Goal: Task Accomplishment & Management: Manage account settings

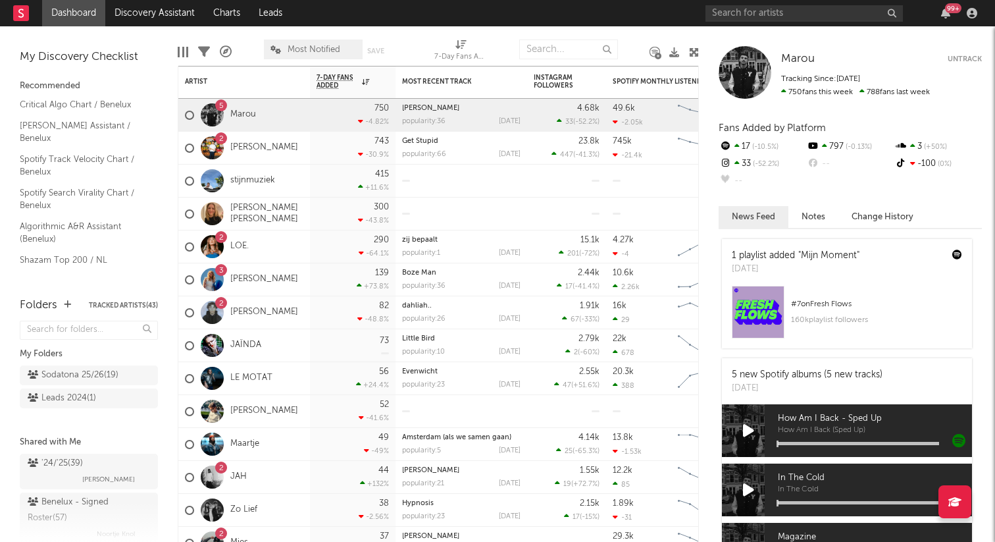
click at [635, 23] on nav "Dashboard Discovery Assistant Charts Leads 99 +" at bounding box center [497, 13] width 995 height 26
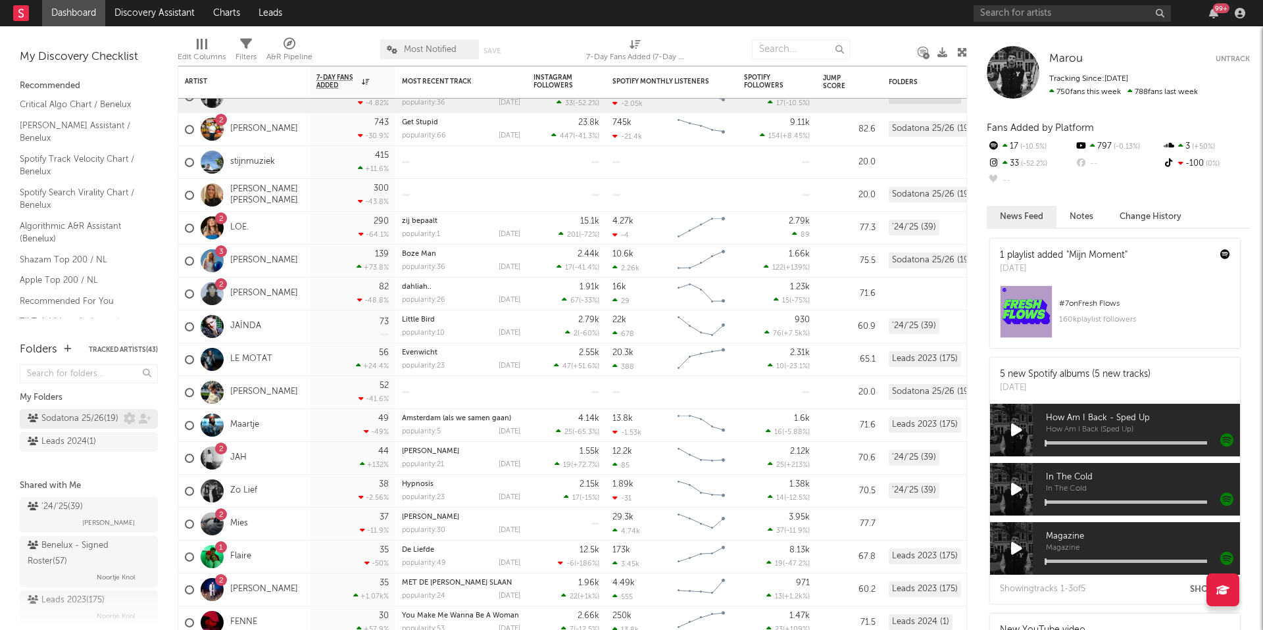
click at [88, 418] on div "Sodatona 25/26 ( 19 )" at bounding box center [73, 419] width 91 height 16
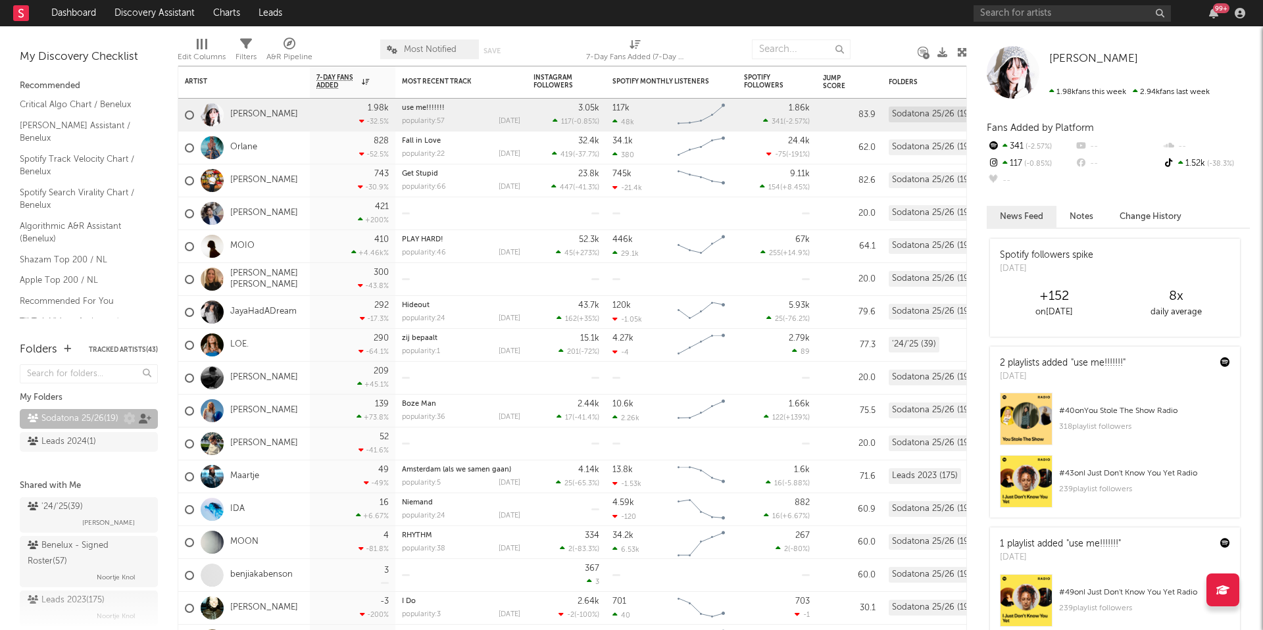
click at [141, 419] on icon at bounding box center [145, 419] width 13 height 10
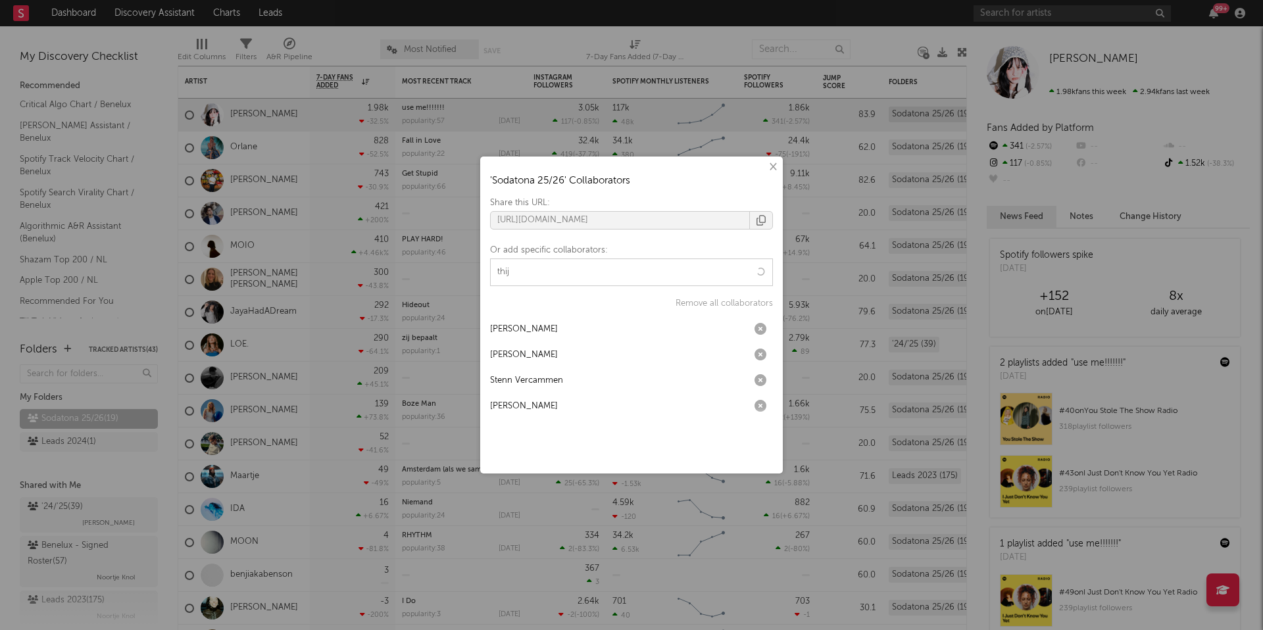
type input "thijs"
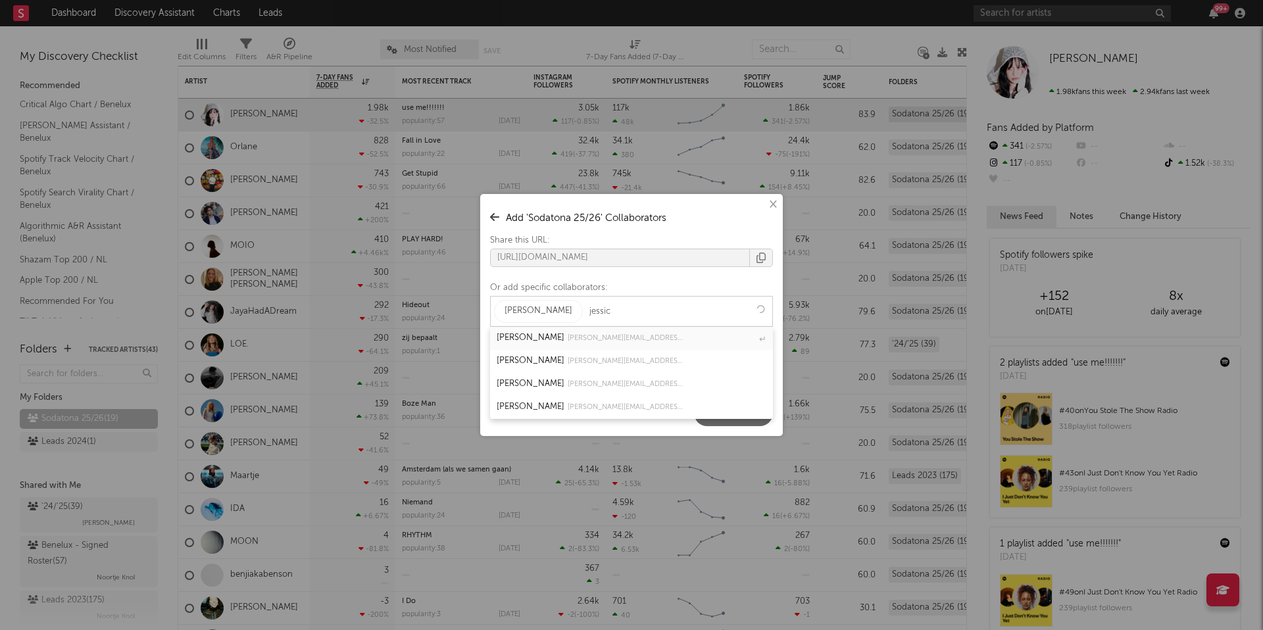
type input "jessica"
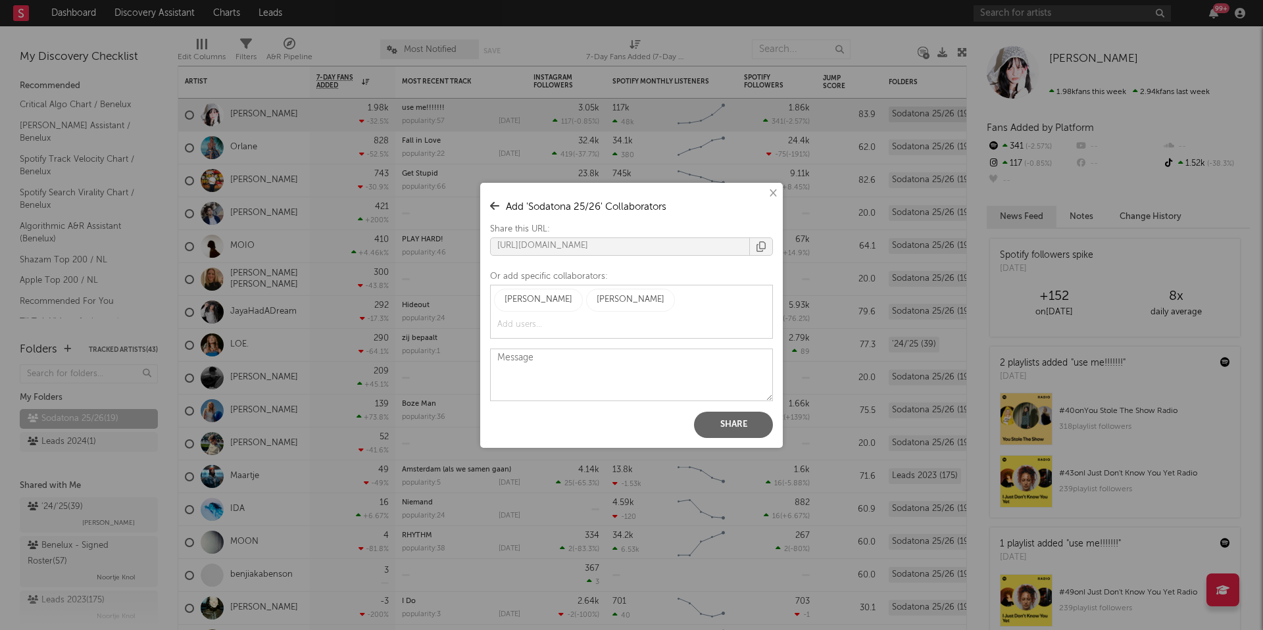
click at [720, 426] on button "Share" at bounding box center [733, 425] width 79 height 26
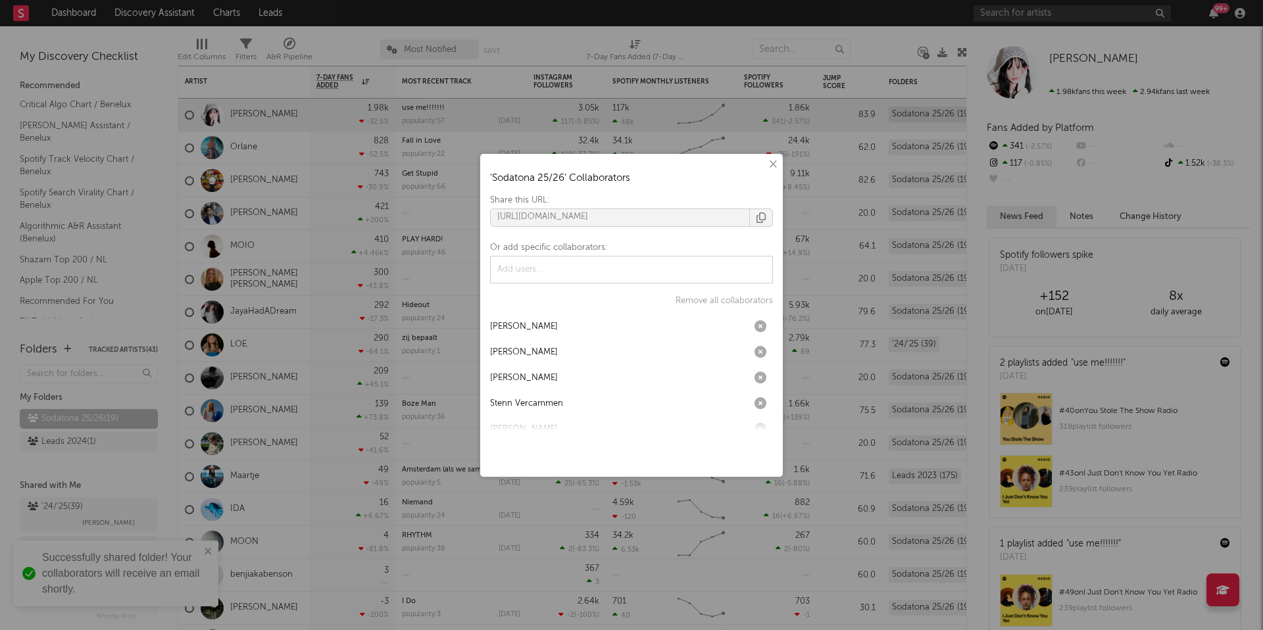
click at [777, 166] on button "×" at bounding box center [772, 164] width 14 height 14
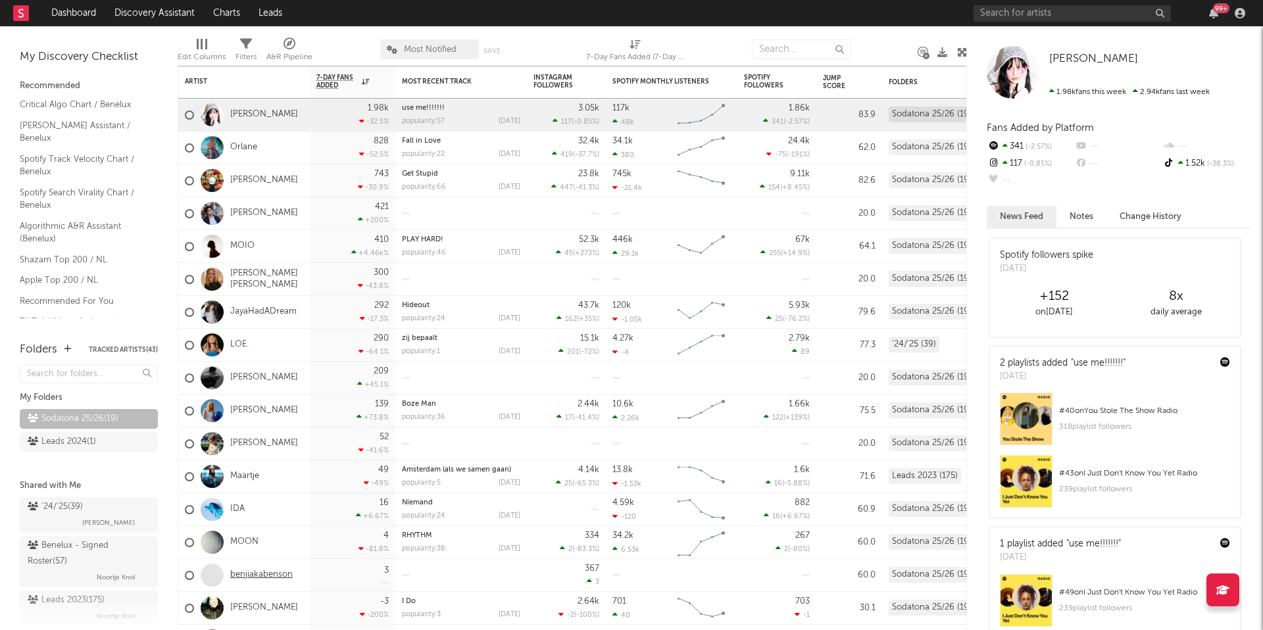
click at [241, 541] on link "benjiakabenson" at bounding box center [261, 575] width 63 height 11
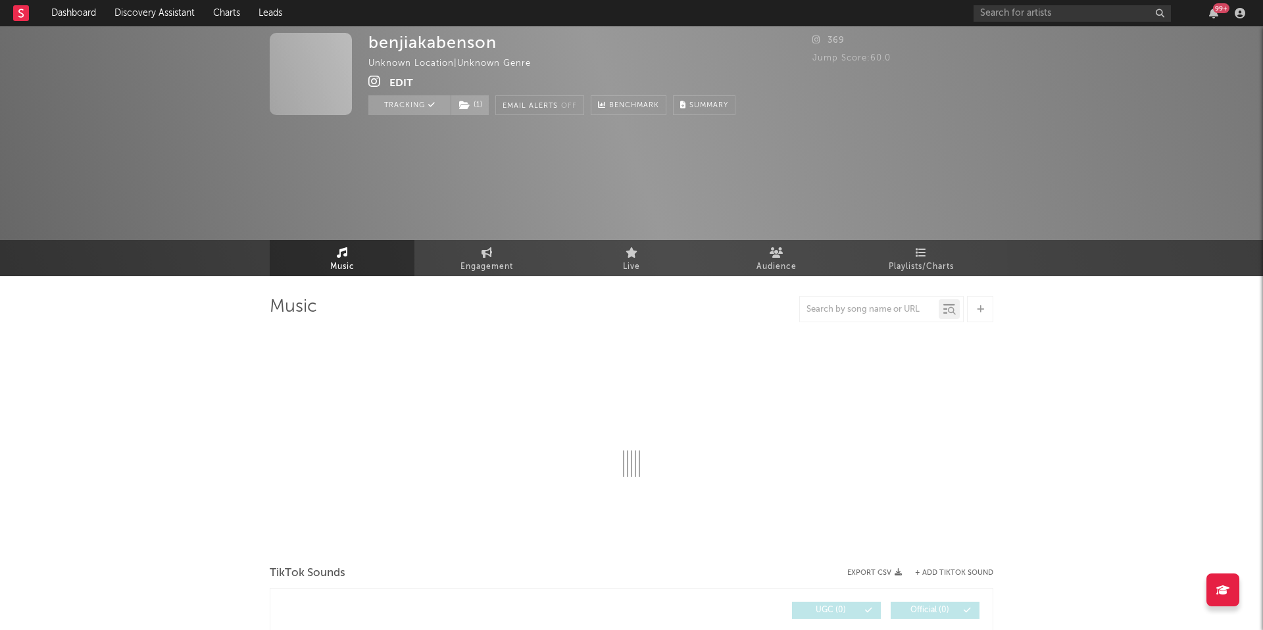
select select "1w"
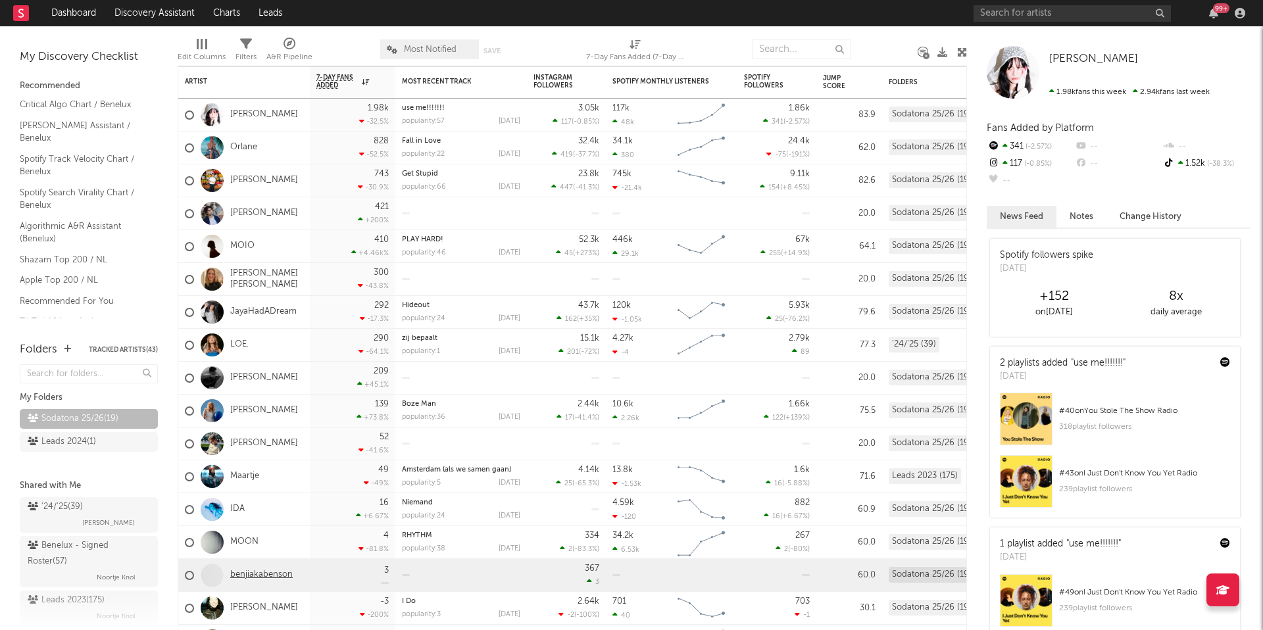
click at [257, 541] on link "benjiakabenson" at bounding box center [261, 575] width 63 height 11
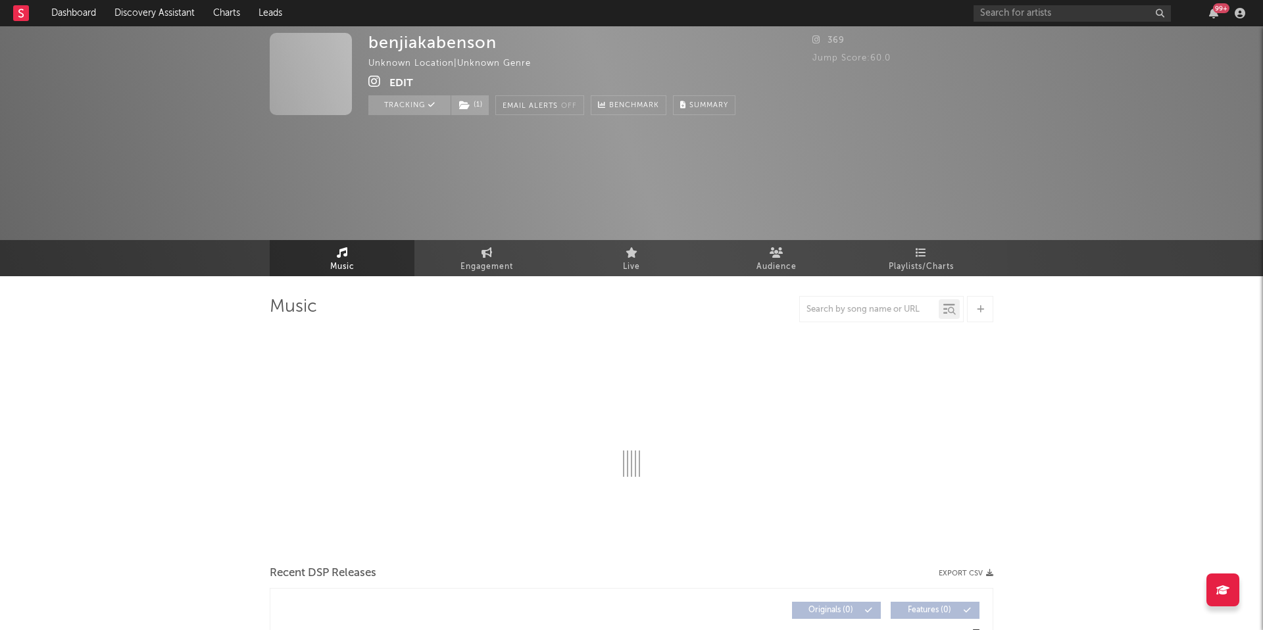
select select "1w"
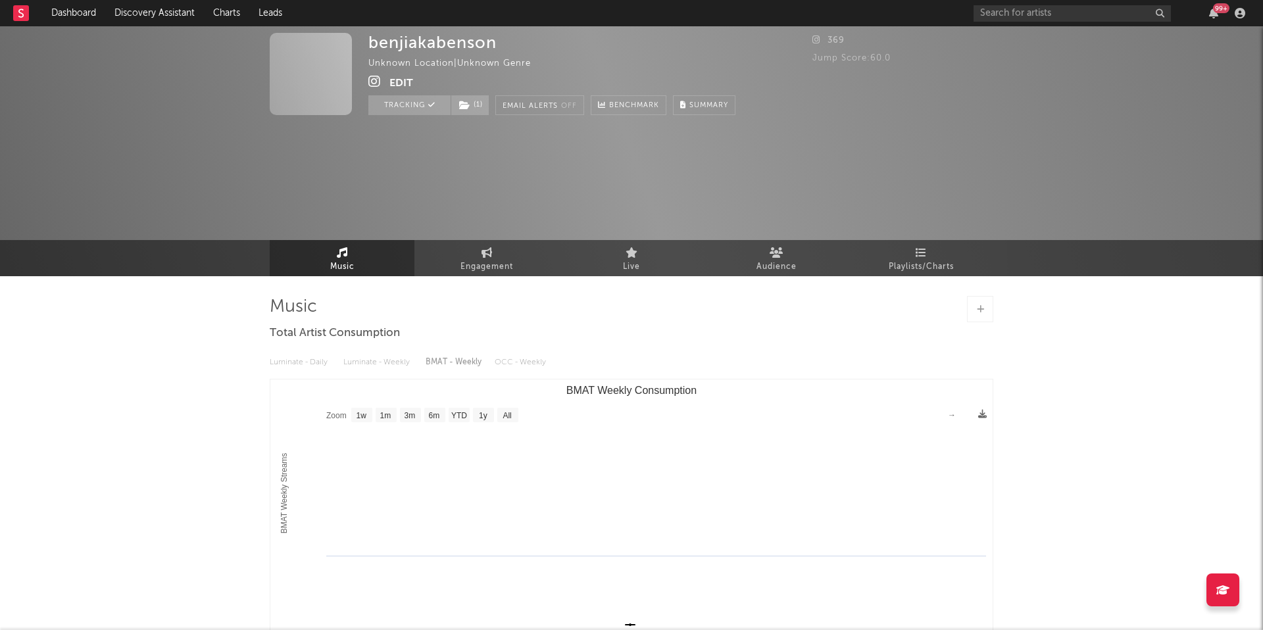
click at [403, 82] on button "Edit" at bounding box center [402, 83] width 24 height 16
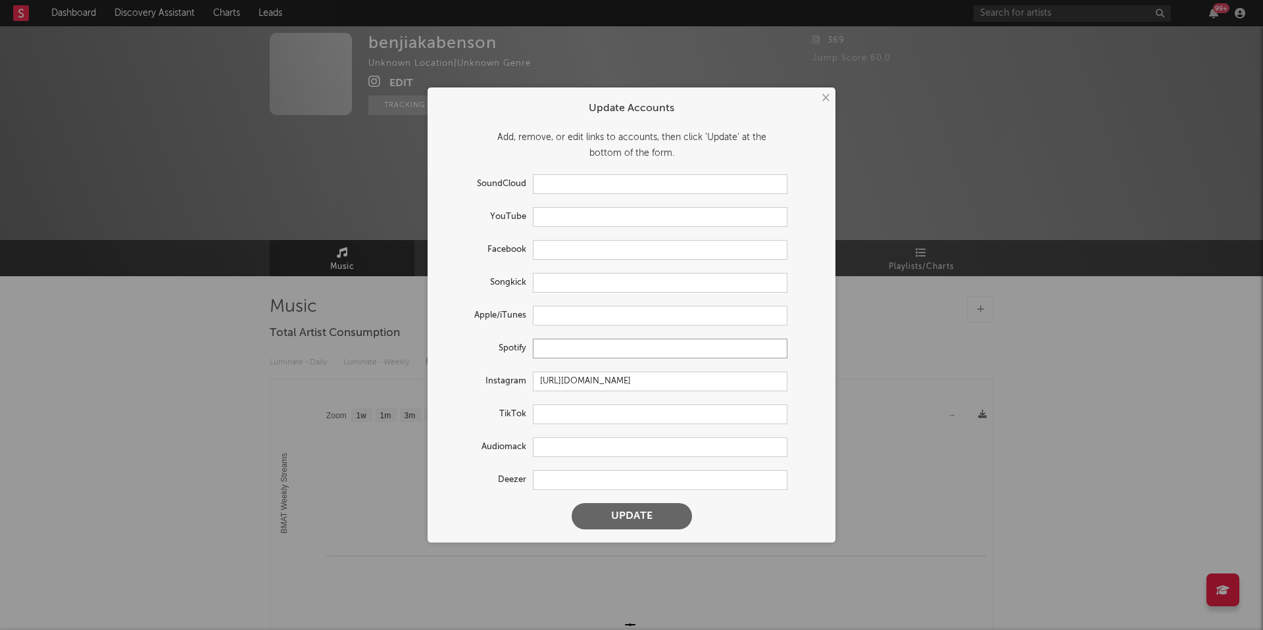
click at [570, 349] on input "text" at bounding box center [660, 349] width 255 height 20
paste input "https://open.spotify.com/artist/10Pv95LS94sBKzpIGXRTlG?si=5srJmiUMSkmM-wYihDnW9g"
type input "https://open.spotify.com/artist/10Pv95LS94sBKzpIGXRTlG?si=5srJmiUMSkmM-wYihDnW9g"
click at [605, 512] on button "Update" at bounding box center [632, 516] width 120 height 26
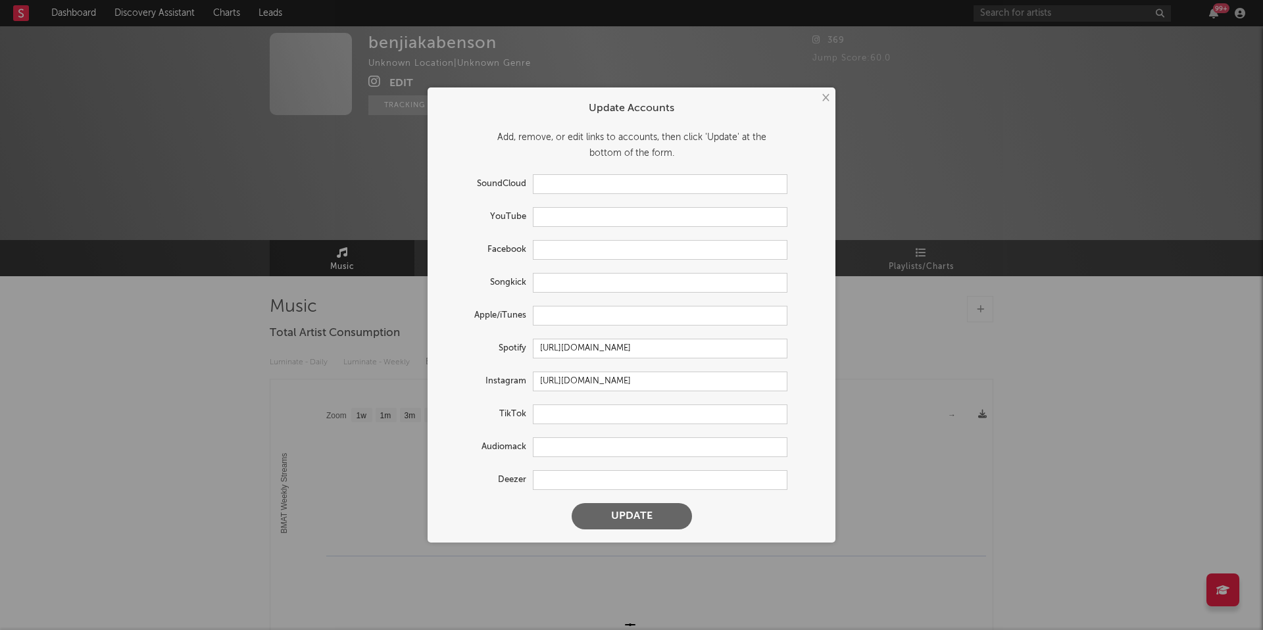
scroll to position [0, 0]
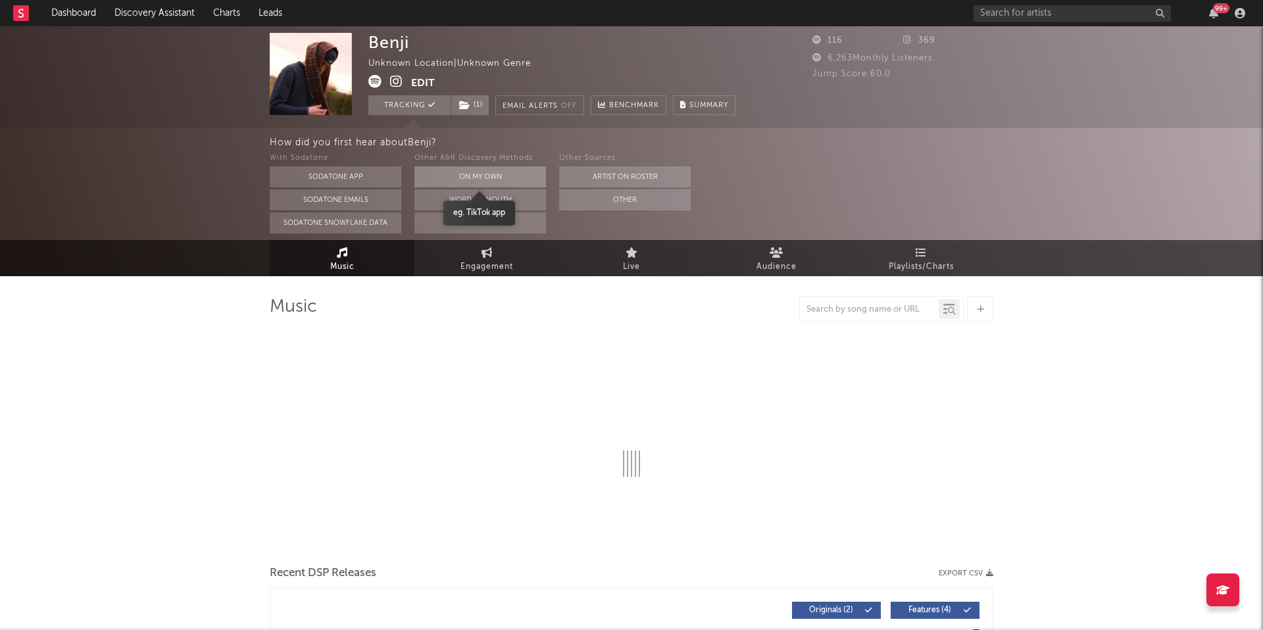
select select "1w"
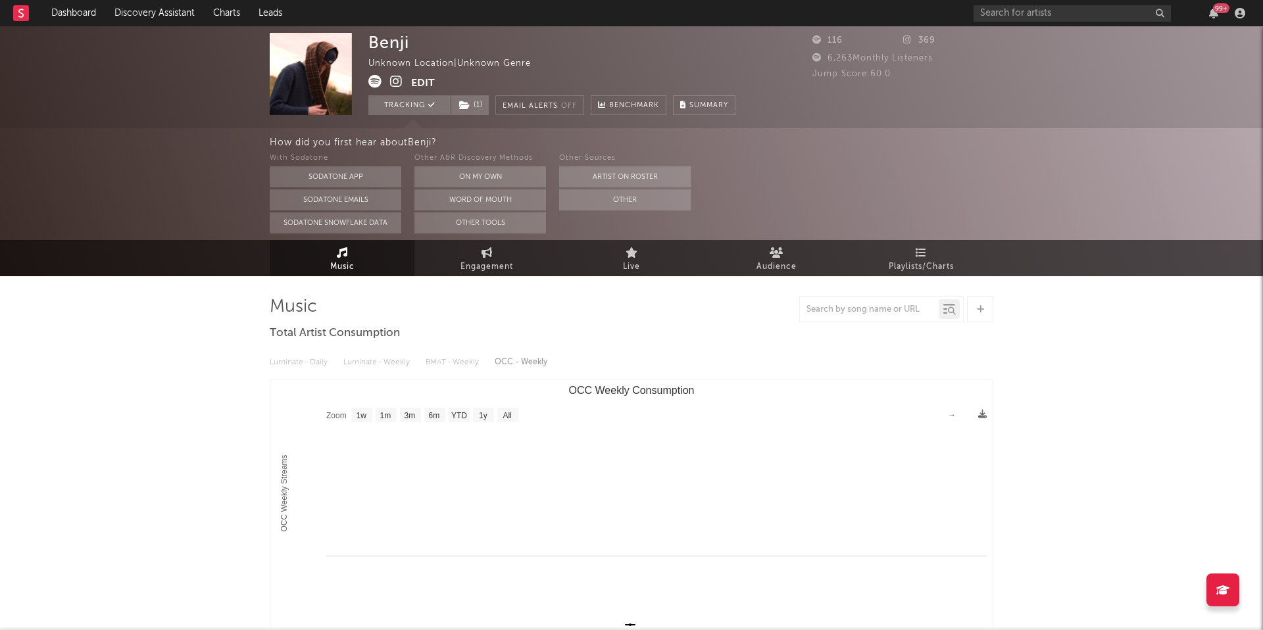
click at [429, 76] on button "Edit" at bounding box center [423, 83] width 24 height 16
click at [240, 442] on div "× Update Accounts Add, remove, or edit links to accounts, then click 'Update' a…" at bounding box center [631, 315] width 1263 height 630
click at [423, 80] on button "Edit" at bounding box center [423, 83] width 24 height 16
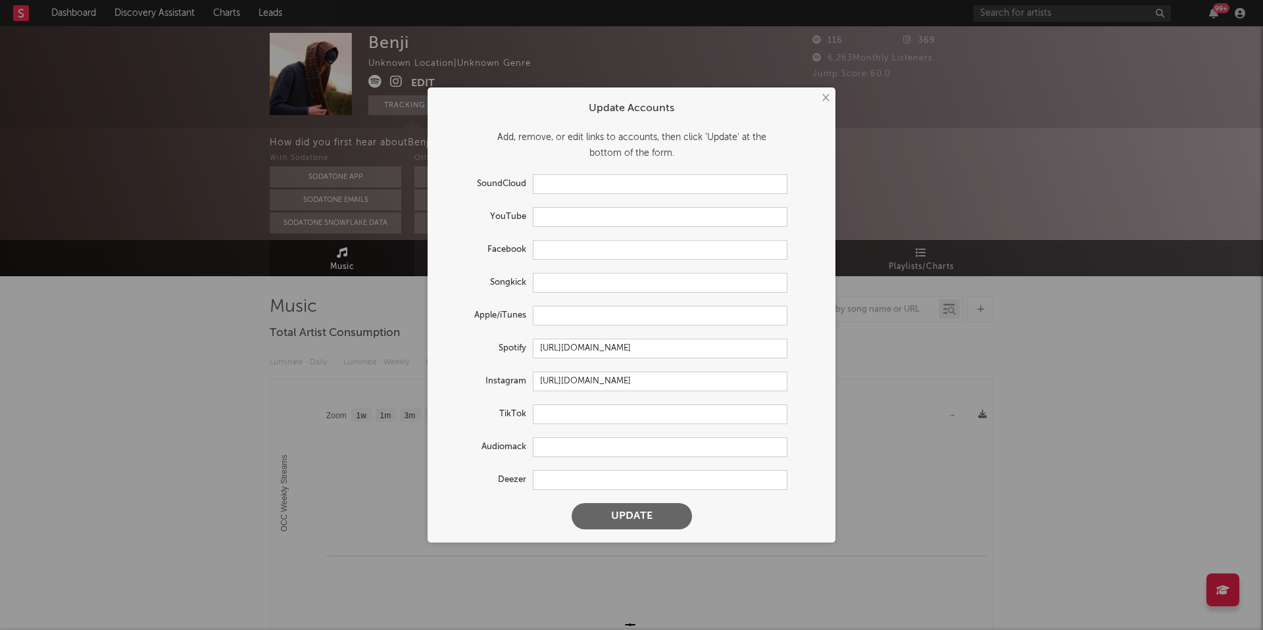
click at [347, 349] on div "× Update Accounts Add, remove, or edit links to accounts, then click 'Update' a…" at bounding box center [631, 315] width 1263 height 630
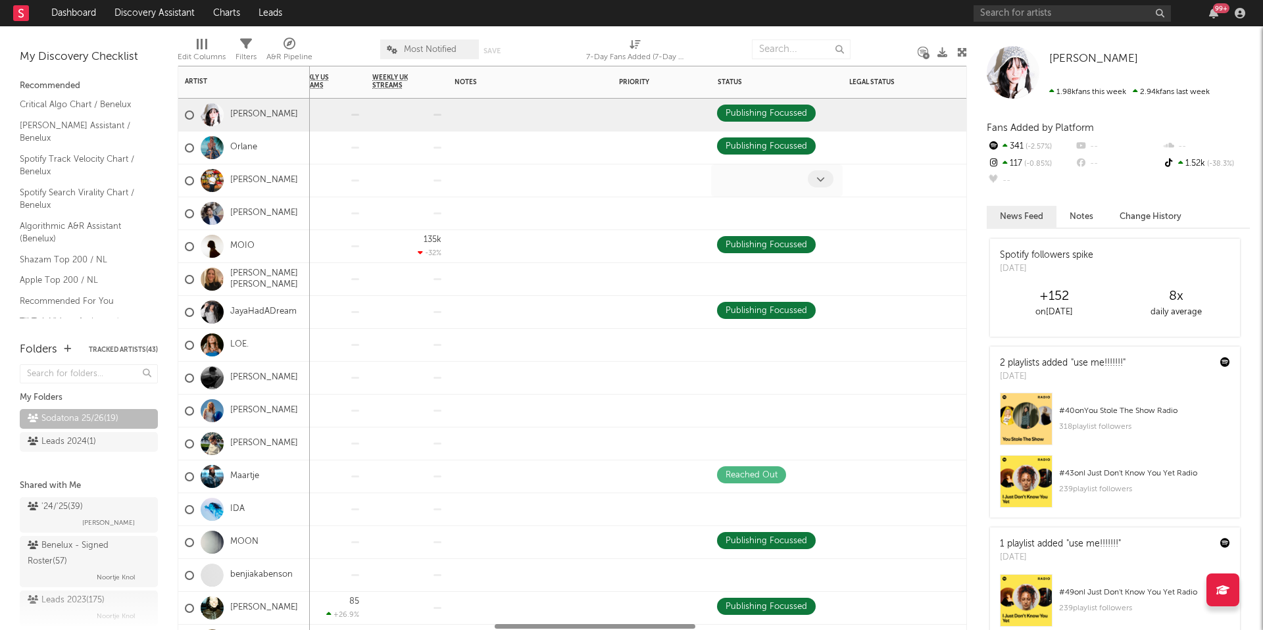
click at [755, 179] on div at bounding box center [762, 180] width 91 height 20
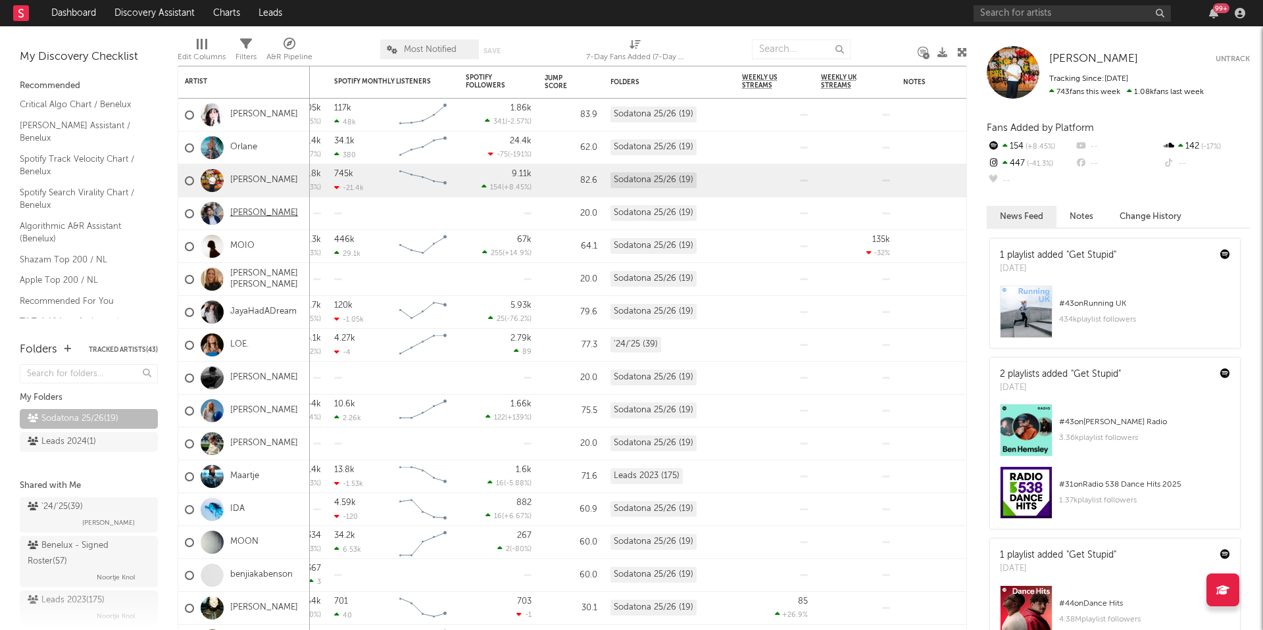
click at [274, 210] on link "Ralph Moerman" at bounding box center [264, 213] width 68 height 11
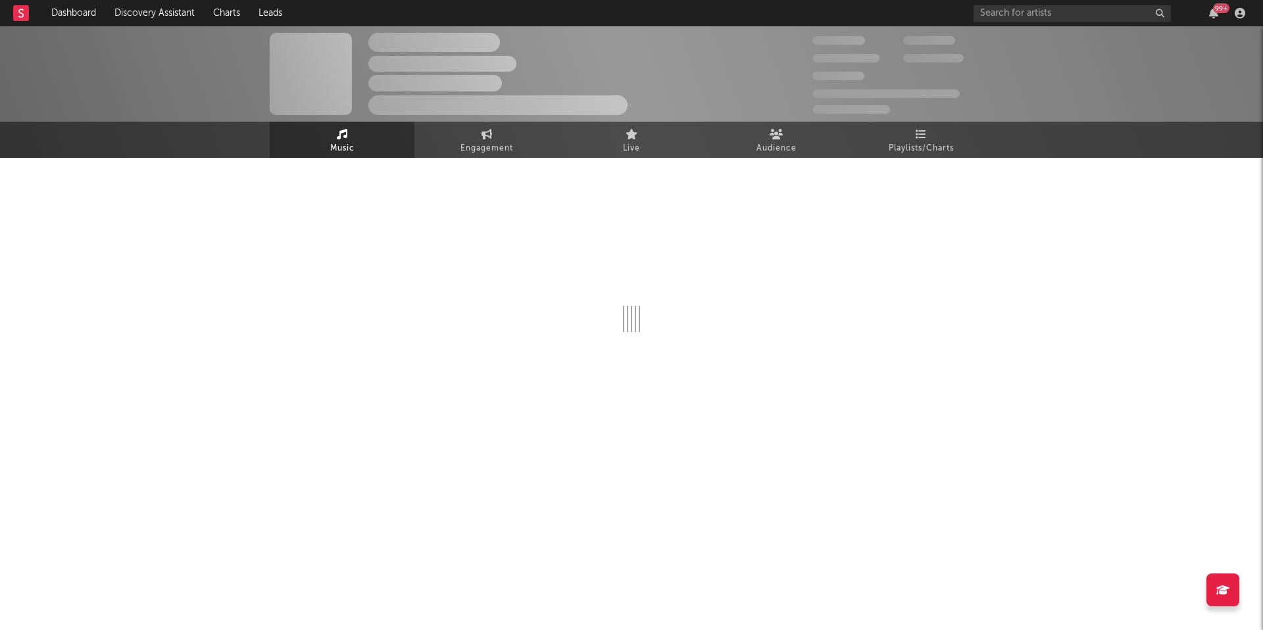
select select "1w"
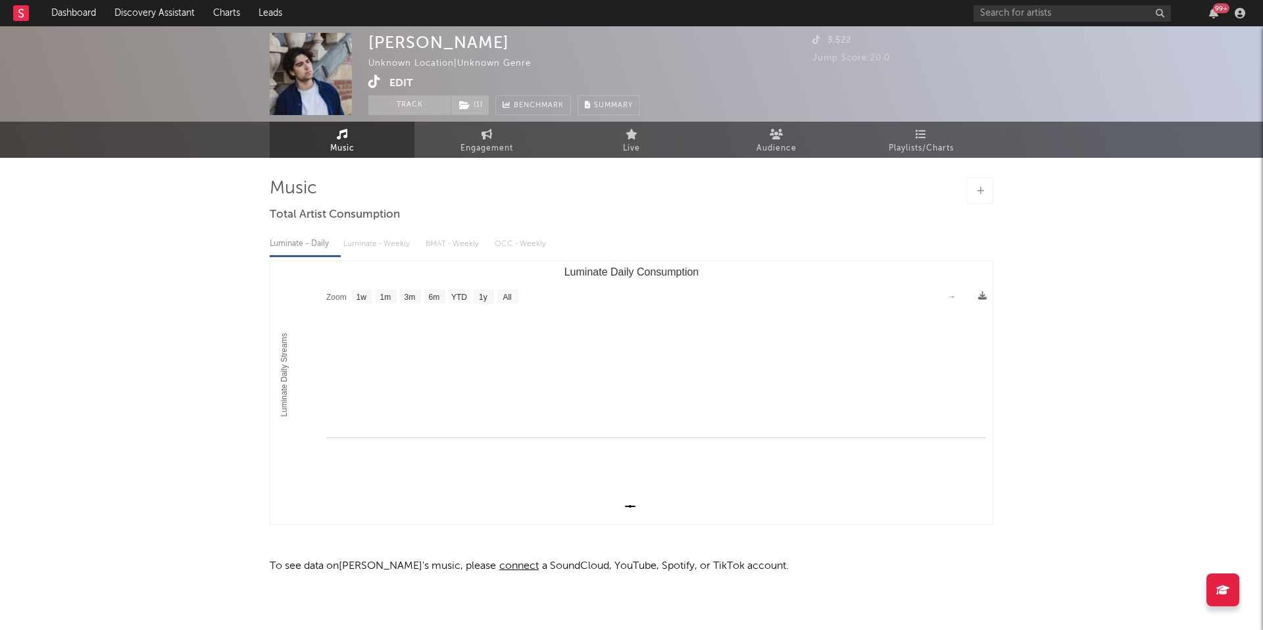
click at [374, 81] on icon at bounding box center [374, 81] width 13 height 13
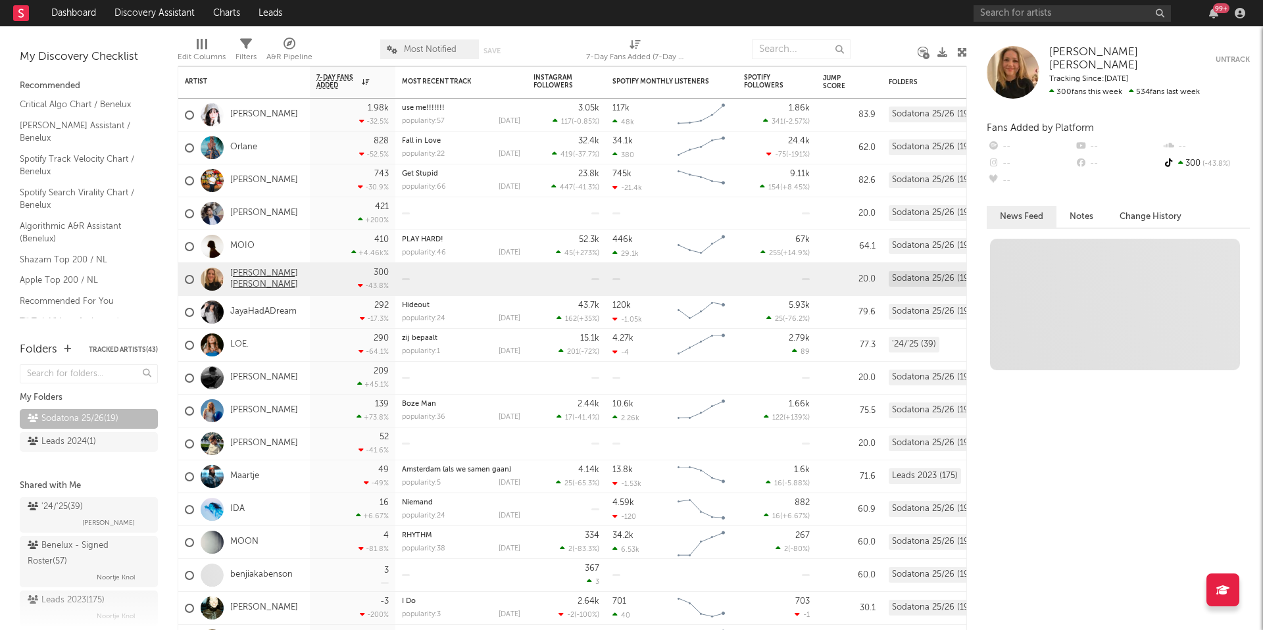
click at [251, 281] on link "Muriel Ewy Moed" at bounding box center [266, 279] width 73 height 22
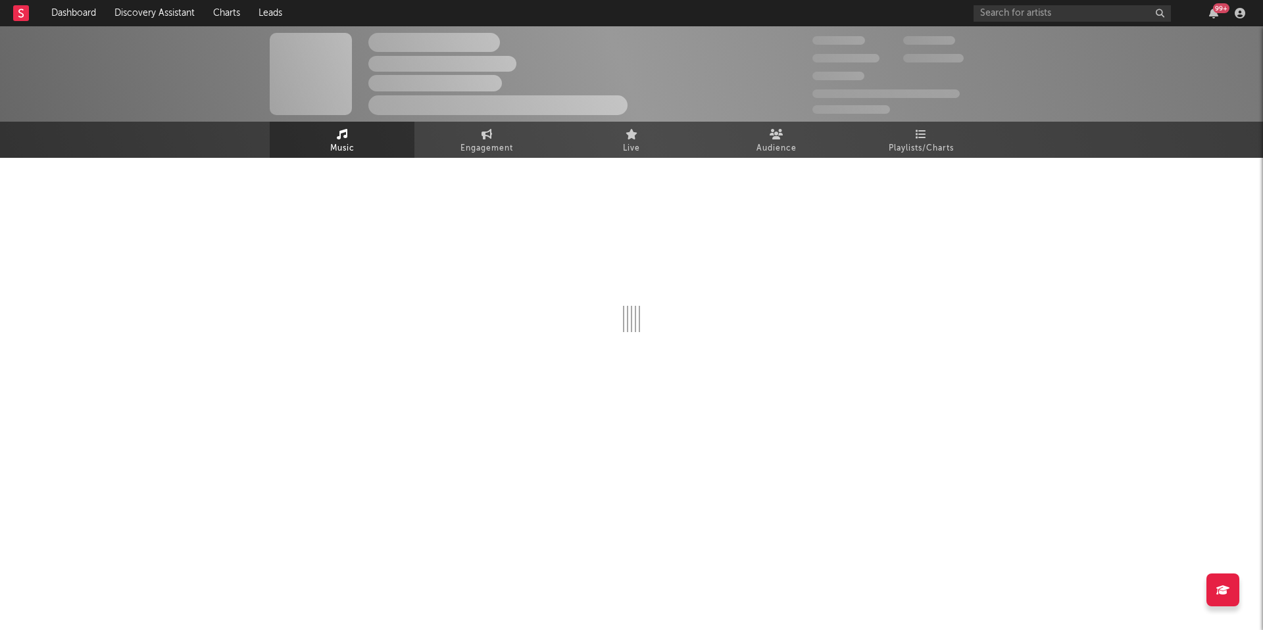
select select "1w"
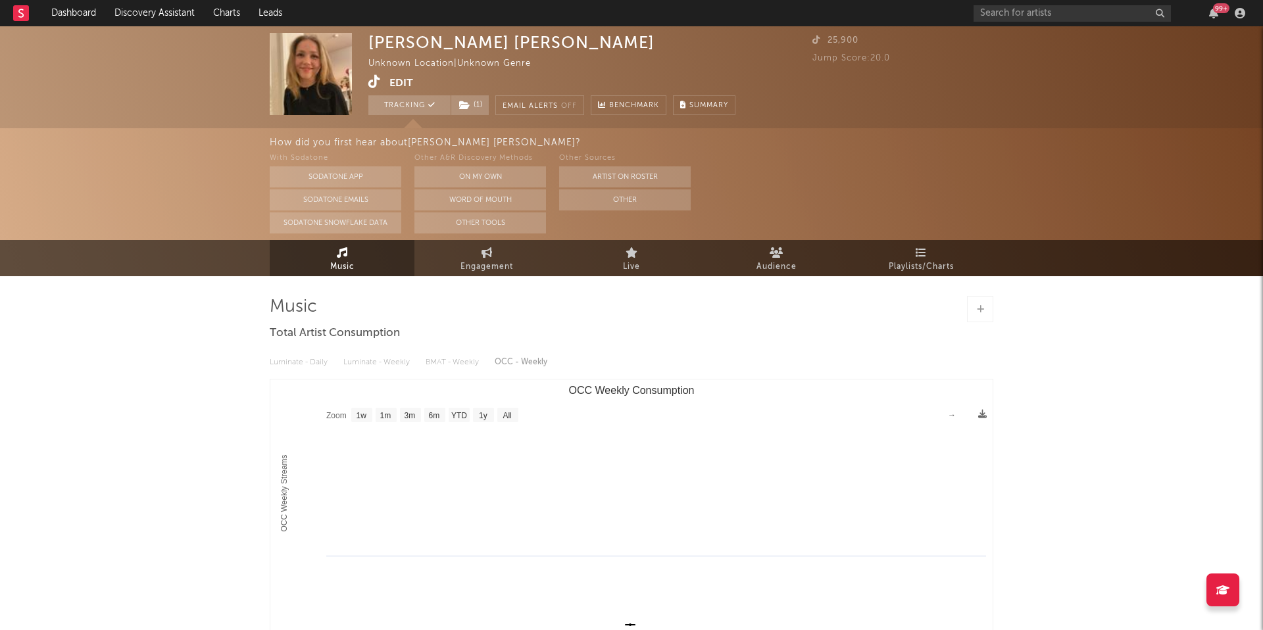
select select "1w"
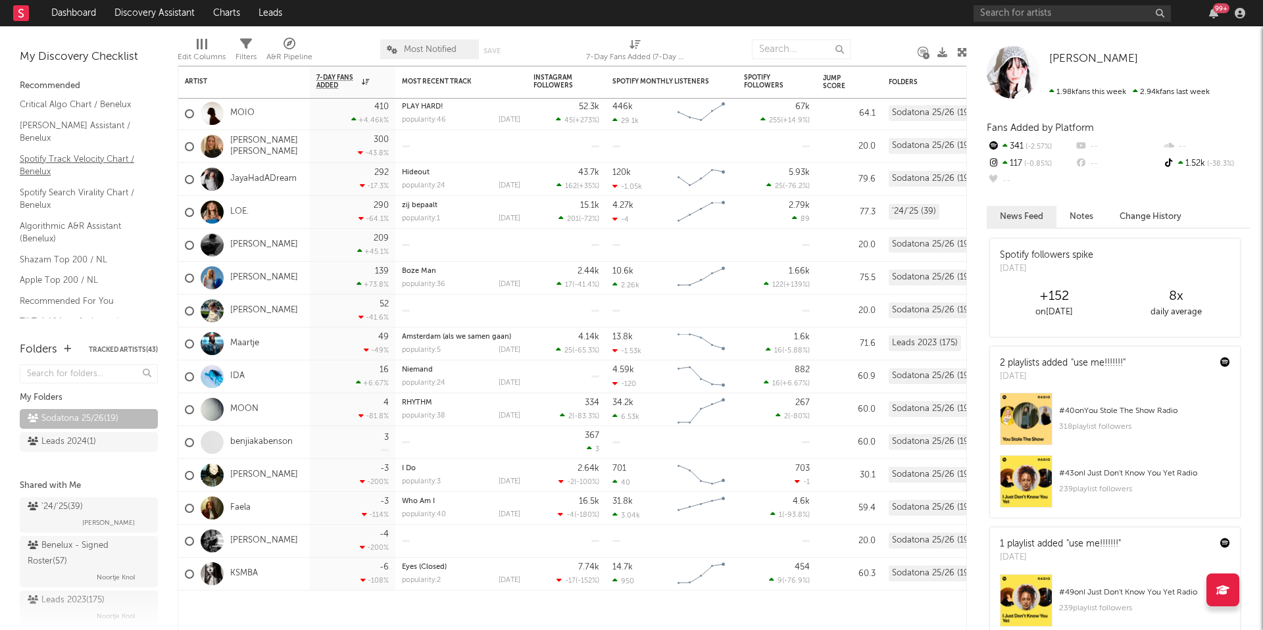
click at [44, 152] on link "Spotify Track Velocity Chart / Benelux" at bounding box center [82, 165] width 125 height 27
click at [34, 219] on link "Algorithmic A&R Assistant (Benelux)" at bounding box center [82, 232] width 125 height 27
click at [54, 315] on link "TikTok Videos Assistant / Benelux" at bounding box center [82, 328] width 125 height 27
click at [794, 54] on input "text" at bounding box center [801, 49] width 99 height 20
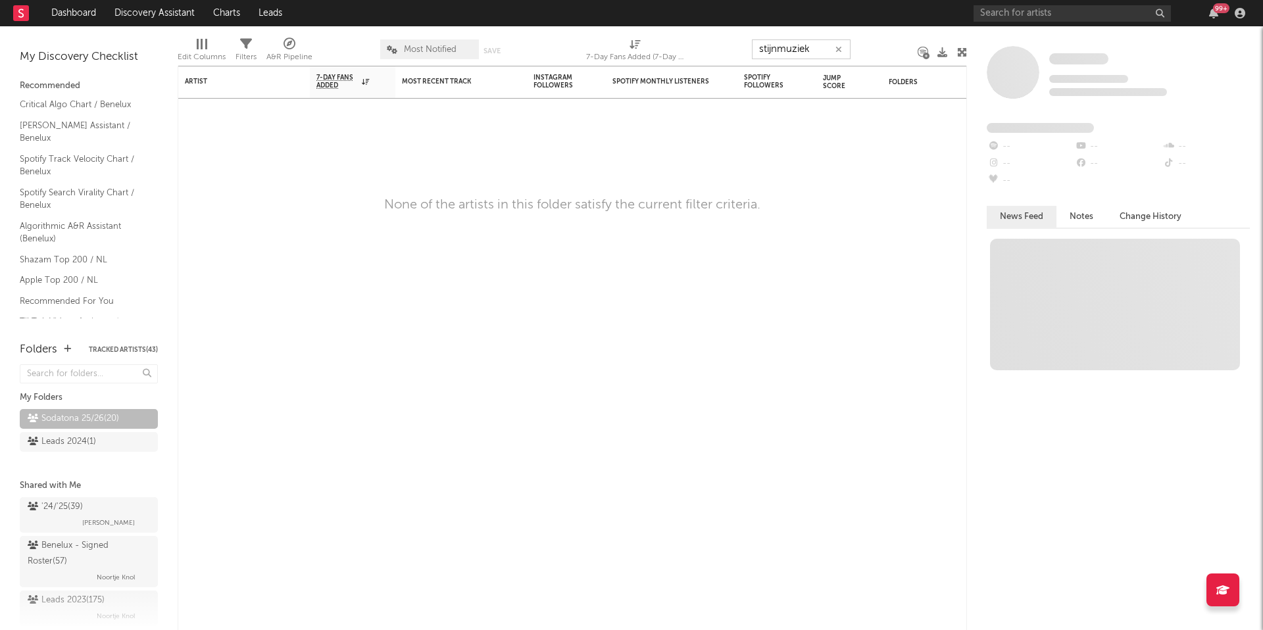
click at [802, 54] on input "stijnmuziek" at bounding box center [801, 49] width 99 height 20
type input "stijnmuziek"
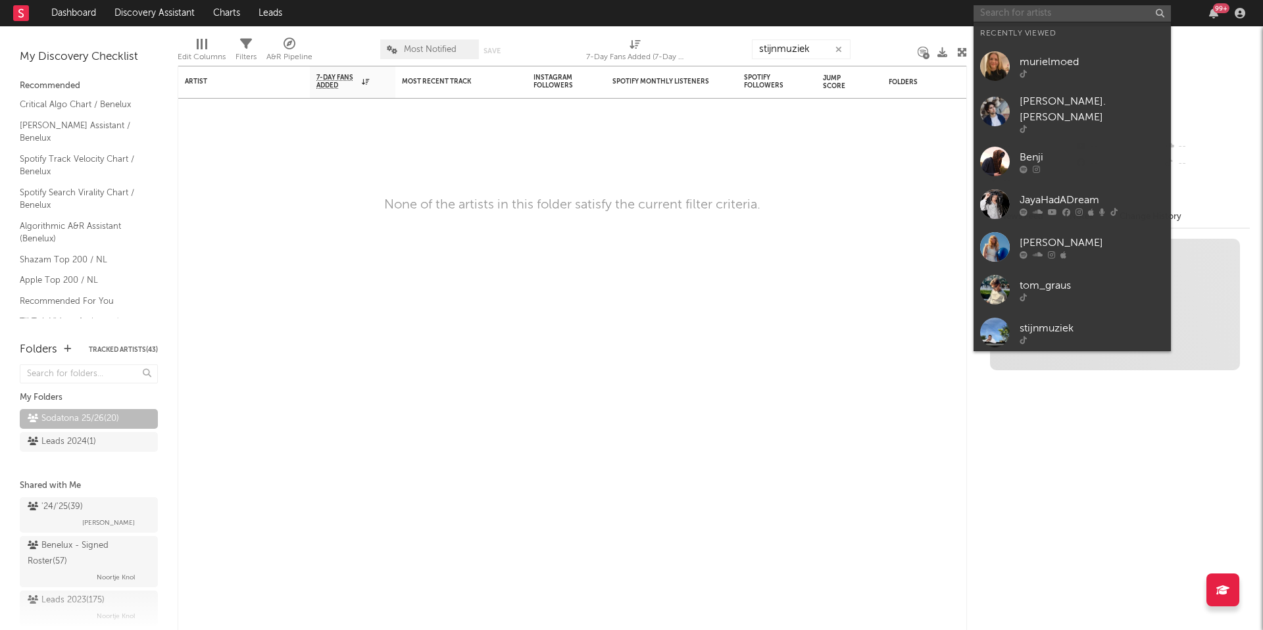
click at [994, 16] on input "text" at bounding box center [1072, 13] width 197 height 16
paste input "stijnmuziek"
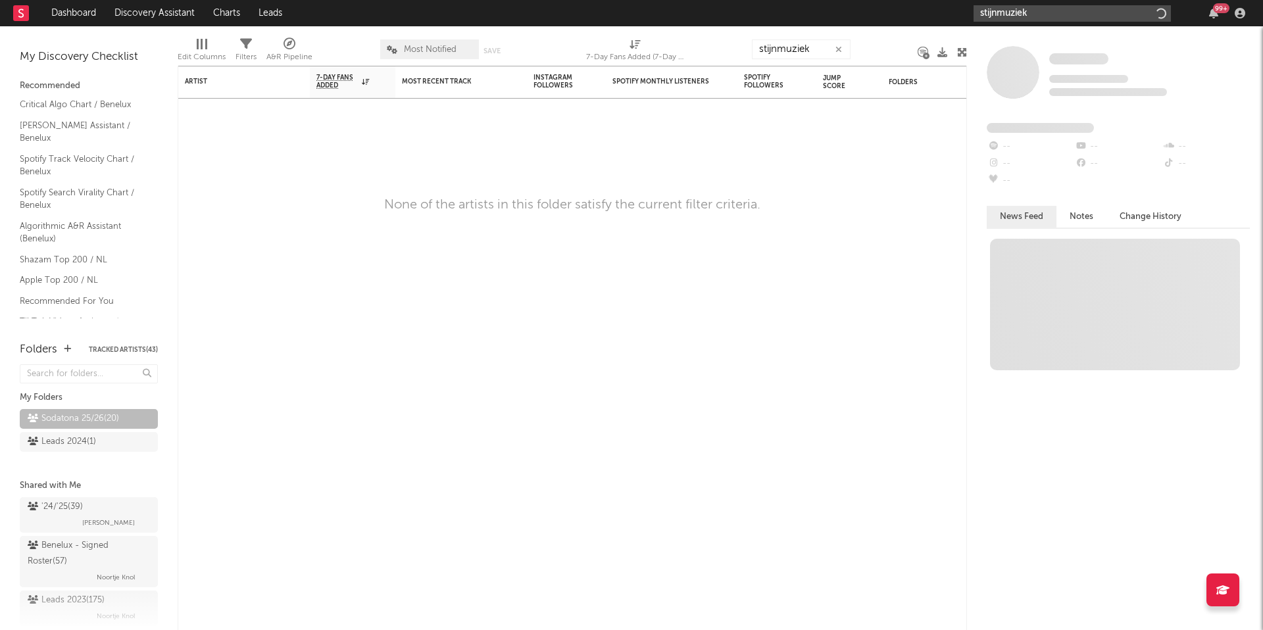
type input "stijnmuziek"
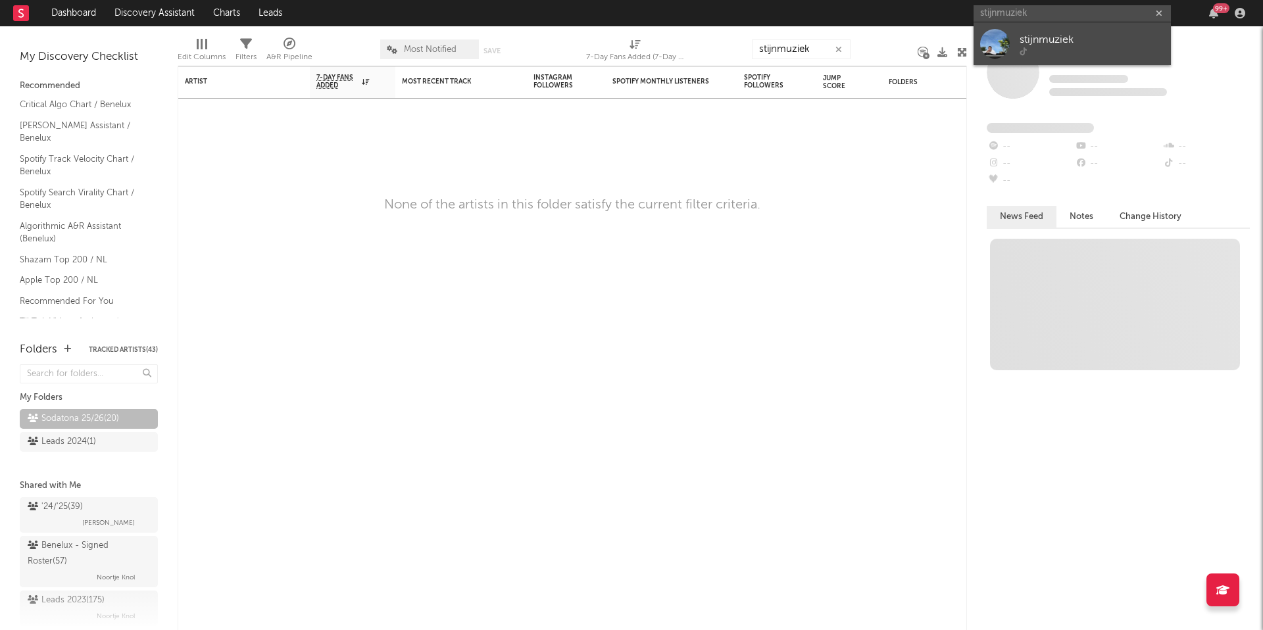
click at [994, 38] on div "stijnmuziek" at bounding box center [1092, 40] width 145 height 16
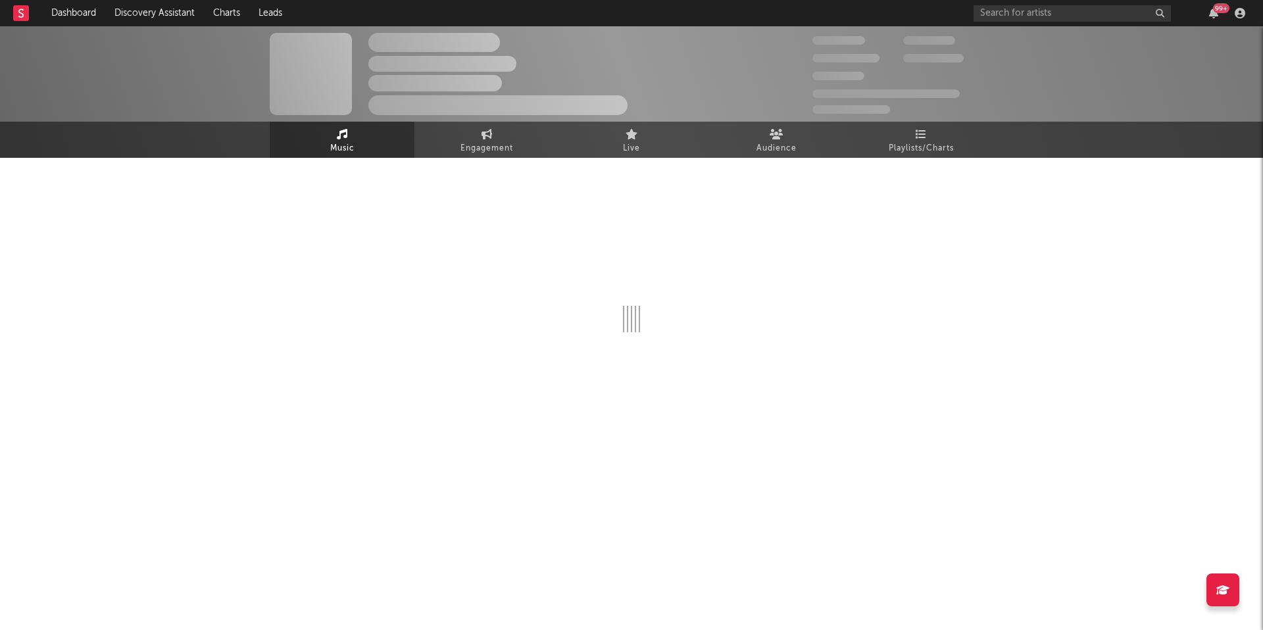
select select "1w"
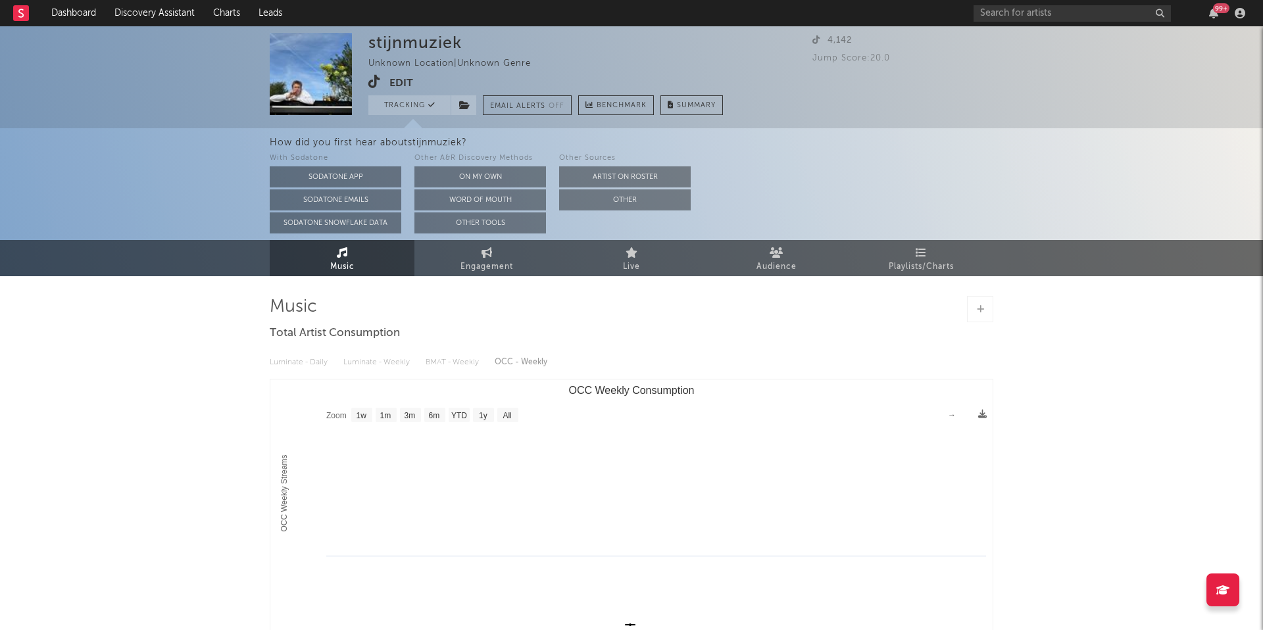
select select "1w"
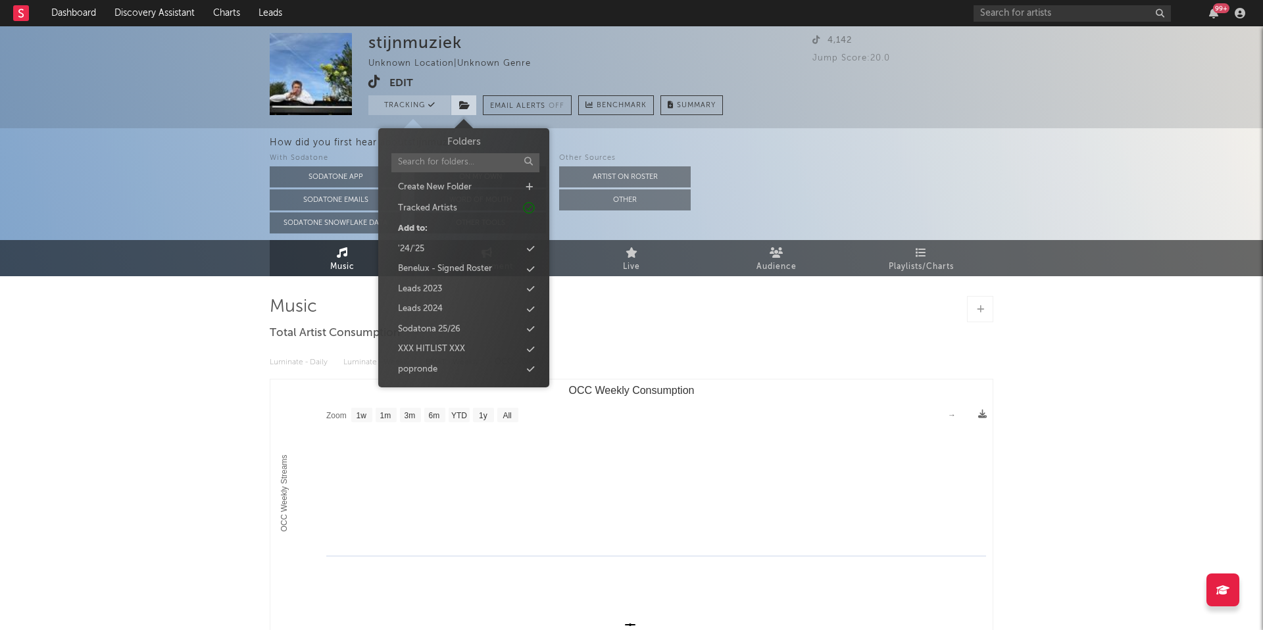
click at [463, 105] on icon at bounding box center [464, 105] width 11 height 9
click at [443, 327] on div "Sodatona 25/26" at bounding box center [429, 329] width 63 height 13
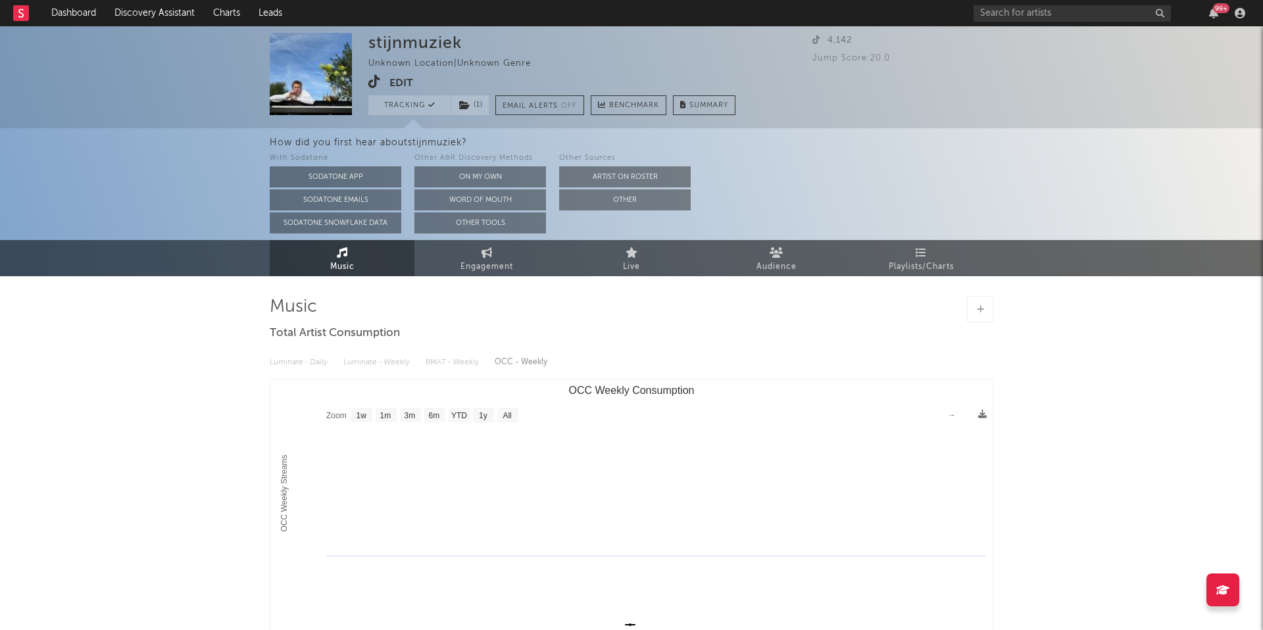
click at [628, 310] on div at bounding box center [632, 309] width 724 height 26
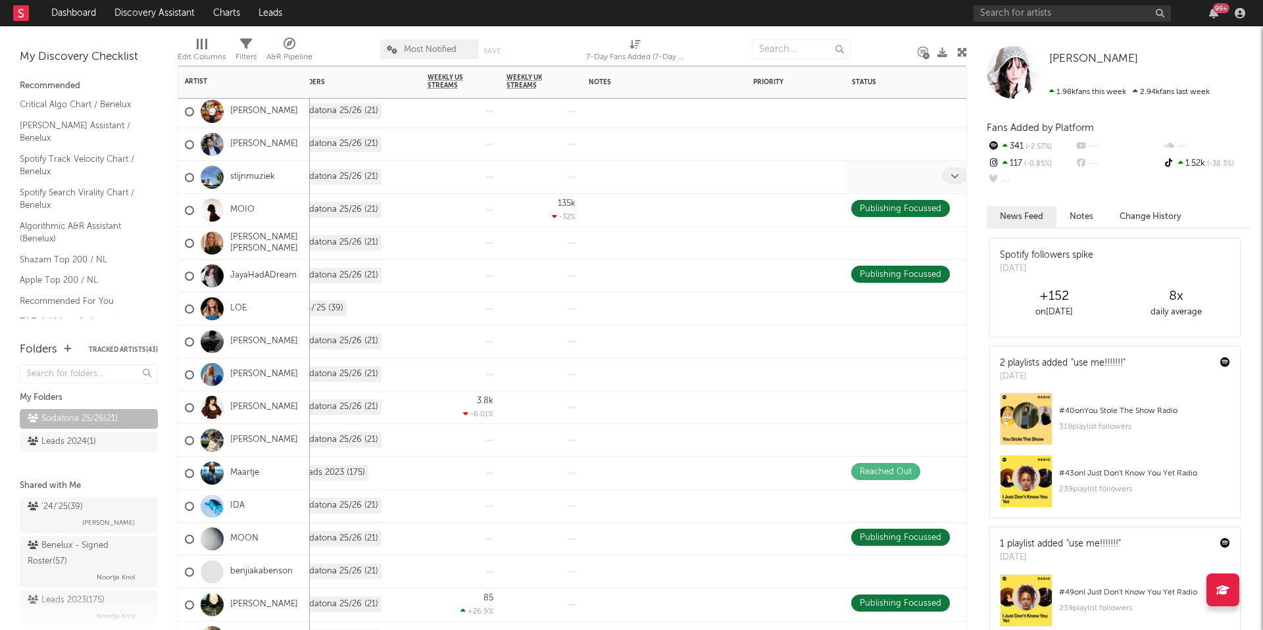
click at [897, 180] on div at bounding box center [896, 177] width 91 height 20
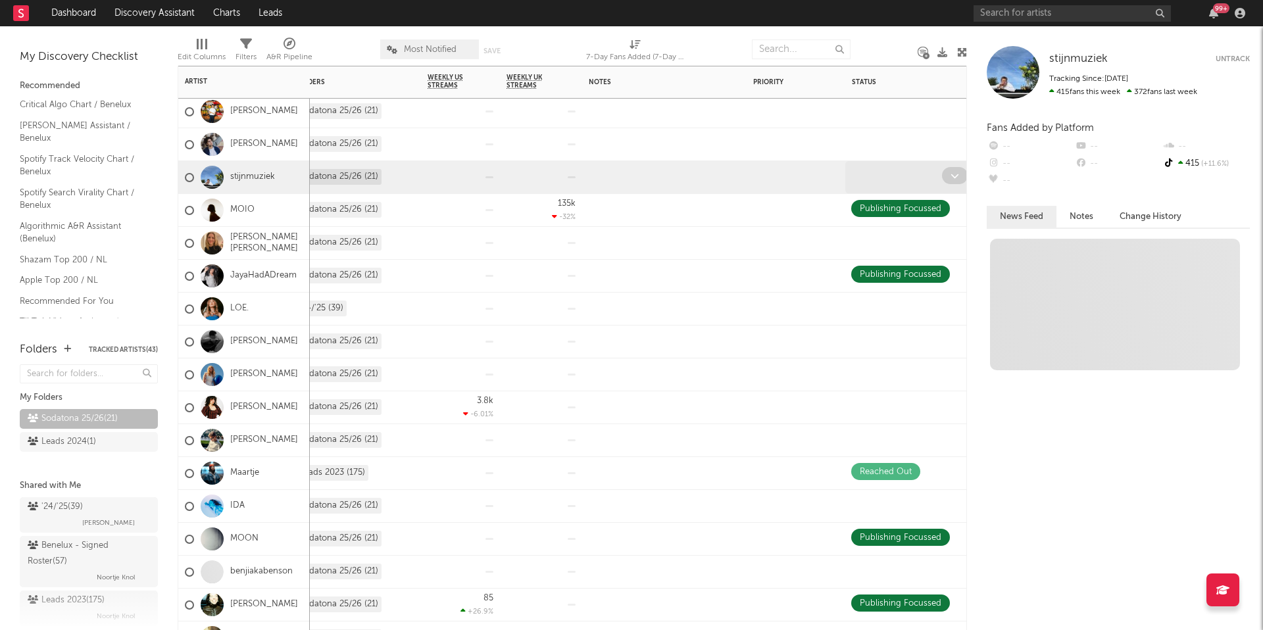
click at [958, 176] on icon at bounding box center [955, 176] width 9 height 9
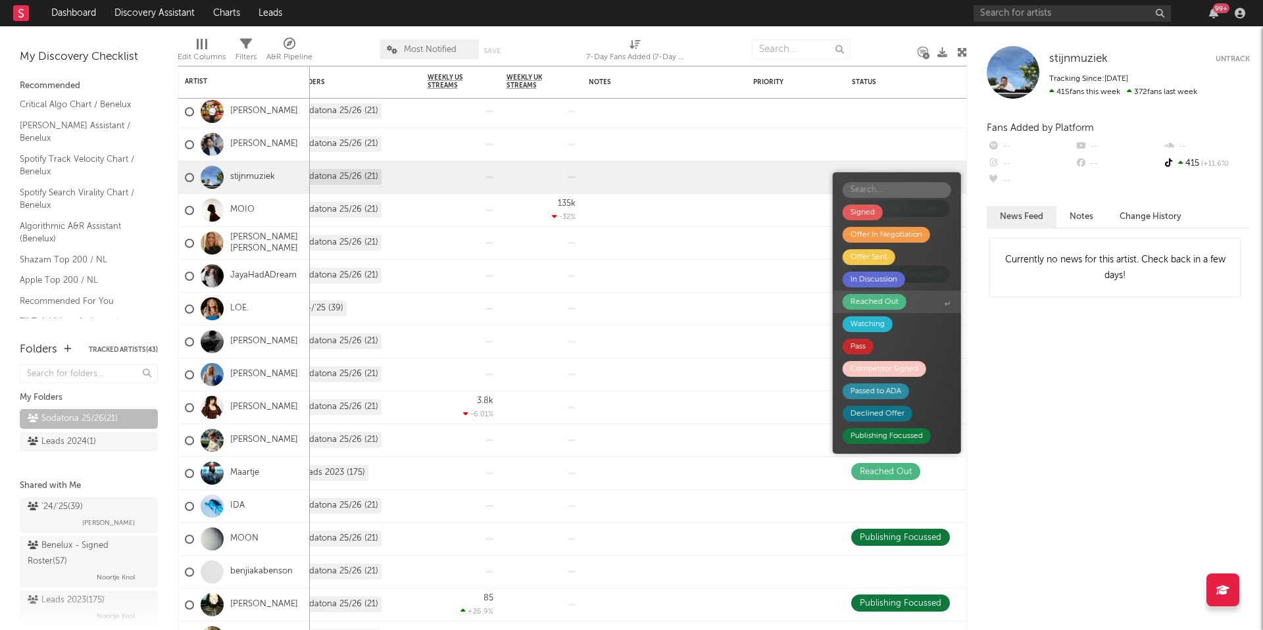
click at [886, 306] on div "Reached Out" at bounding box center [875, 302] width 48 height 16
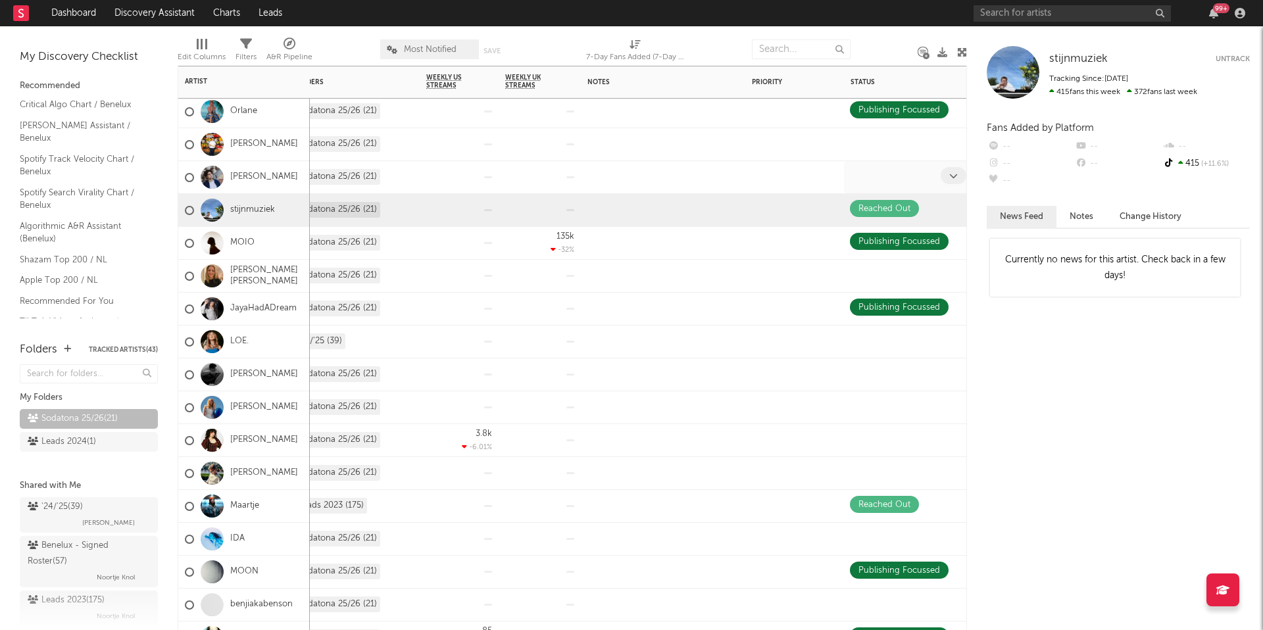
click at [888, 178] on div at bounding box center [895, 177] width 91 height 20
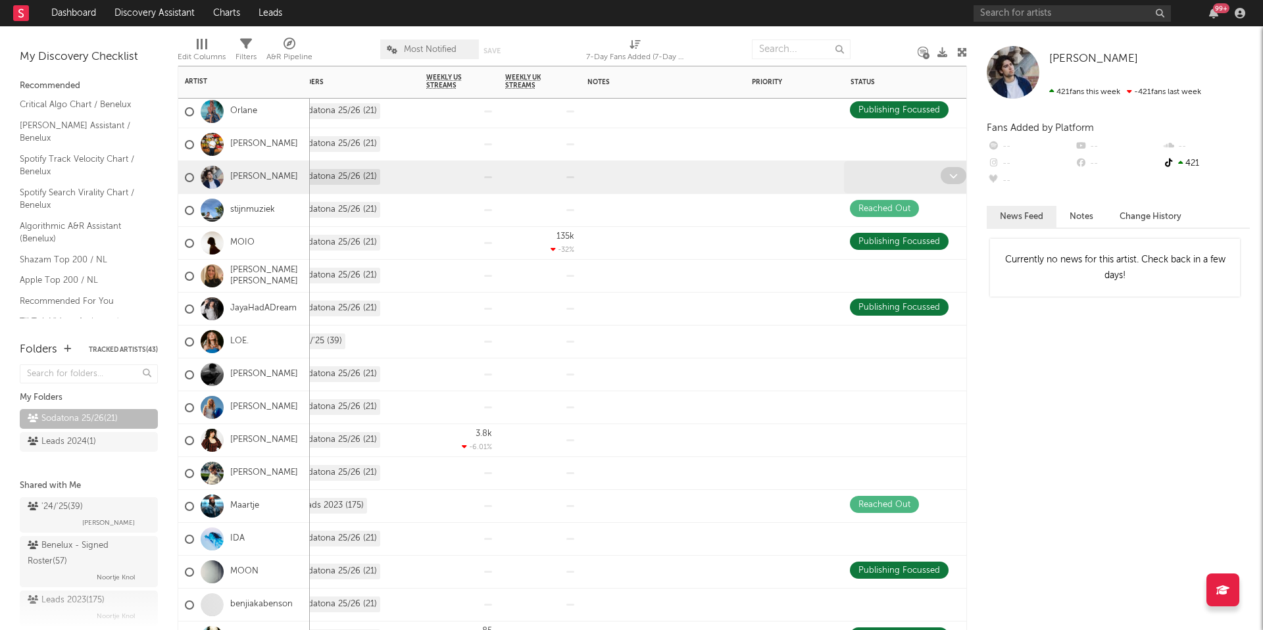
click at [937, 180] on div at bounding box center [895, 177] width 91 height 20
click at [953, 180] on span at bounding box center [954, 175] width 26 height 17
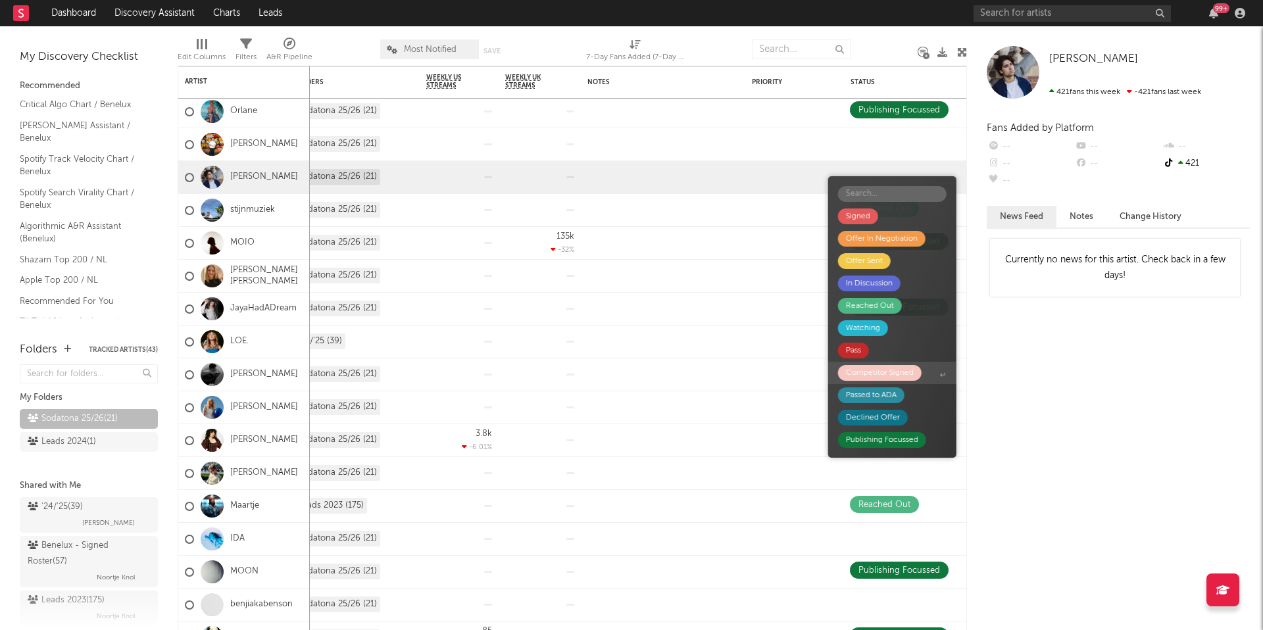
click at [877, 365] on div "Competitor Signed" at bounding box center [880, 373] width 68 height 16
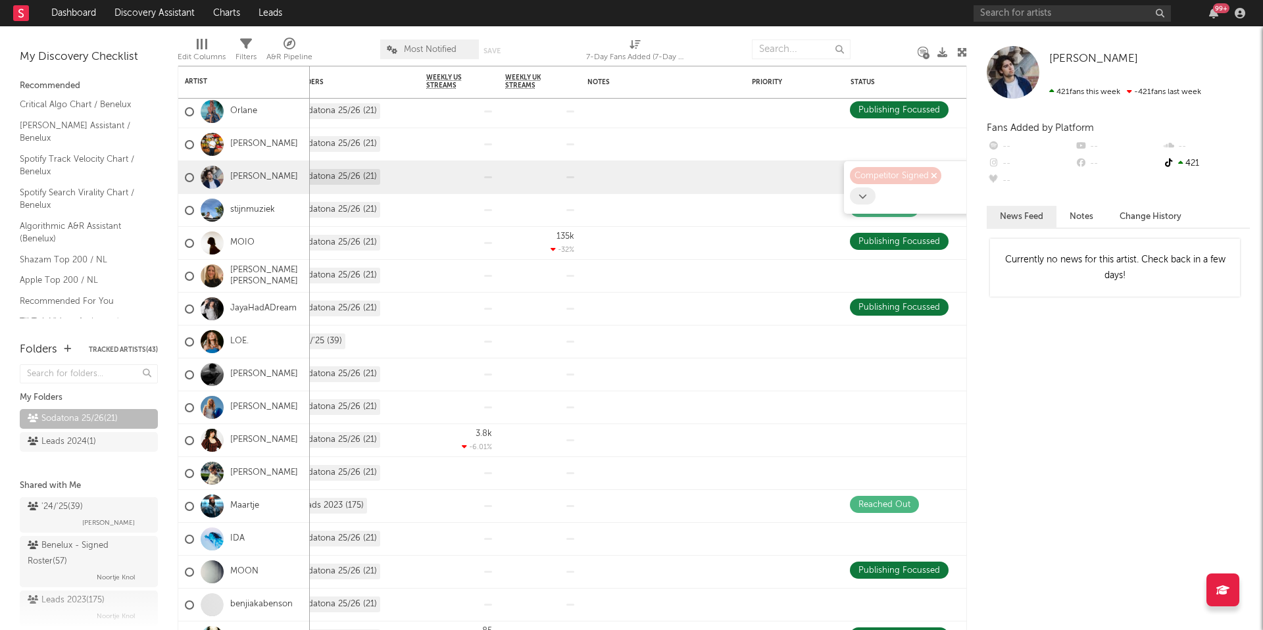
click at [935, 178] on icon "button" at bounding box center [934, 176] width 7 height 9
click at [951, 178] on icon at bounding box center [953, 176] width 9 height 9
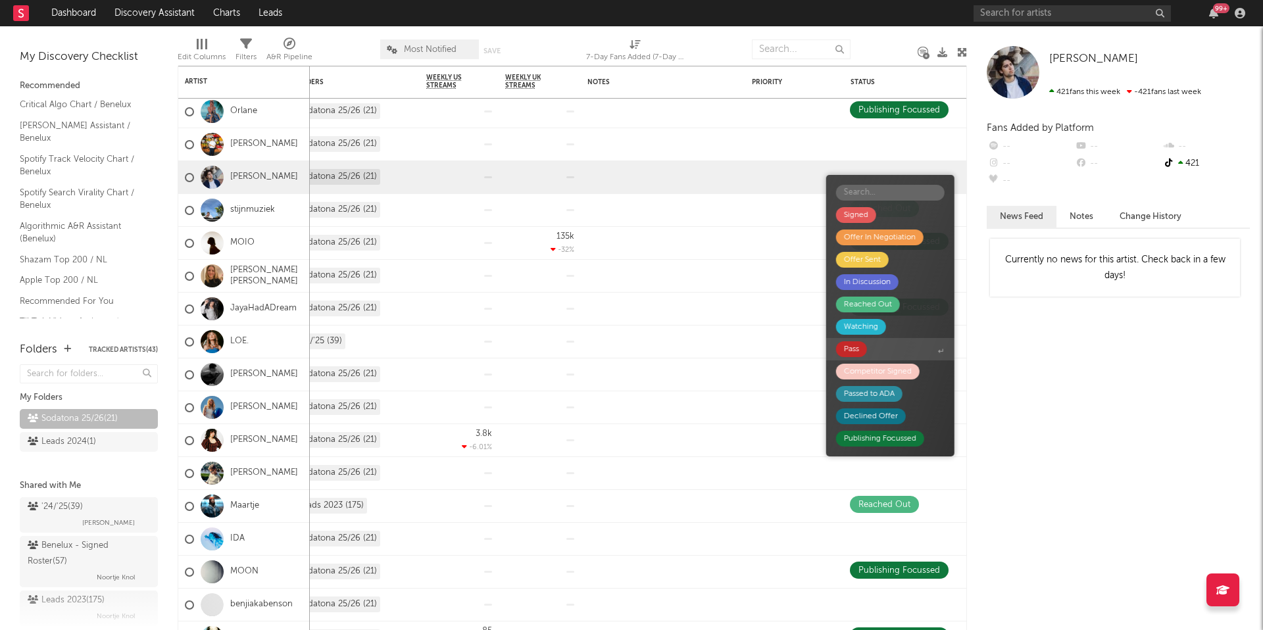
click at [865, 347] on div "Pass" at bounding box center [851, 349] width 31 height 16
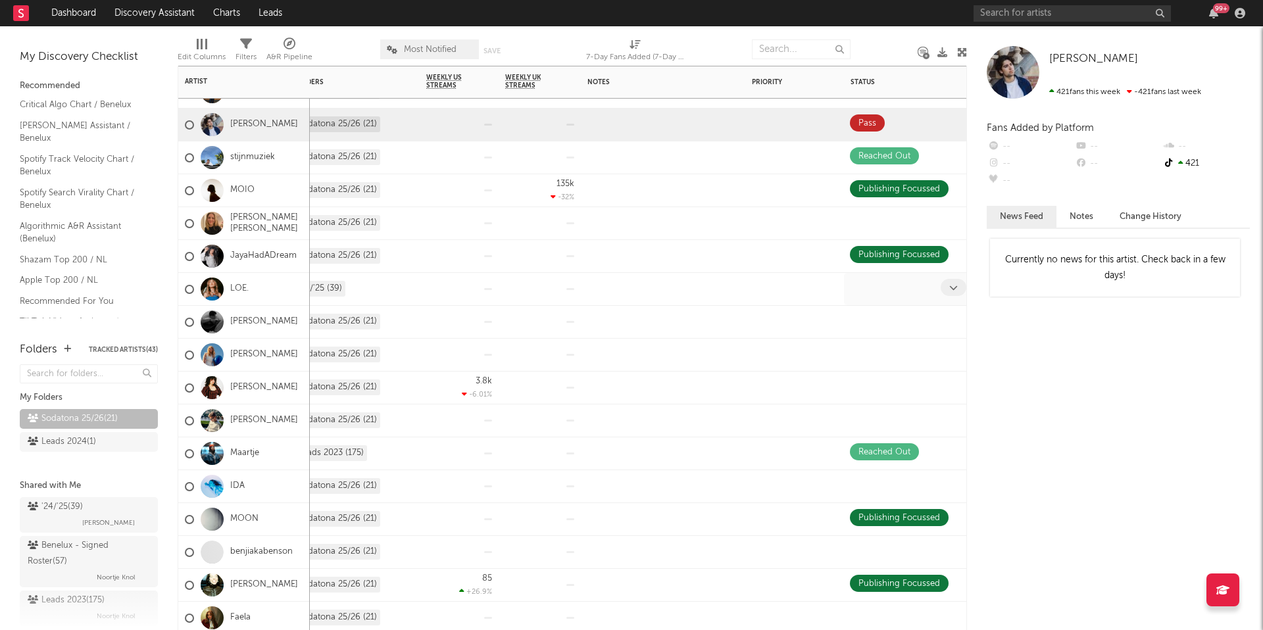
click at [907, 291] on div at bounding box center [895, 289] width 91 height 20
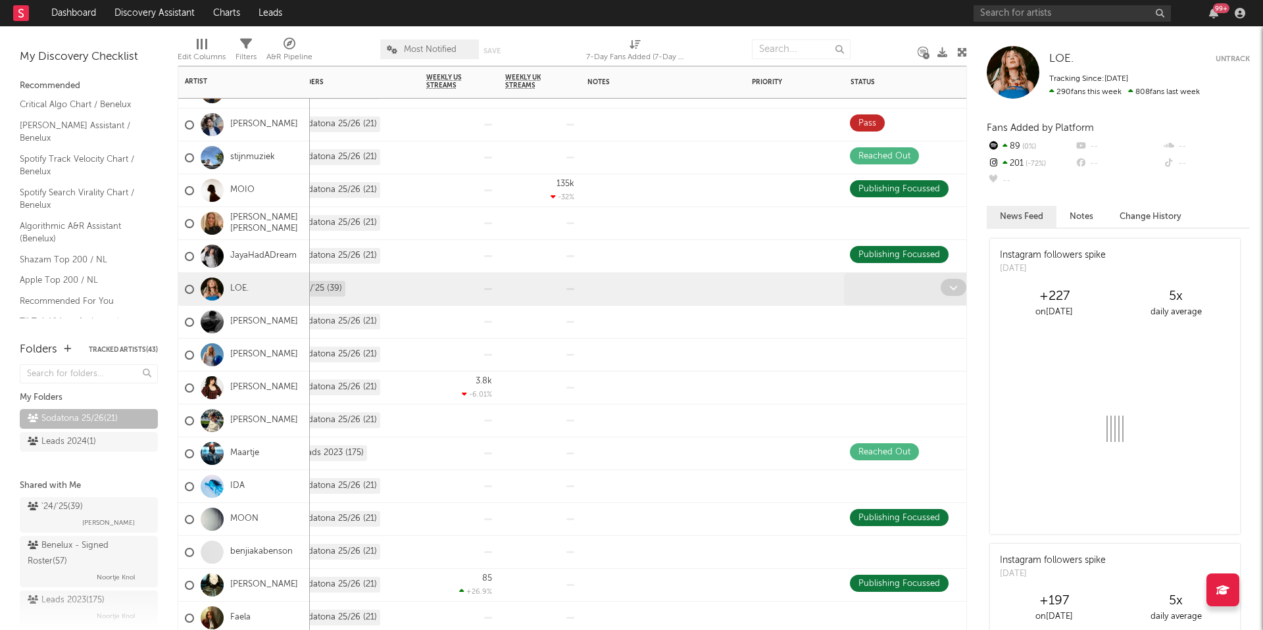
click at [945, 297] on div at bounding box center [955, 289] width 29 height 20
click at [954, 290] on icon at bounding box center [953, 288] width 9 height 9
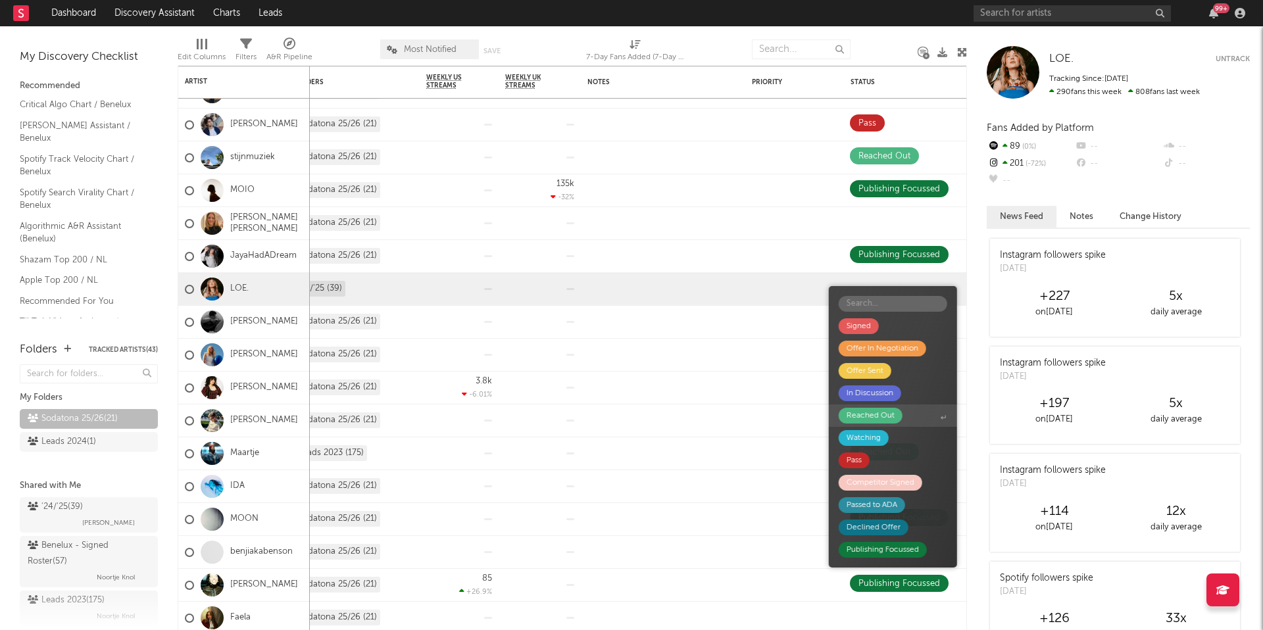
click at [912, 419] on span "Reached Out" at bounding box center [893, 416] width 128 height 22
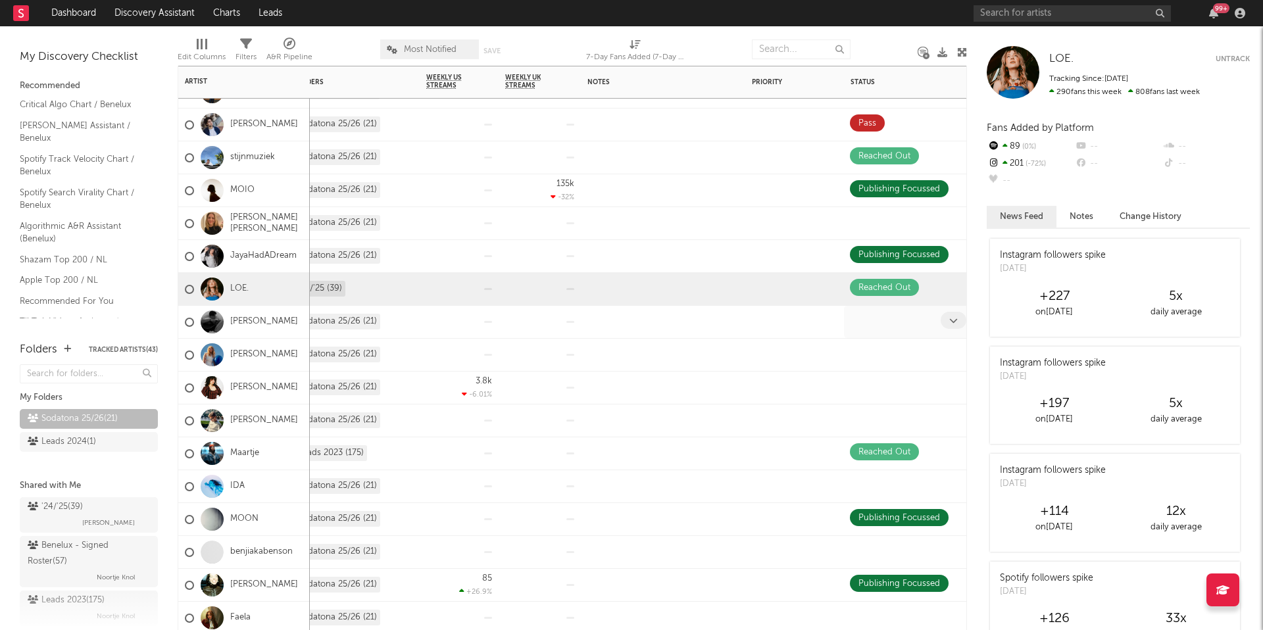
click at [884, 327] on div at bounding box center [895, 322] width 91 height 20
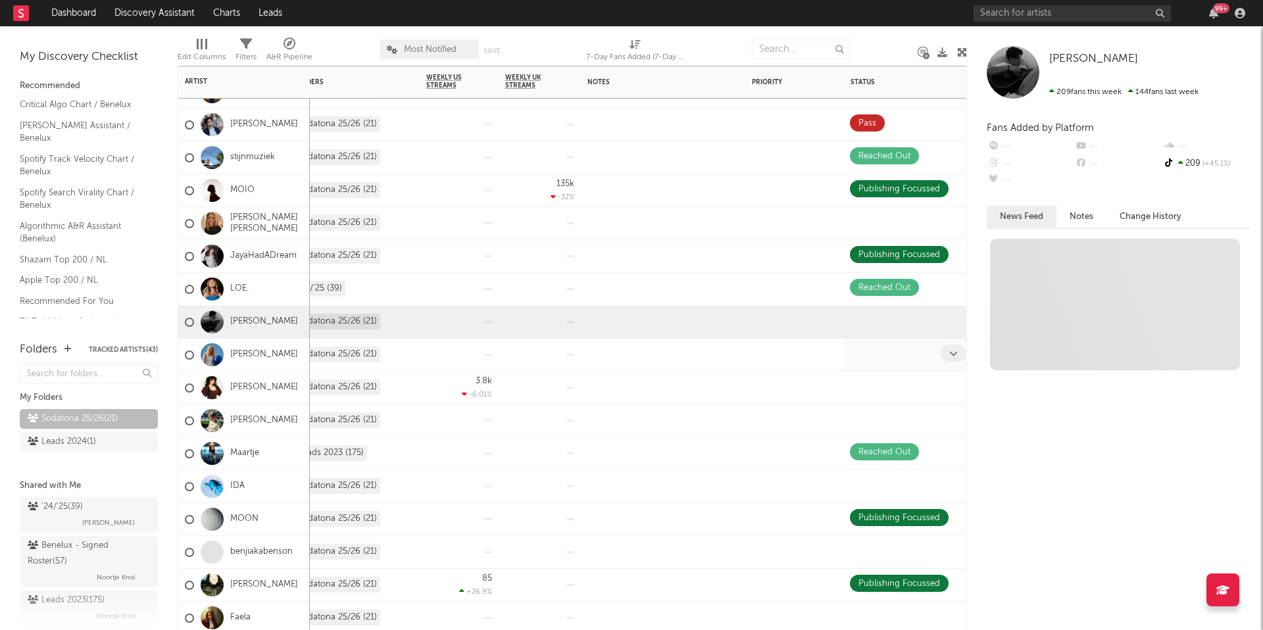
click at [878, 364] on div at bounding box center [895, 355] width 91 height 20
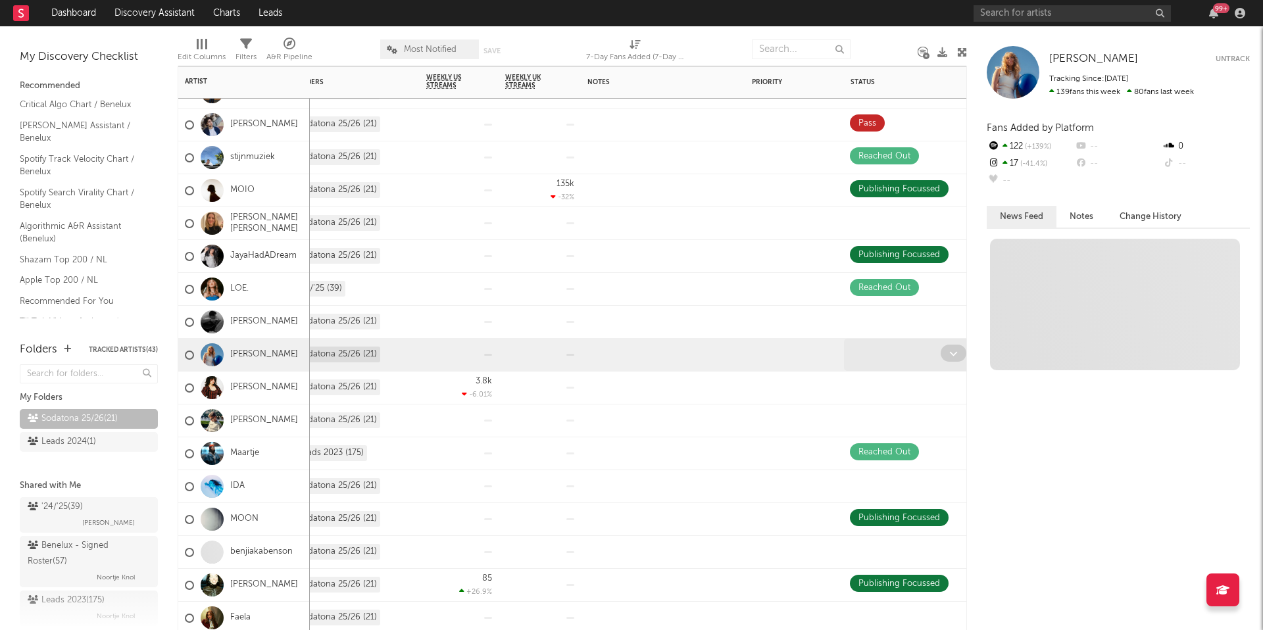
click at [957, 354] on icon at bounding box center [953, 353] width 9 height 9
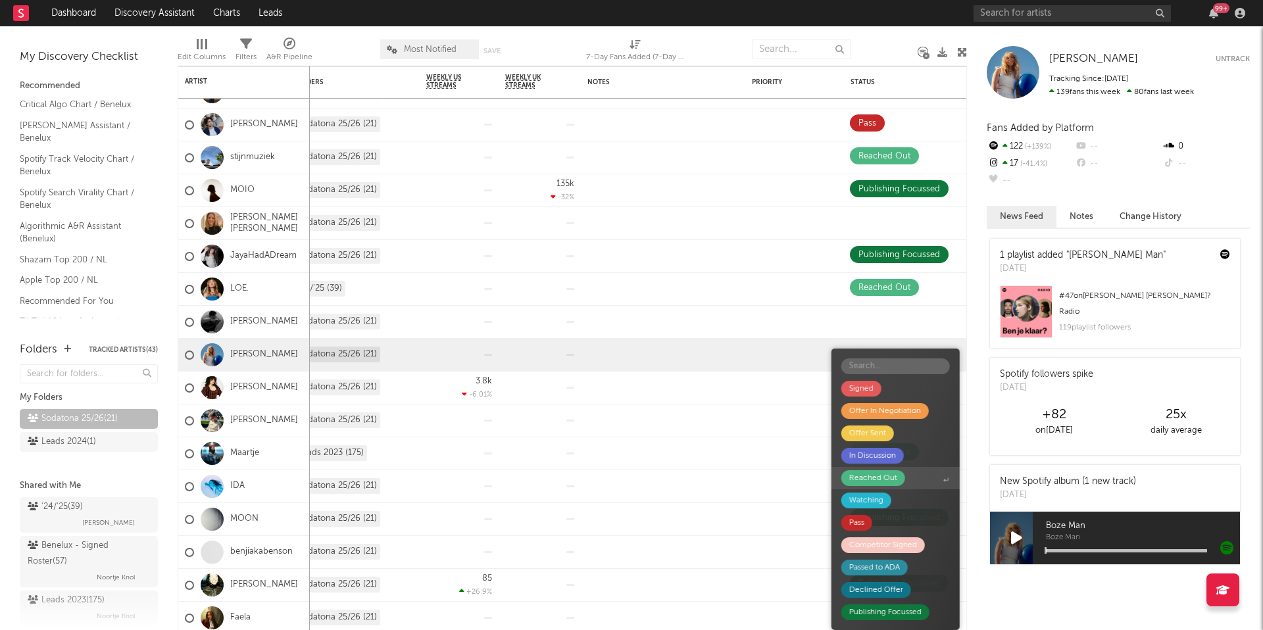
click at [886, 482] on div "Reached Out" at bounding box center [873, 478] width 48 height 16
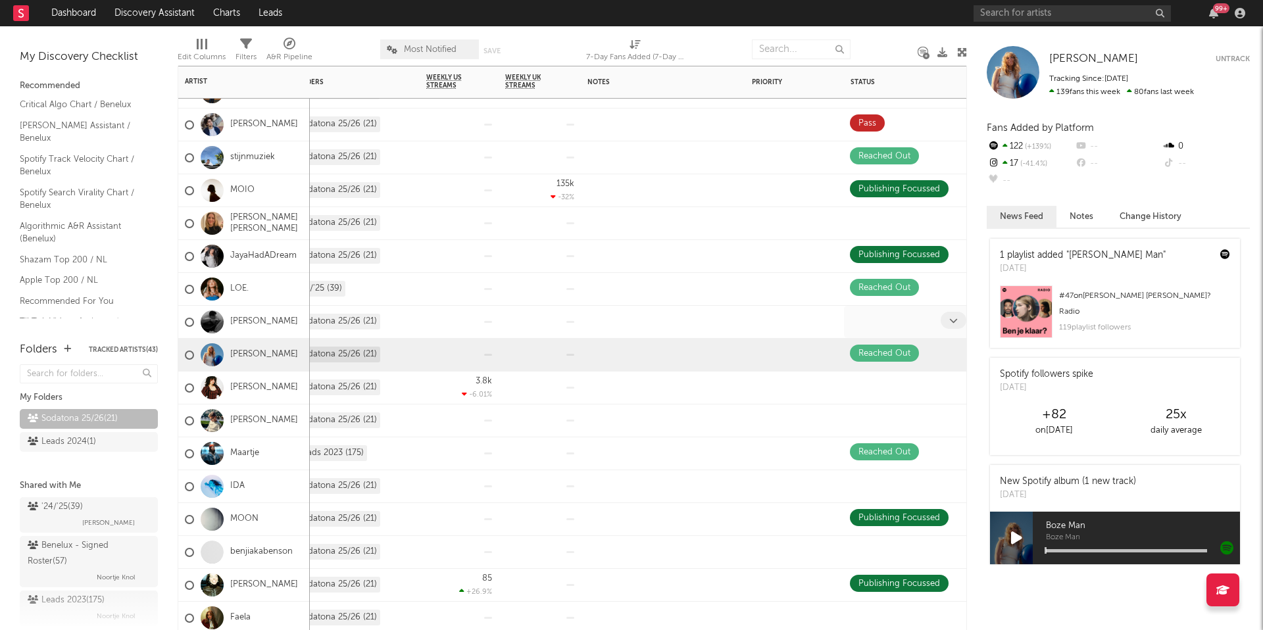
click at [914, 310] on div at bounding box center [910, 322] width 132 height 32
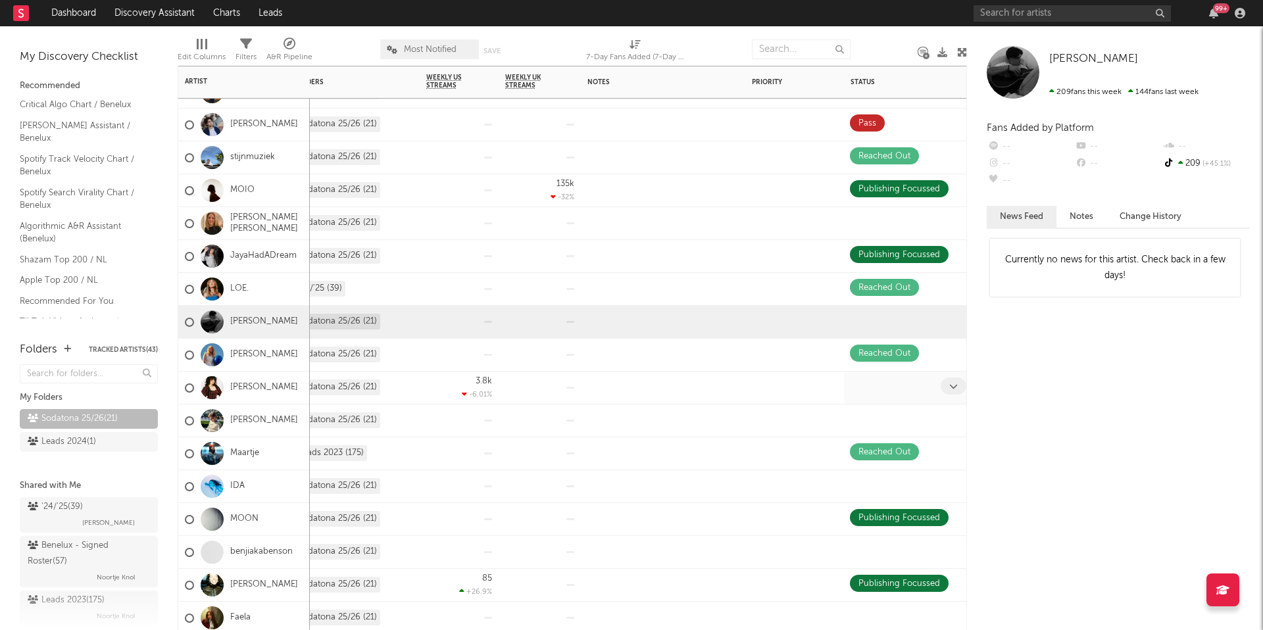
click at [888, 390] on div at bounding box center [895, 388] width 91 height 20
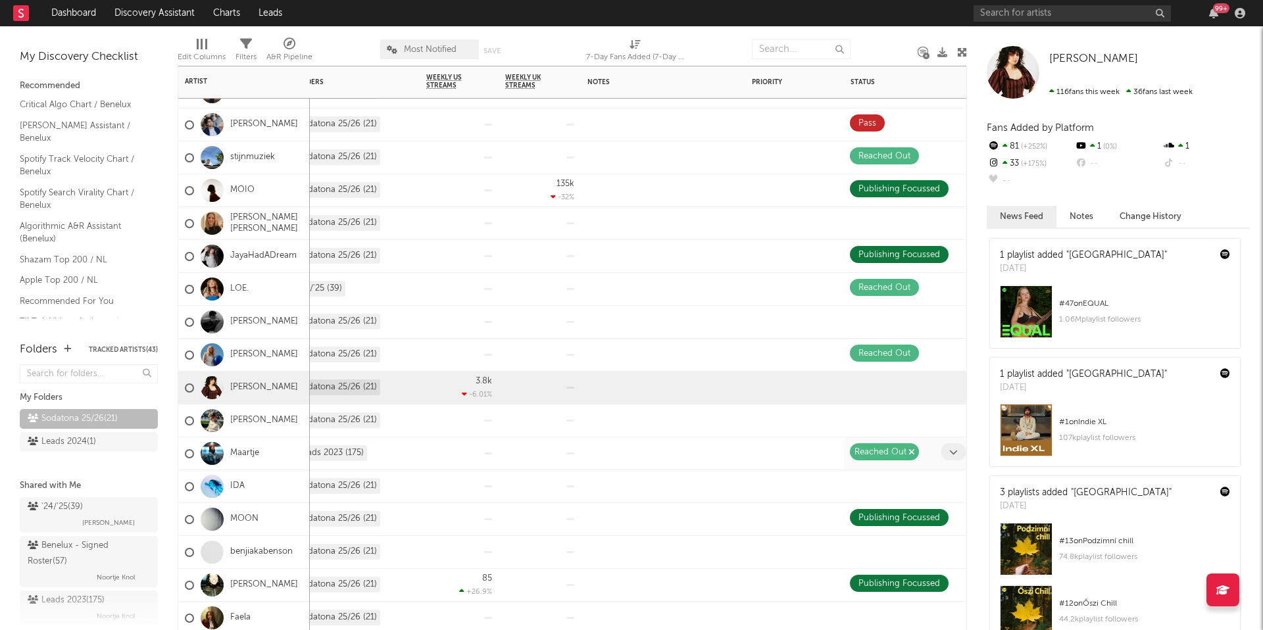
click at [883, 445] on div "Reached Out" at bounding box center [881, 453] width 52 height 16
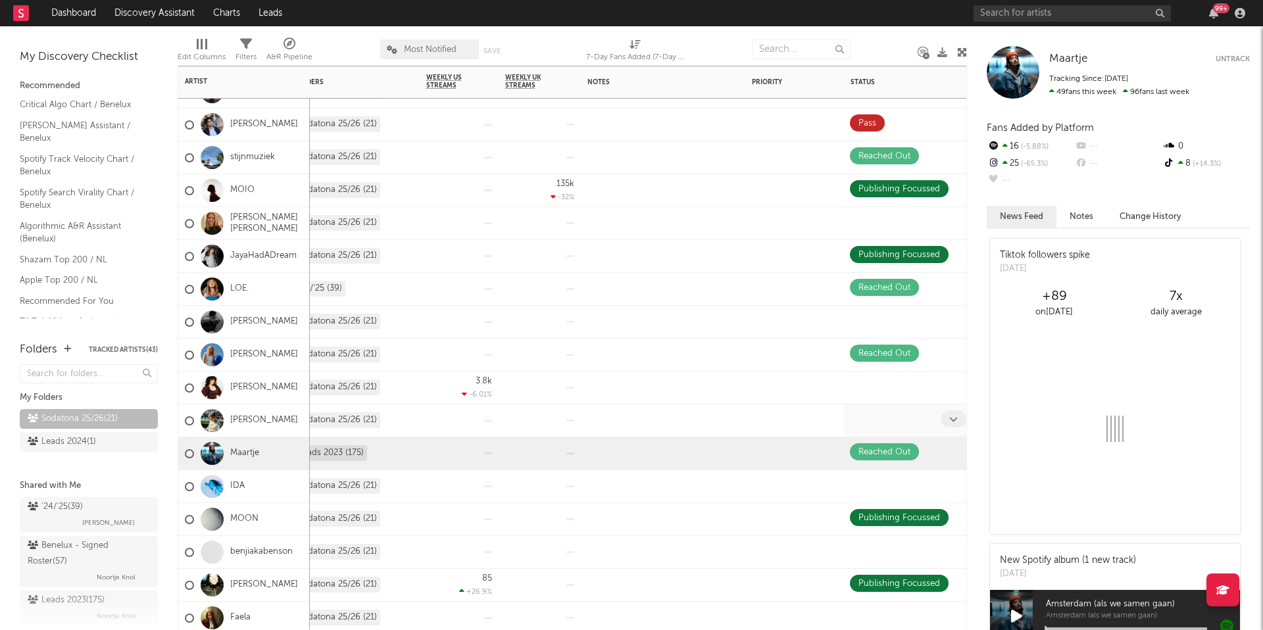
click at [883, 420] on div at bounding box center [895, 421] width 91 height 20
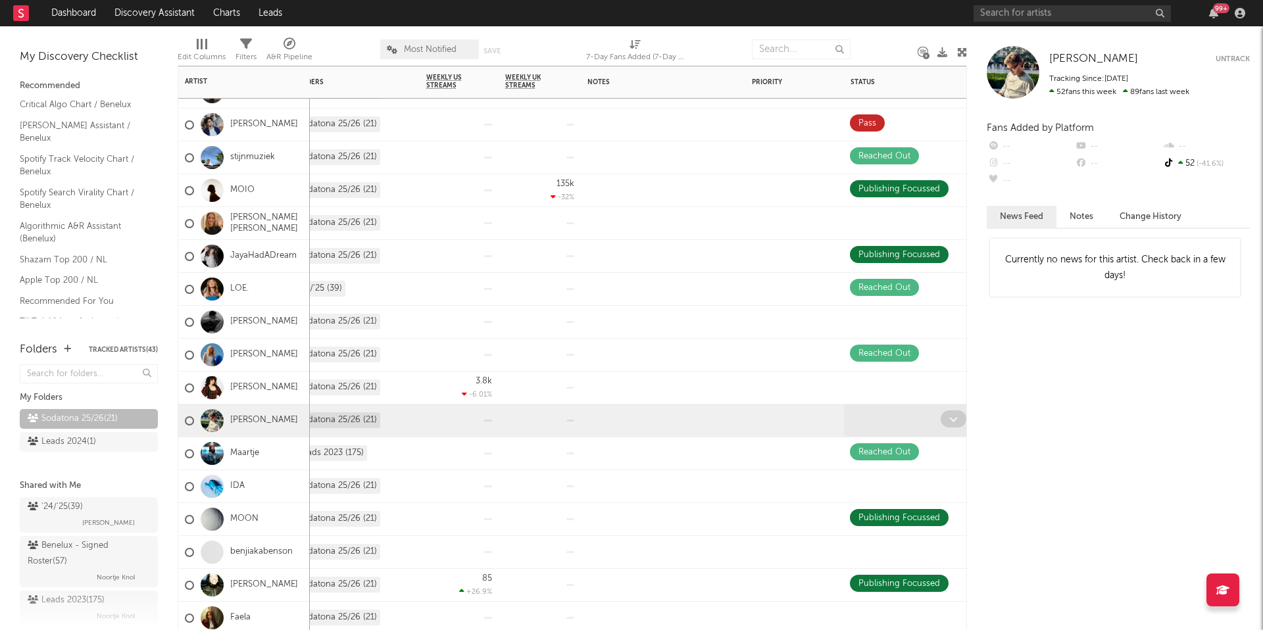
click at [947, 424] on span at bounding box center [954, 419] width 26 height 17
type input "Tal"
click at [949, 418] on icon at bounding box center [953, 419] width 9 height 9
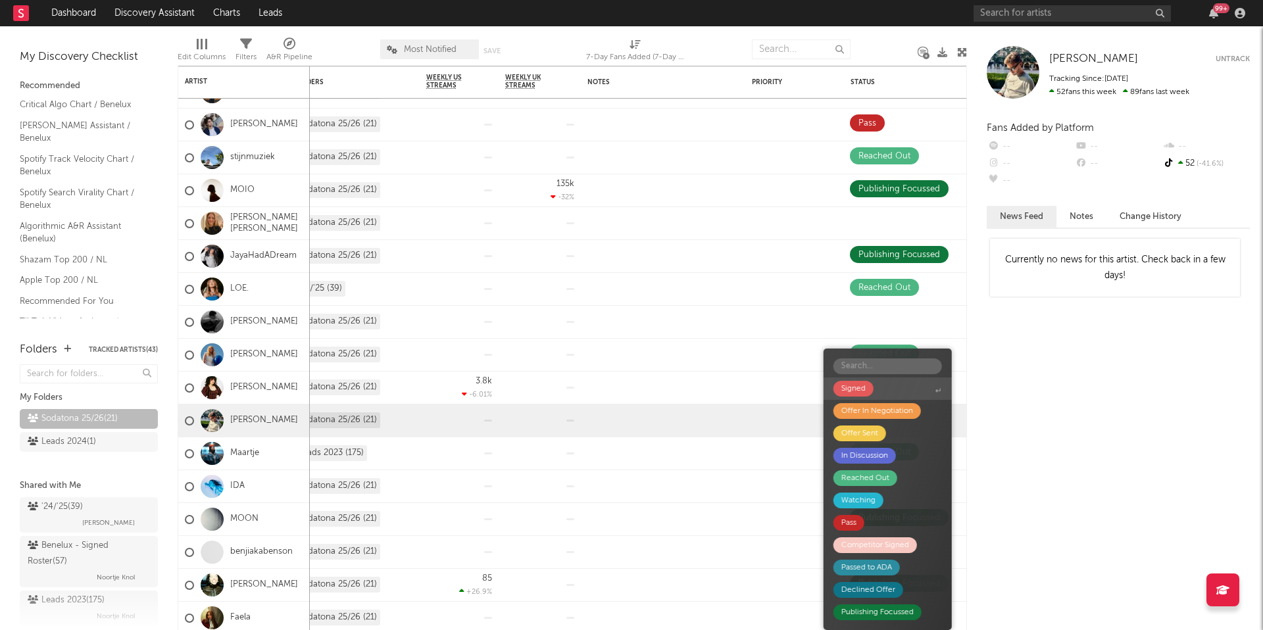
type input "t"
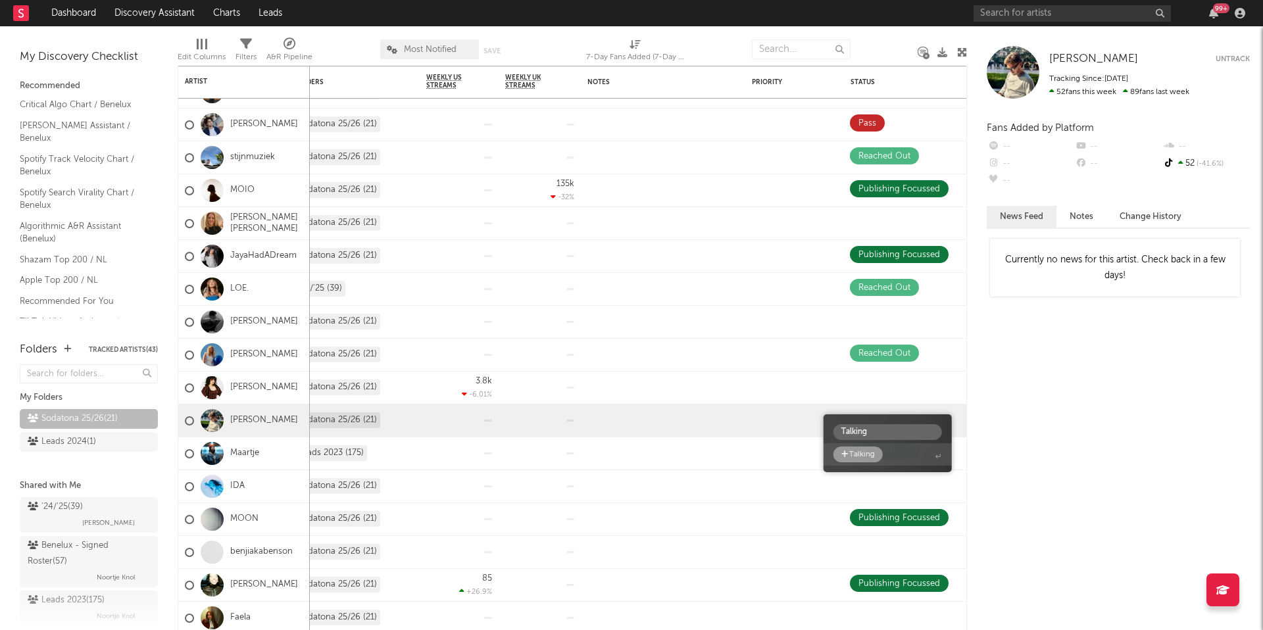
type input "Talking"
click at [858, 455] on div "Talking" at bounding box center [862, 455] width 26 height 16
click at [865, 420] on div "Talking" at bounding box center [869, 420] width 29 height 16
click at [948, 418] on span at bounding box center [954, 419] width 26 height 17
click at [947, 424] on span at bounding box center [954, 419] width 26 height 17
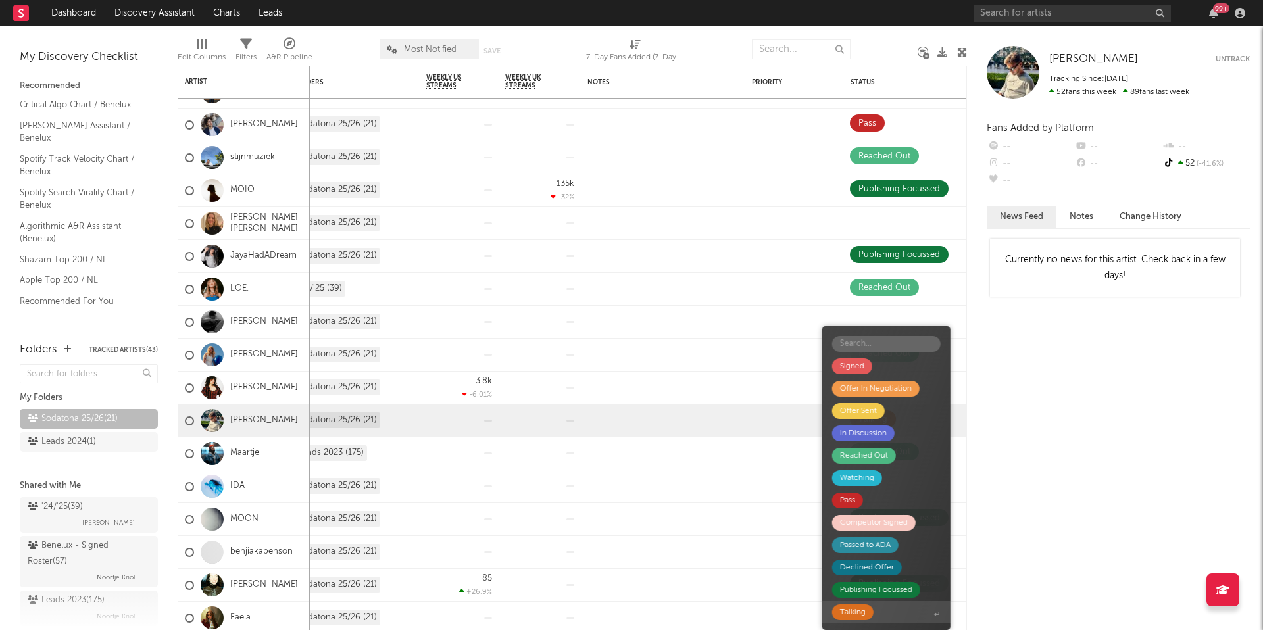
click at [937, 541] on span "Talking" at bounding box center [886, 612] width 128 height 22
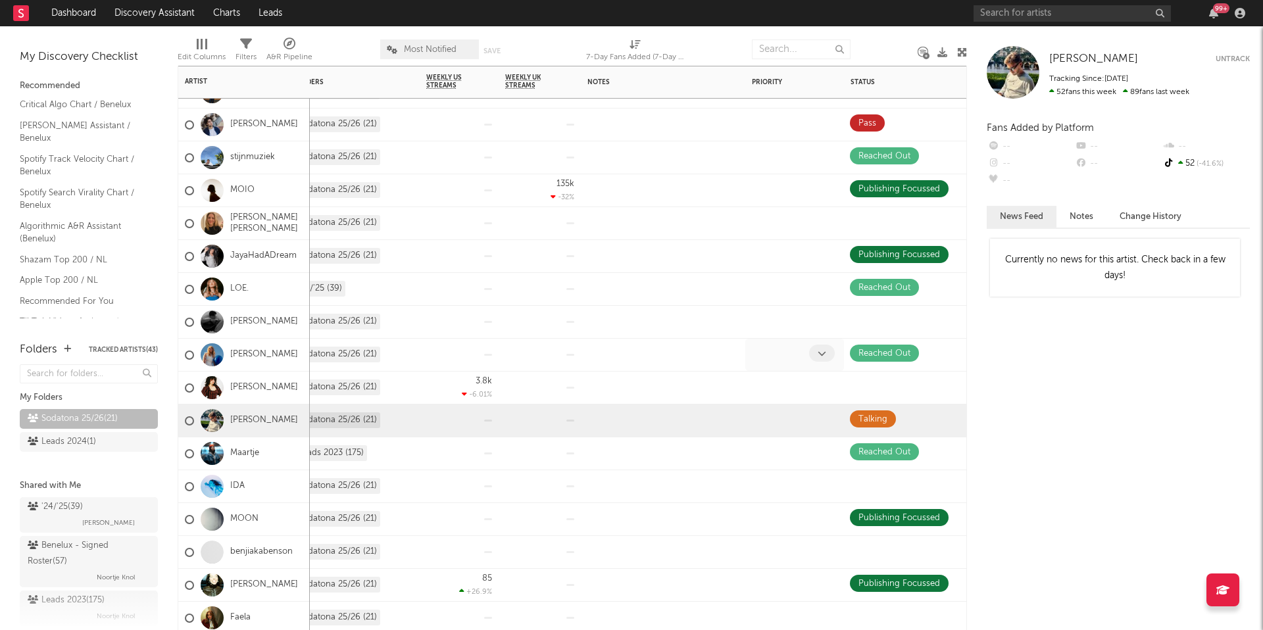
click at [815, 352] on span at bounding box center [822, 353] width 26 height 17
click at [929, 353] on div at bounding box center [931, 355] width 18 height 20
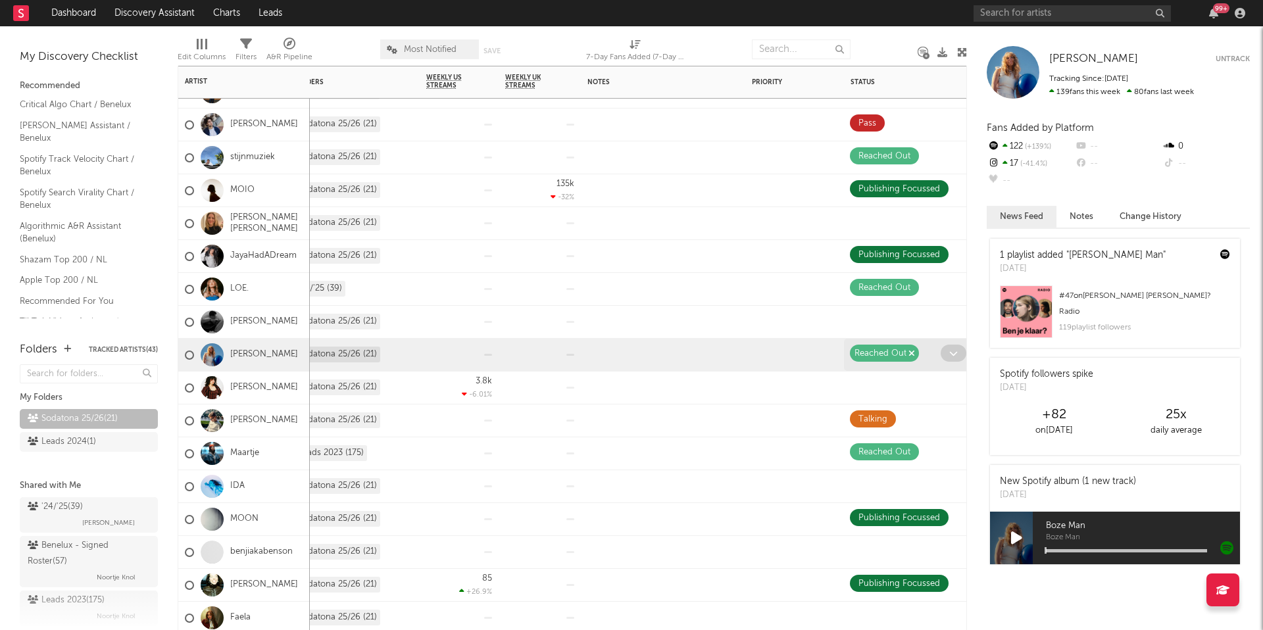
click at [912, 351] on icon "button" at bounding box center [912, 353] width 7 height 9
click at [902, 351] on div at bounding box center [895, 355] width 91 height 20
click at [950, 353] on icon at bounding box center [953, 353] width 9 height 9
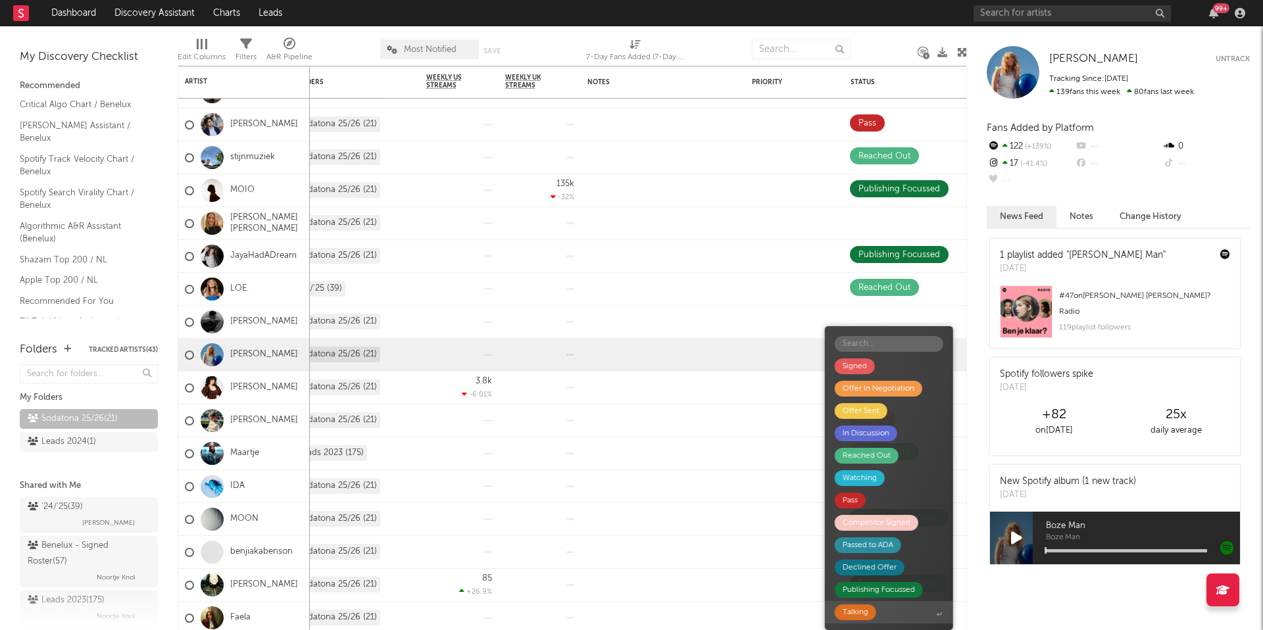
click at [875, 541] on div "Talking" at bounding box center [855, 613] width 41 height 16
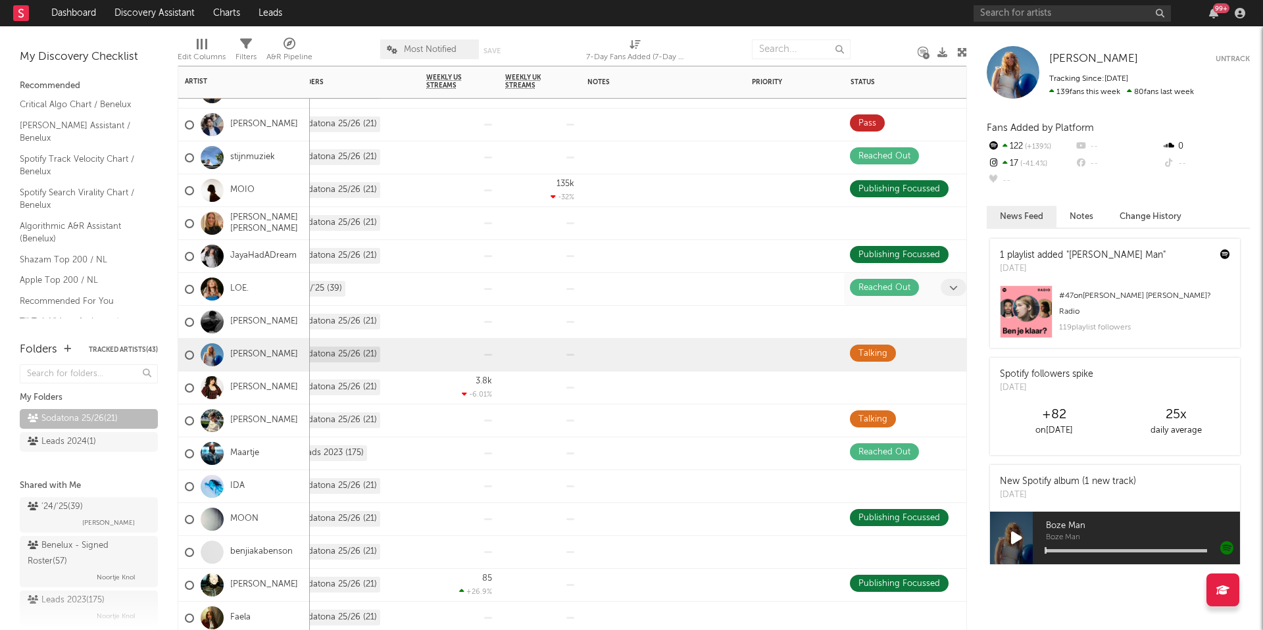
click at [952, 288] on icon at bounding box center [953, 288] width 9 height 9
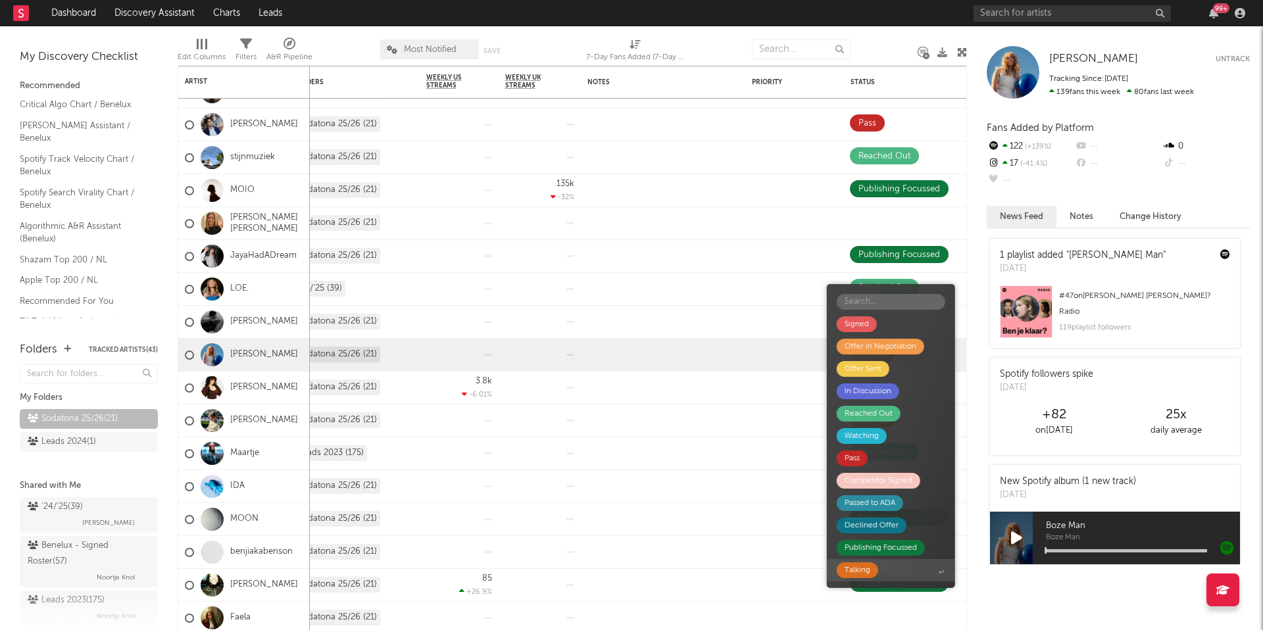
click at [884, 541] on span "Talking" at bounding box center [891, 570] width 128 height 22
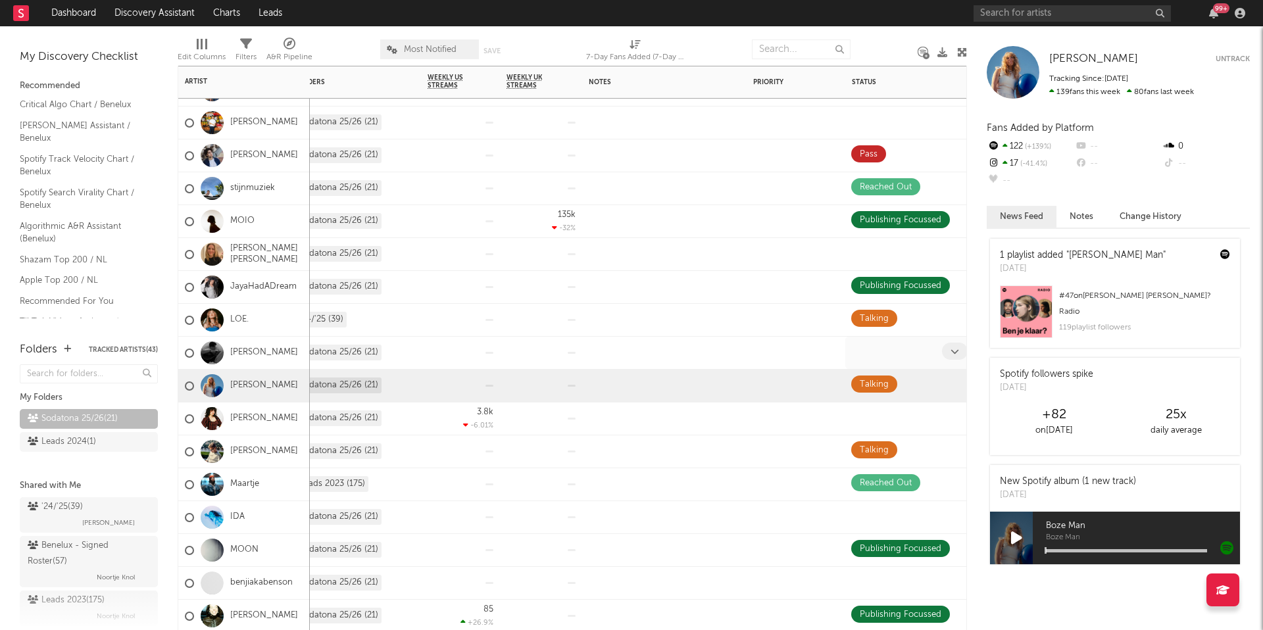
click at [896, 340] on div at bounding box center [912, 353] width 132 height 32
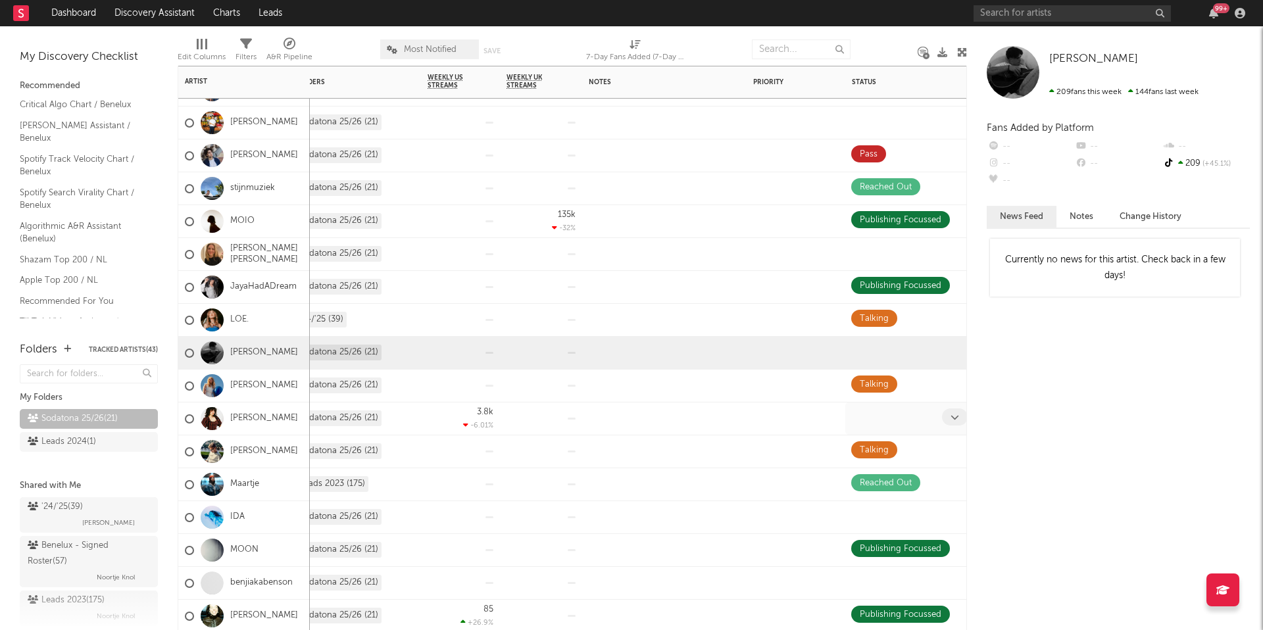
click at [889, 422] on div at bounding box center [896, 419] width 91 height 20
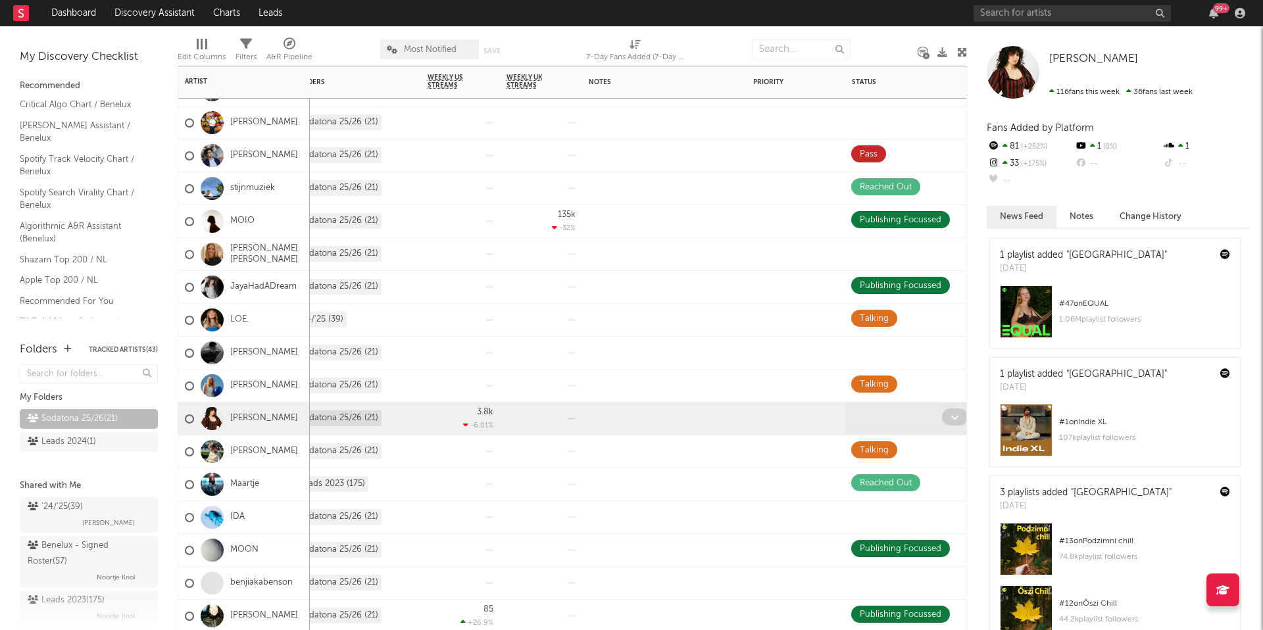
click at [951, 420] on icon at bounding box center [955, 417] width 9 height 9
click at [951, 416] on icon at bounding box center [955, 417] width 9 height 9
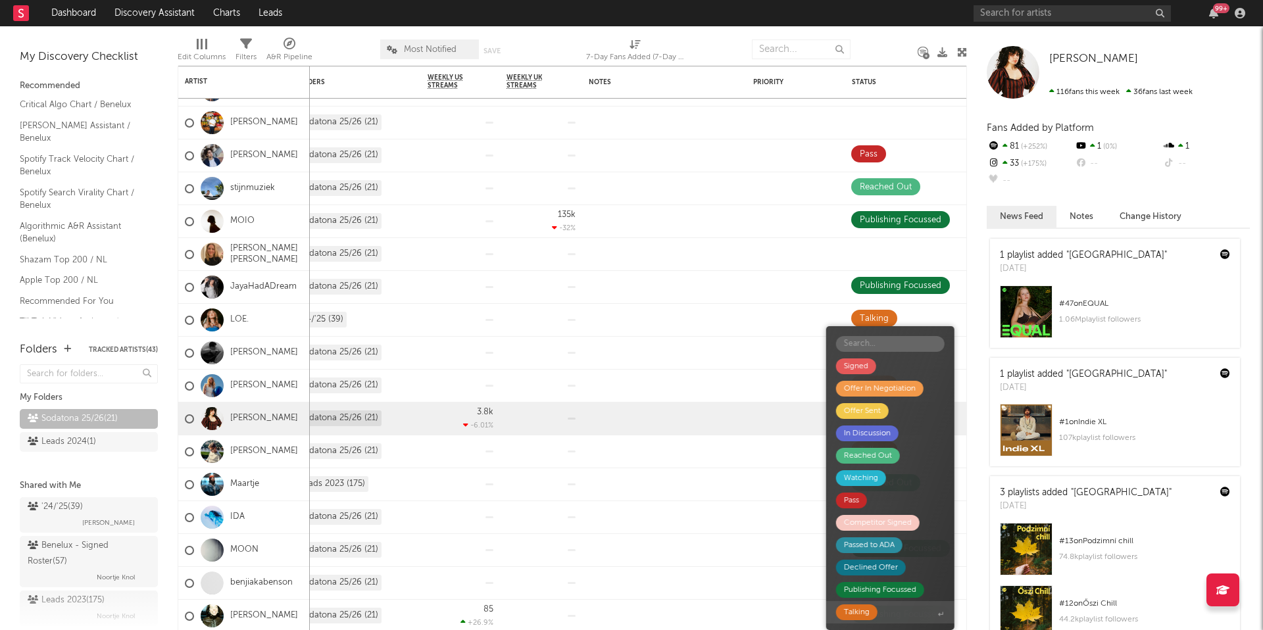
click at [893, 541] on span "Talking" at bounding box center [890, 612] width 128 height 22
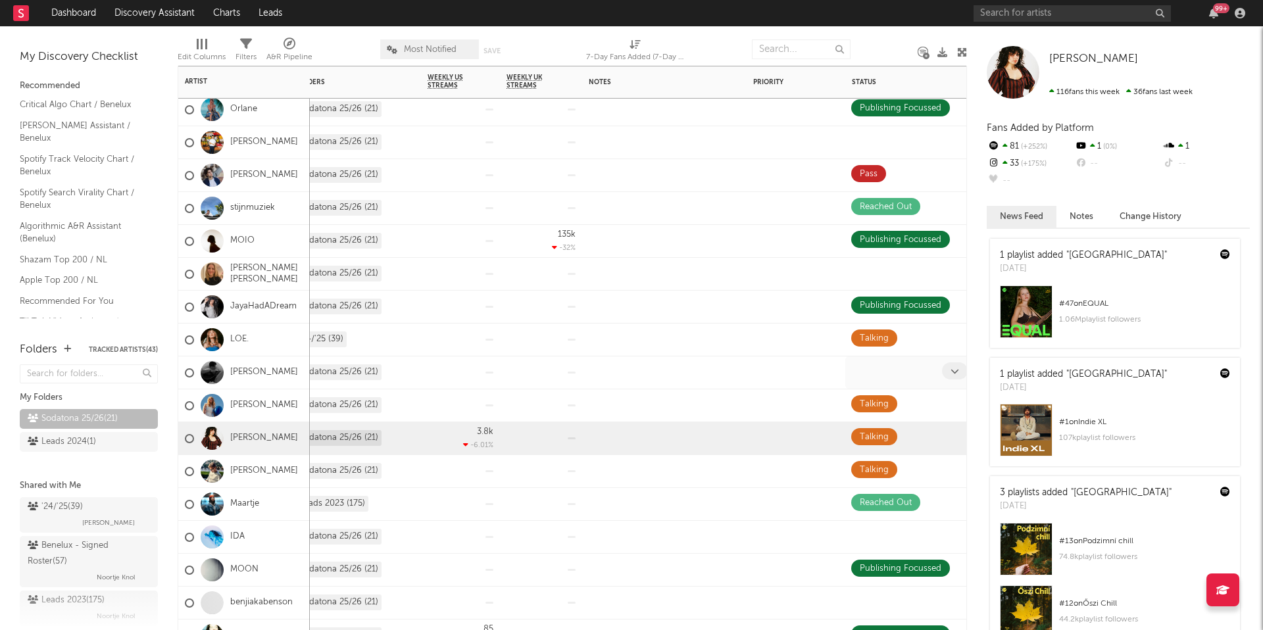
click at [876, 376] on div at bounding box center [896, 373] width 91 height 20
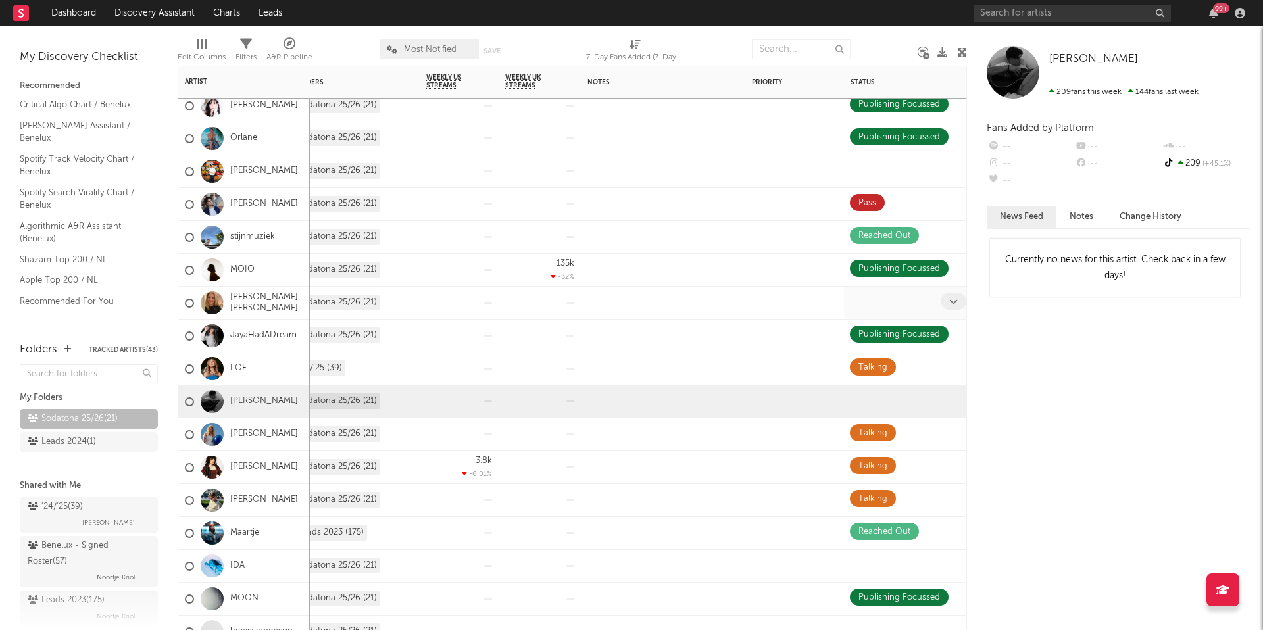
click at [885, 305] on div at bounding box center [895, 303] width 91 height 20
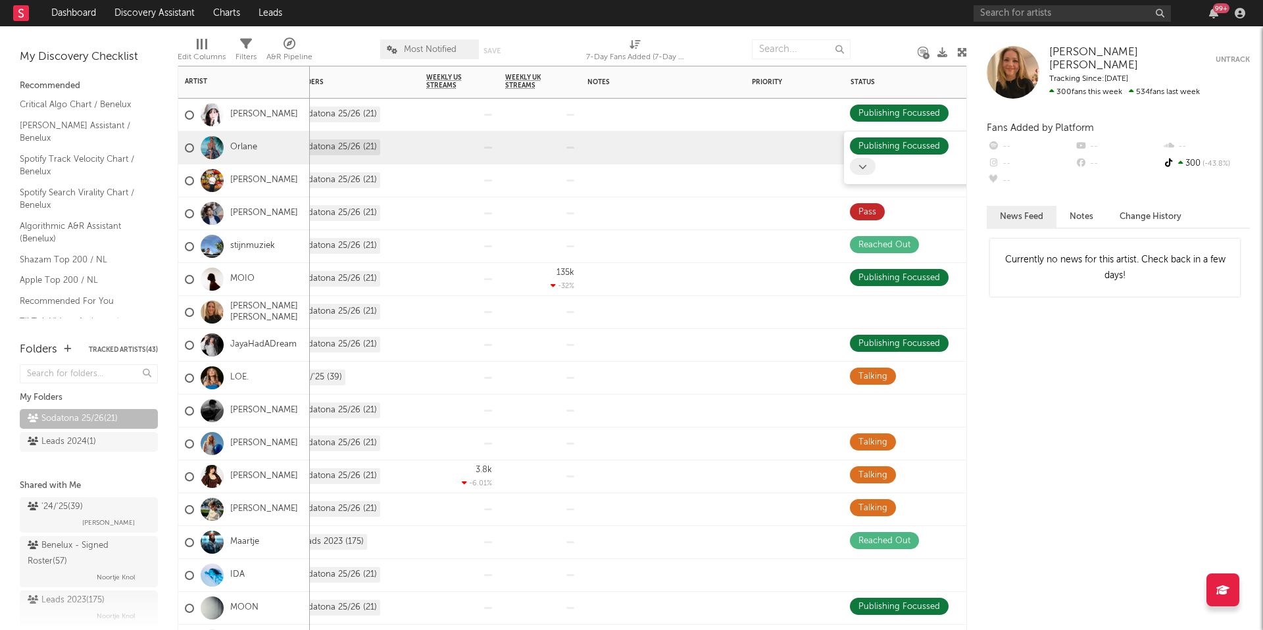
click at [886, 170] on div "Publishing Focussed" at bounding box center [910, 158] width 120 height 41
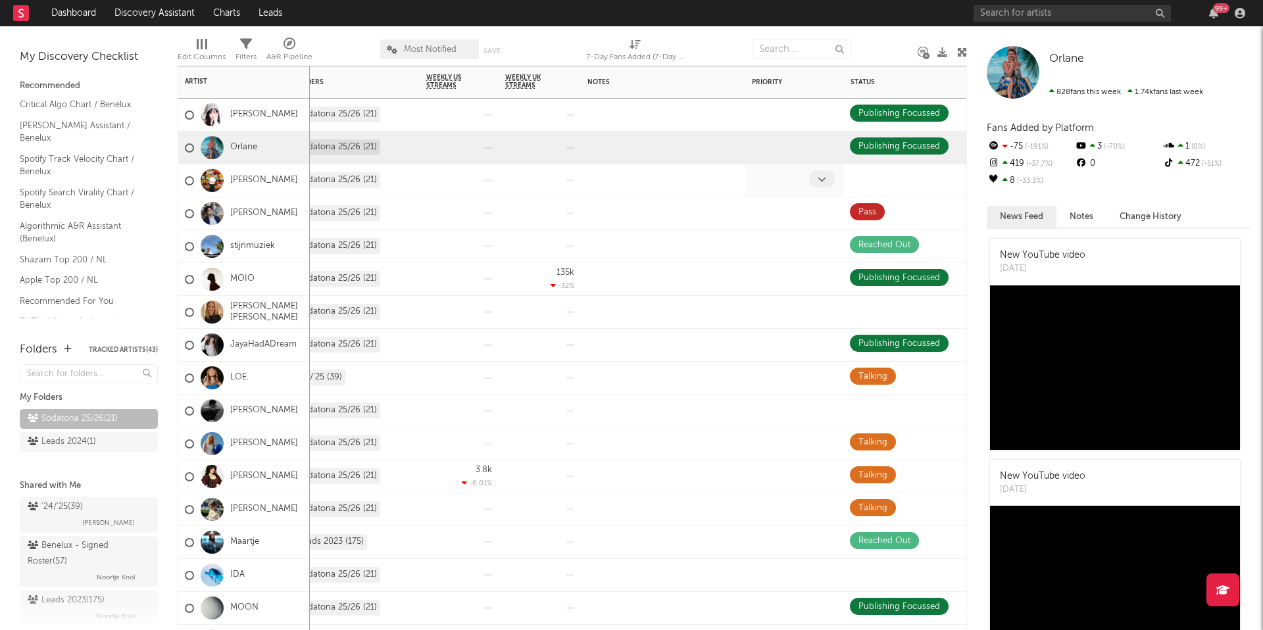
click at [784, 179] on div at bounding box center [780, 180] width 58 height 20
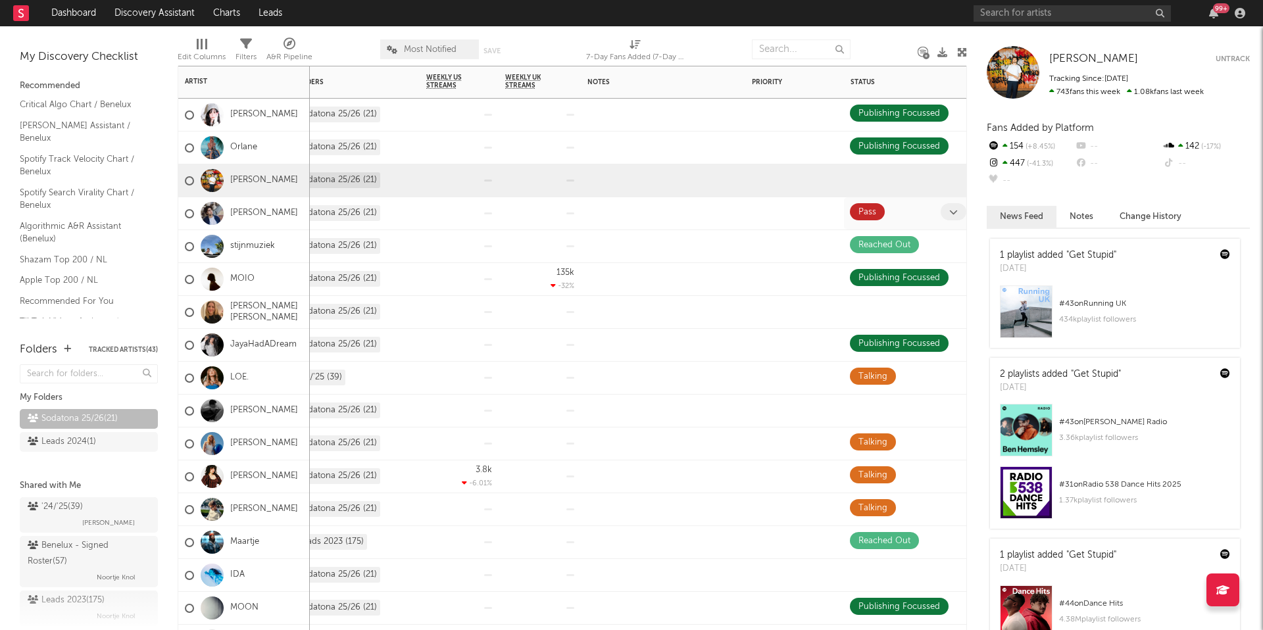
click at [899, 198] on div "Pass" at bounding box center [910, 213] width 132 height 32
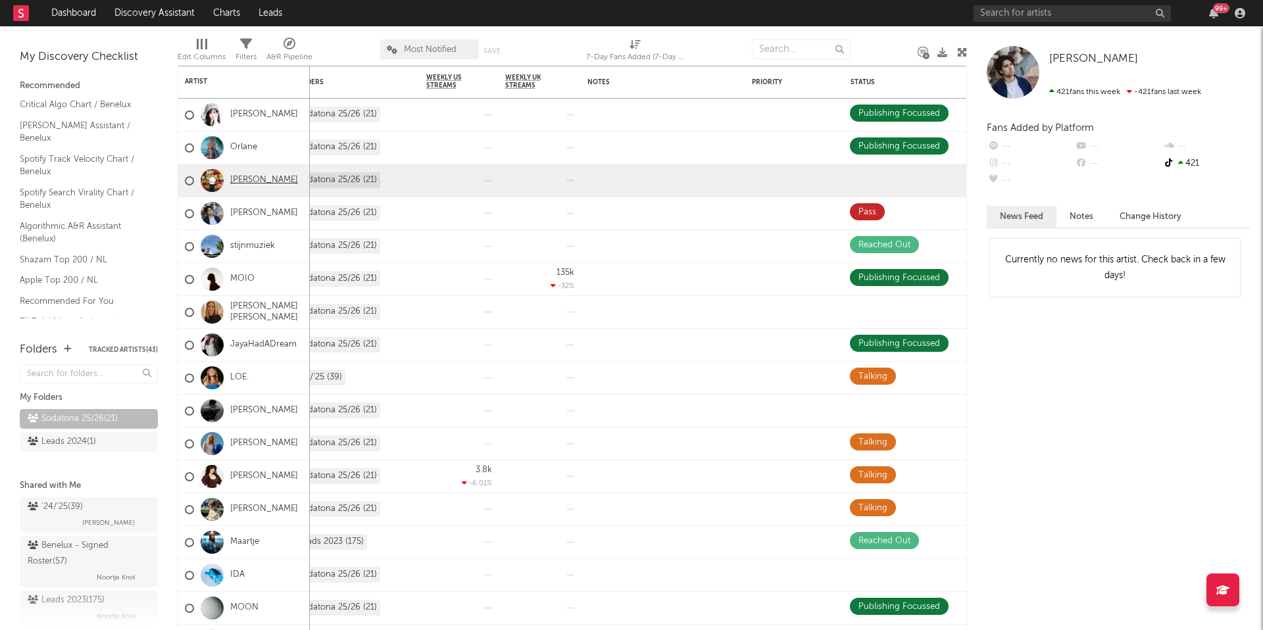
click at [240, 176] on link "[PERSON_NAME]" at bounding box center [264, 180] width 68 height 11
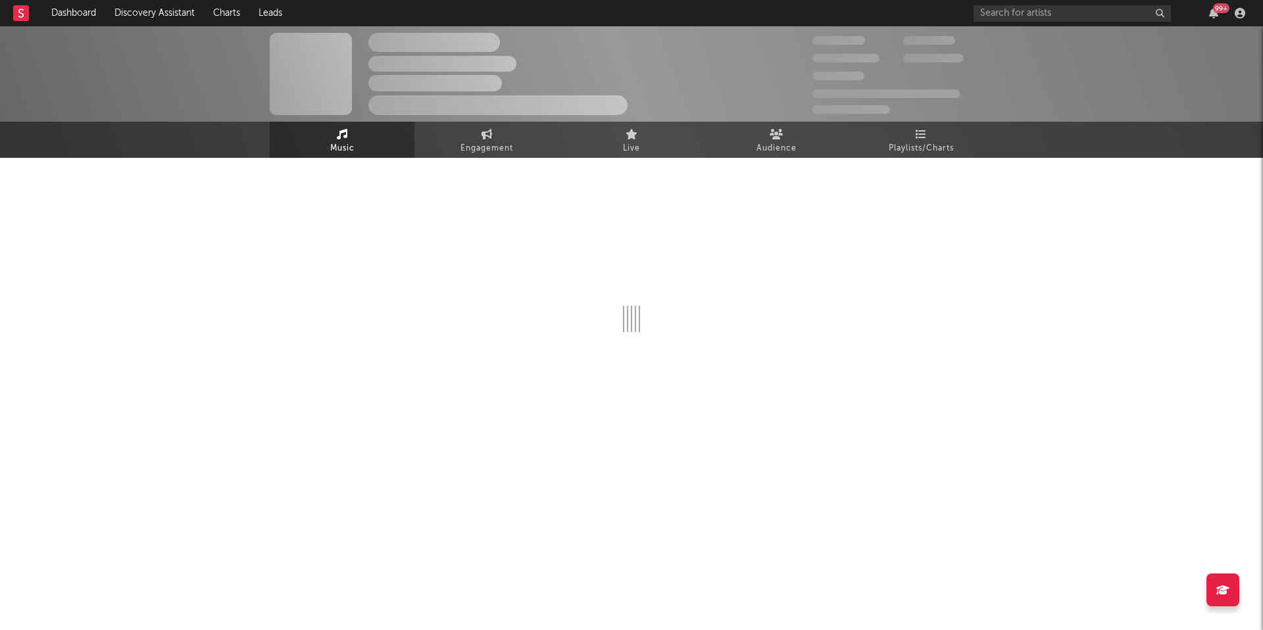
select select "6m"
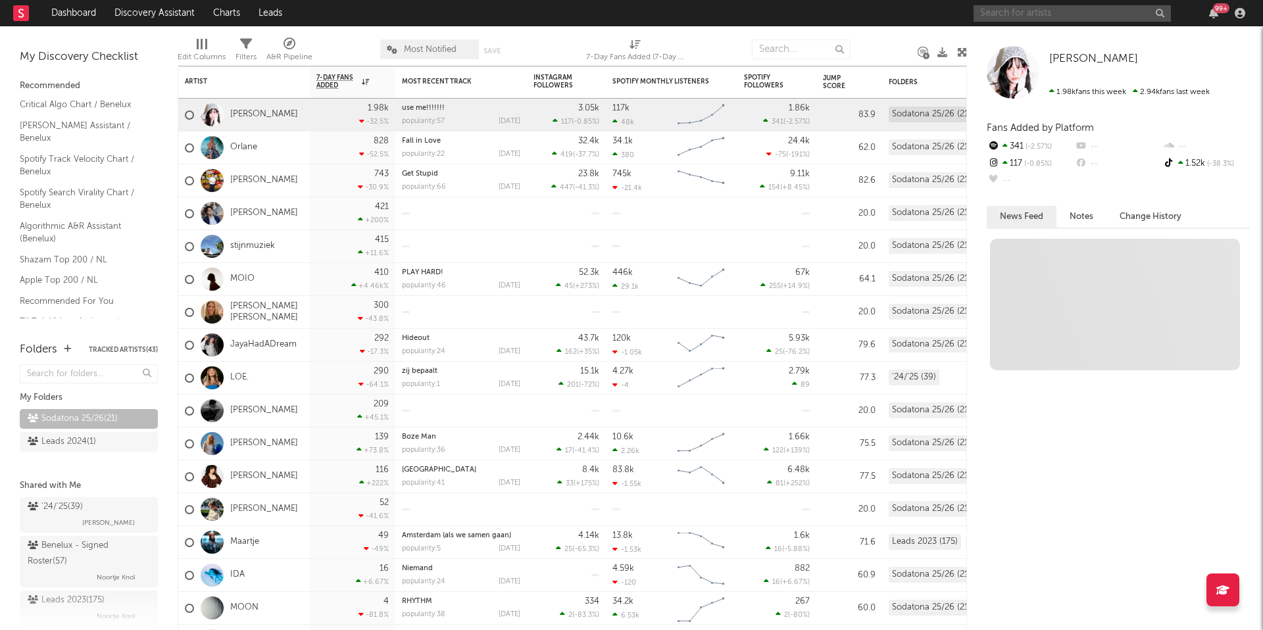
click at [994, 14] on input "text" at bounding box center [1072, 13] width 197 height 16
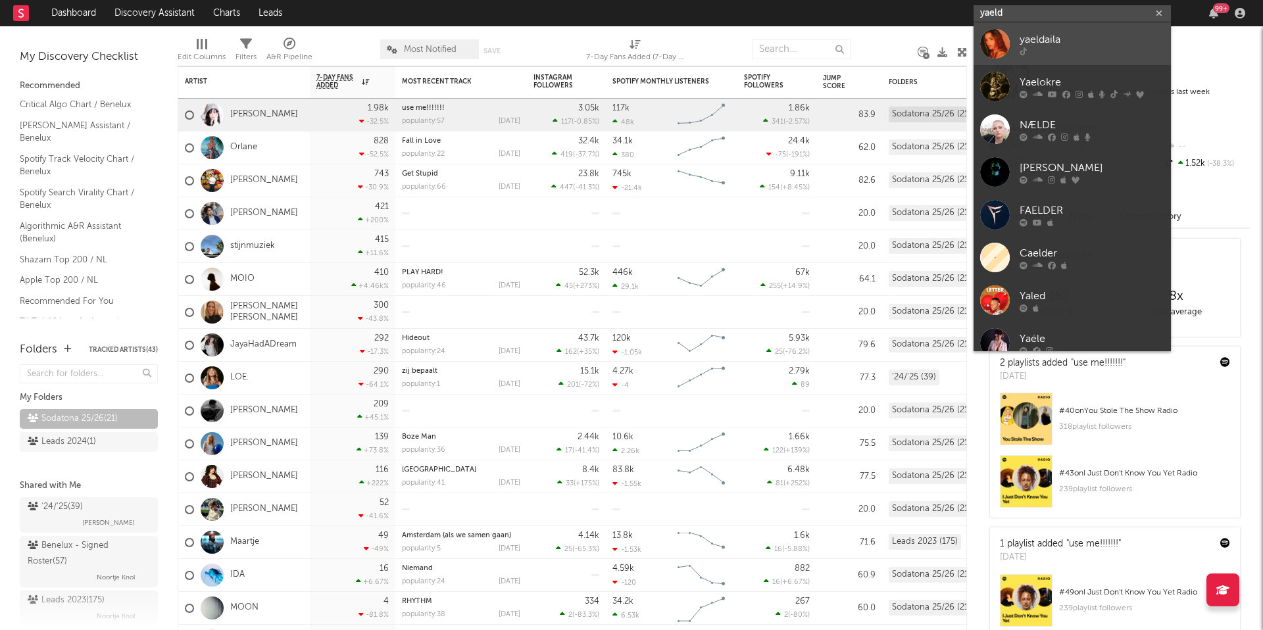
type input "yaeld"
click at [994, 53] on div at bounding box center [1092, 51] width 145 height 8
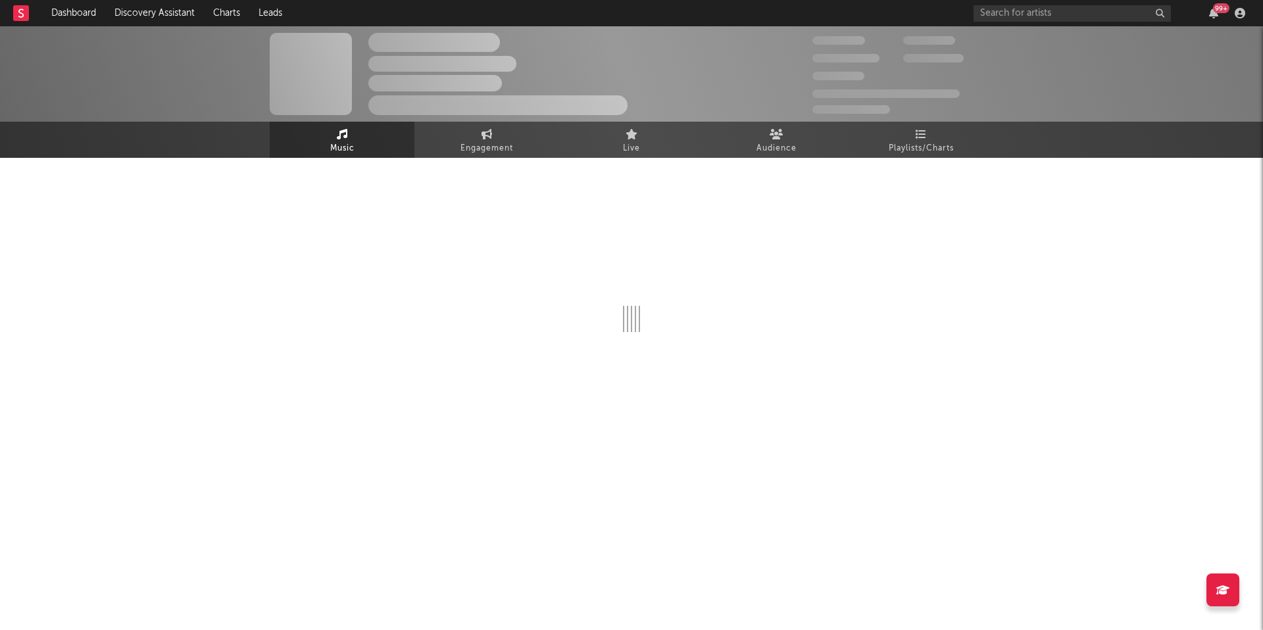
select select "1w"
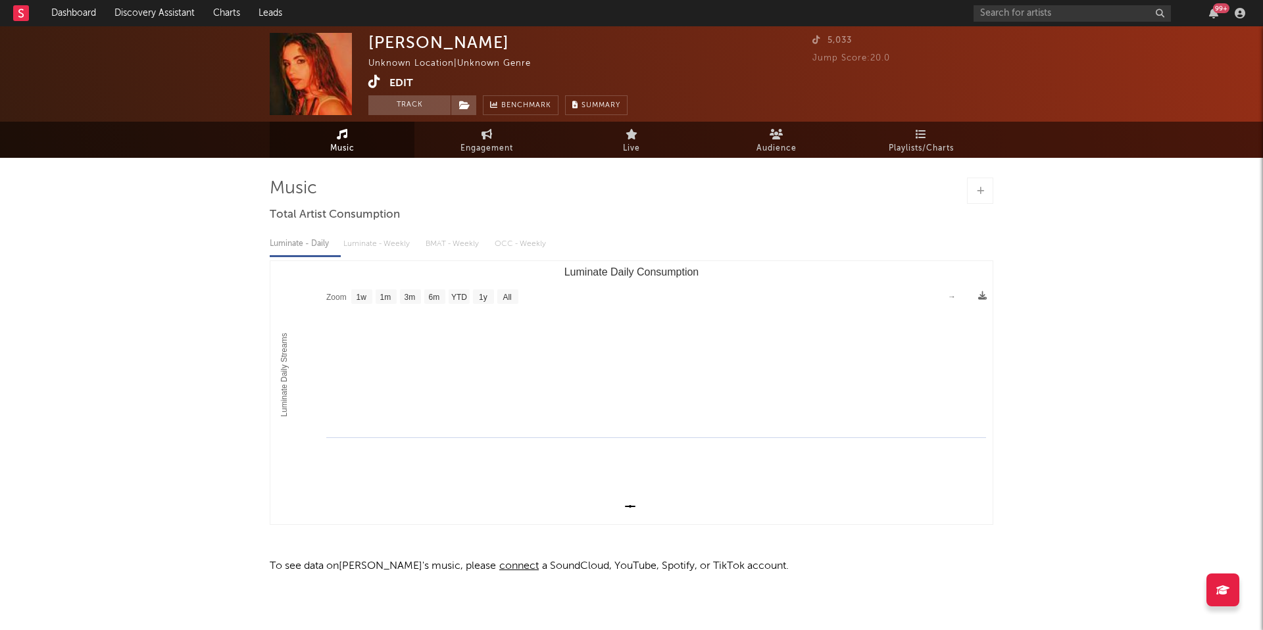
click at [405, 74] on div "Yael Daila Unknown Location | Unknown Genre Edit Track Benchmark Summary" at bounding box center [497, 74] width 259 height 82
click at [405, 81] on button "Edit" at bounding box center [402, 83] width 24 height 16
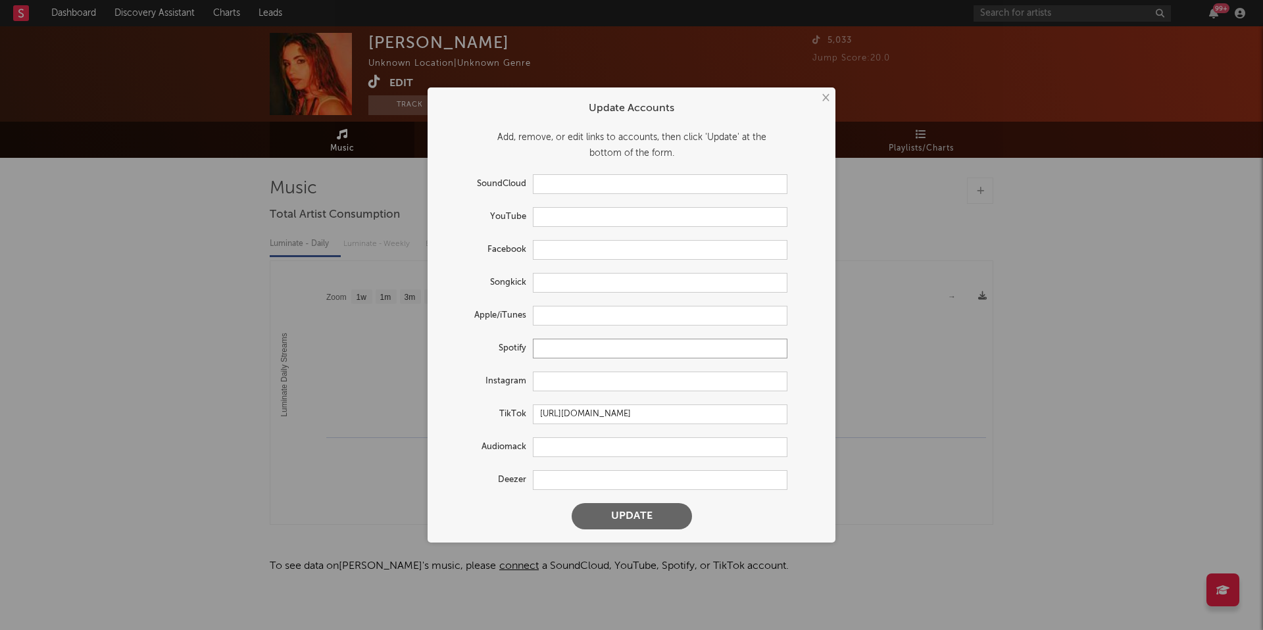
click at [558, 353] on input "text" at bounding box center [660, 349] width 255 height 20
paste input "https://open.spotify.com/artist/4qKEr51BeenT8ZAcwnUsWT?si=dWxv9UgwQGCsHwjD5ByfDQ"
type input "https://open.spotify.com/artist/4qKEr51BeenT8ZAcwnUsWT?si=dWxv9UgwQGCsHwjD5ByfDQ"
click at [605, 515] on button "Update" at bounding box center [632, 516] width 120 height 26
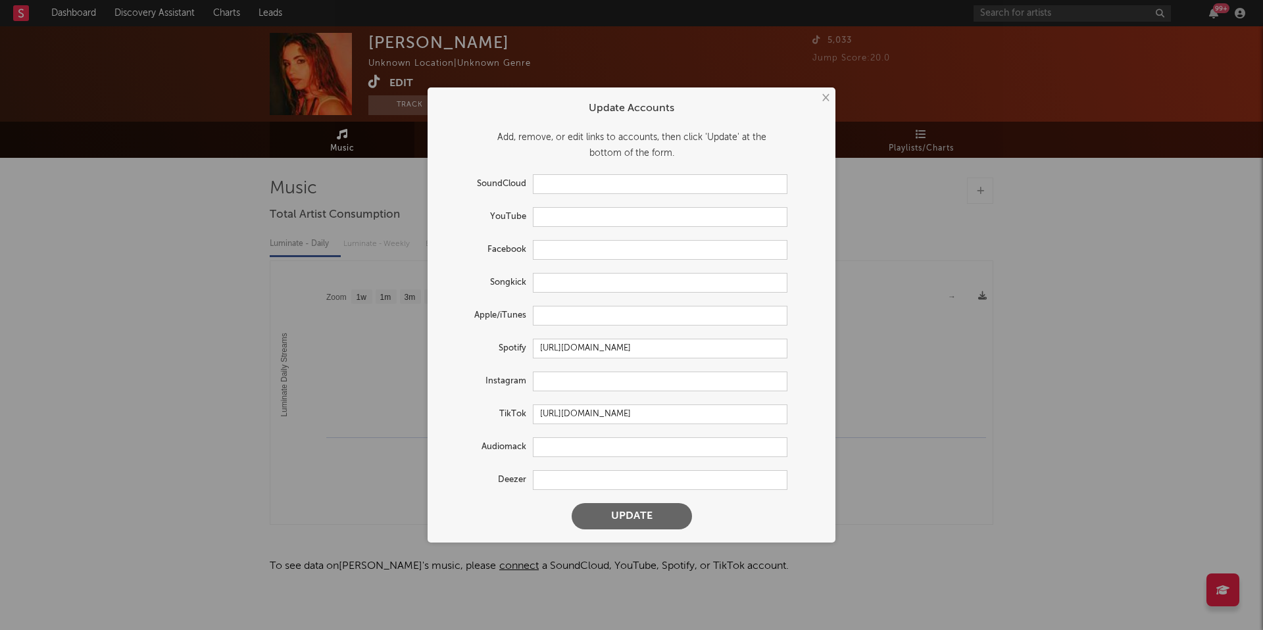
scroll to position [0, 0]
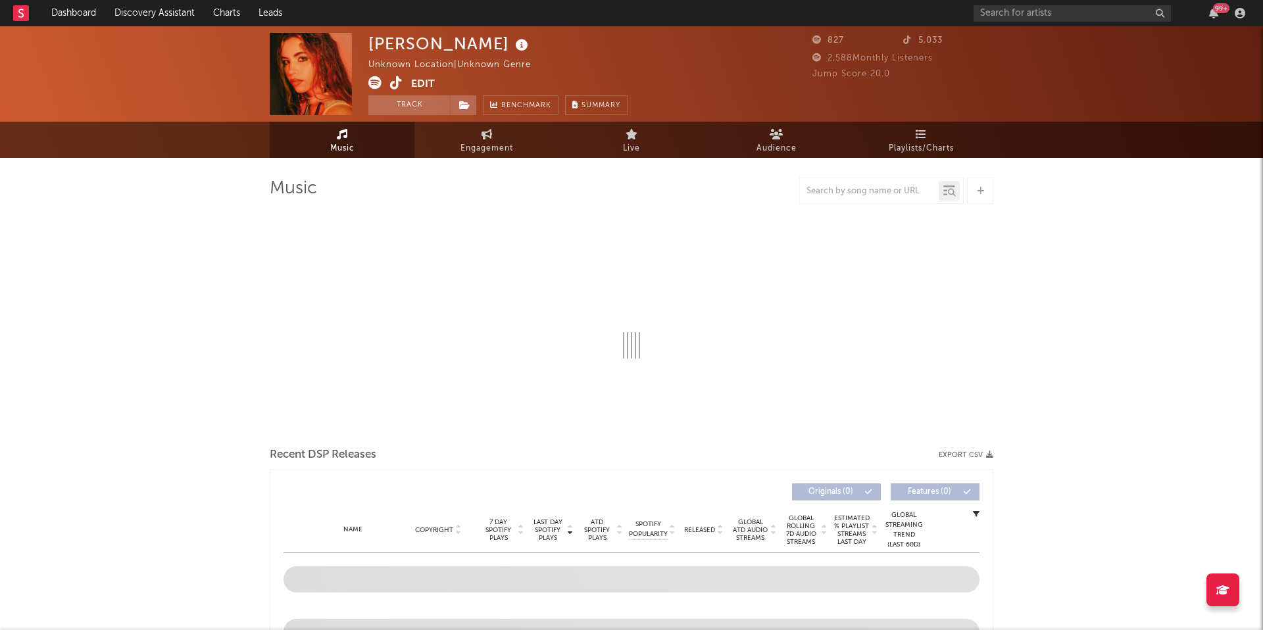
select select "1w"
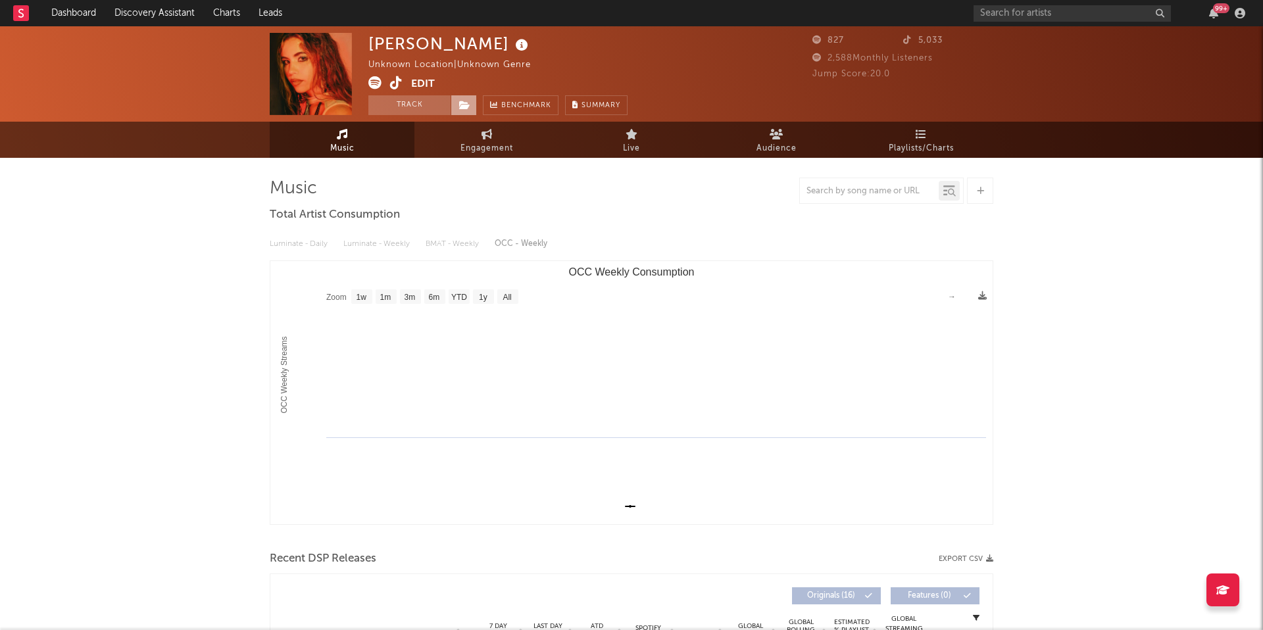
click at [470, 108] on span at bounding box center [464, 105] width 26 height 20
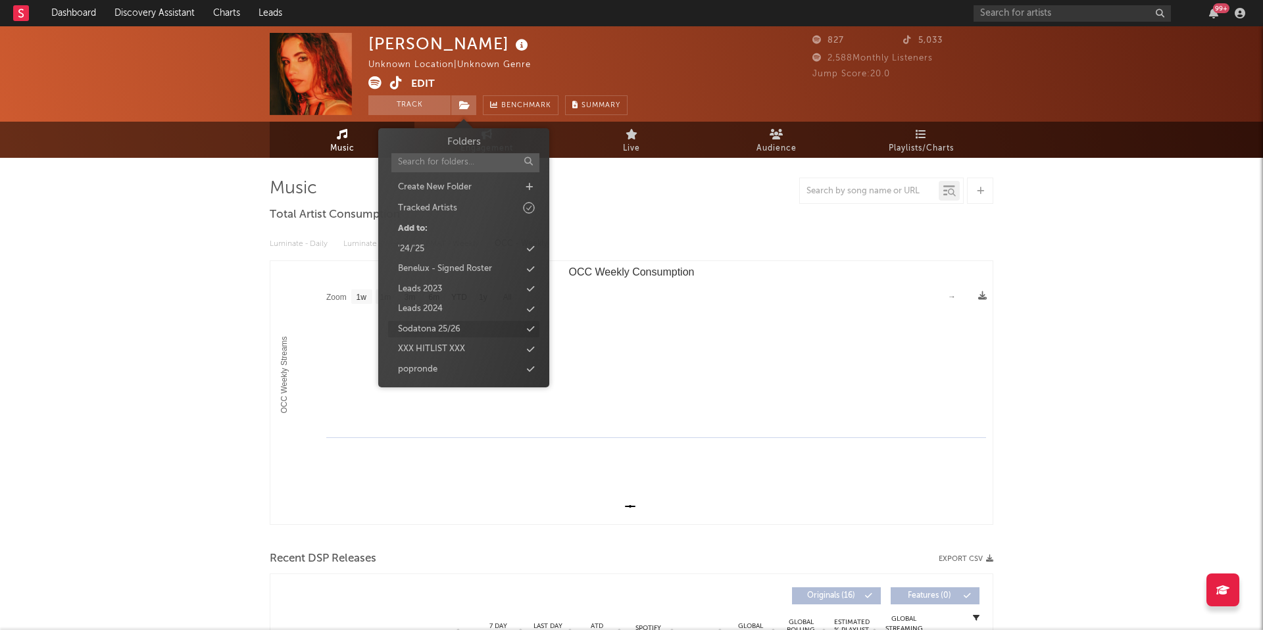
click at [438, 333] on div "Sodatona 25/26" at bounding box center [429, 329] width 63 height 13
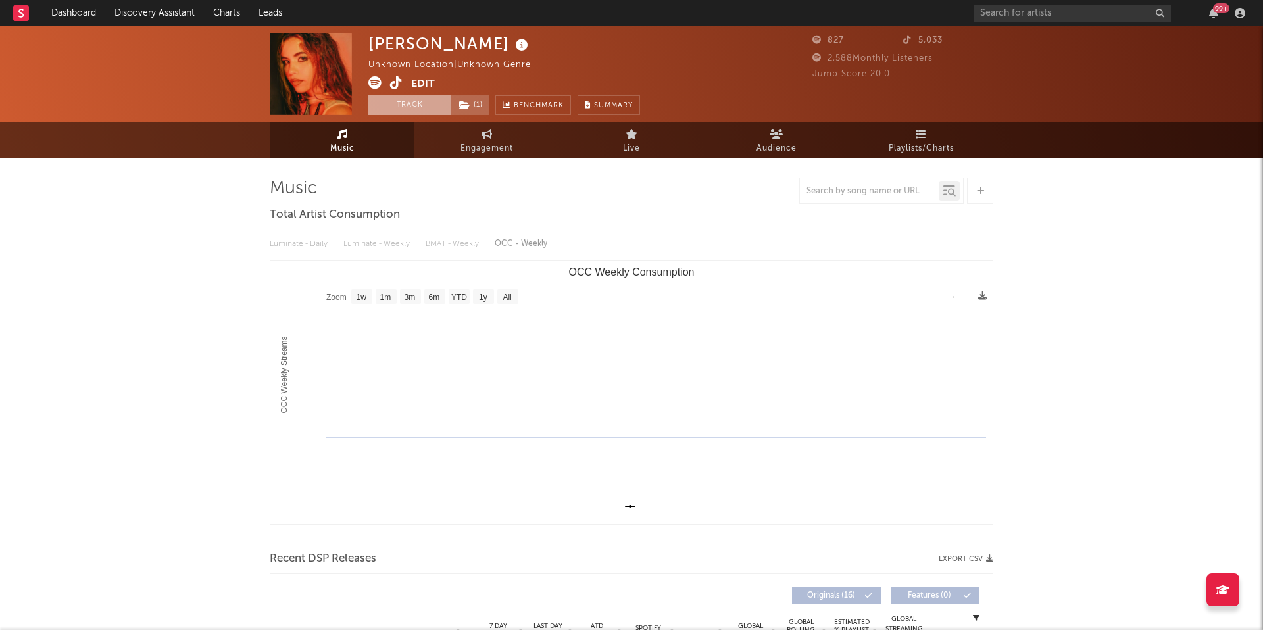
click at [401, 99] on button "Track" at bounding box center [409, 105] width 82 height 20
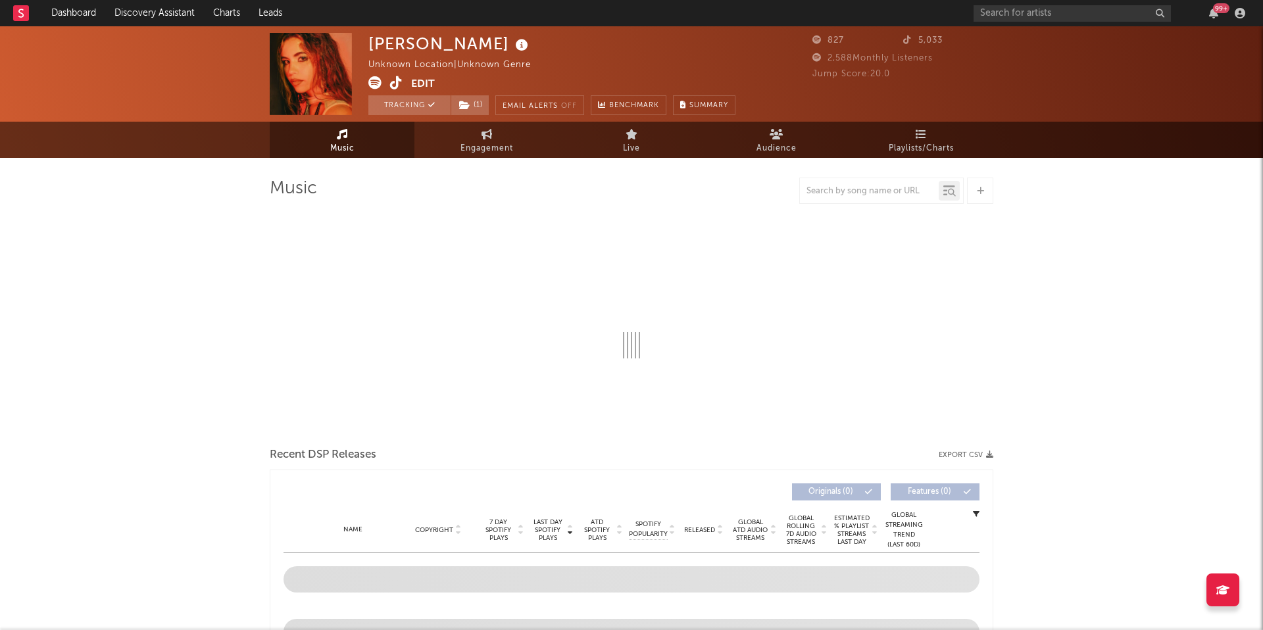
select select "1w"
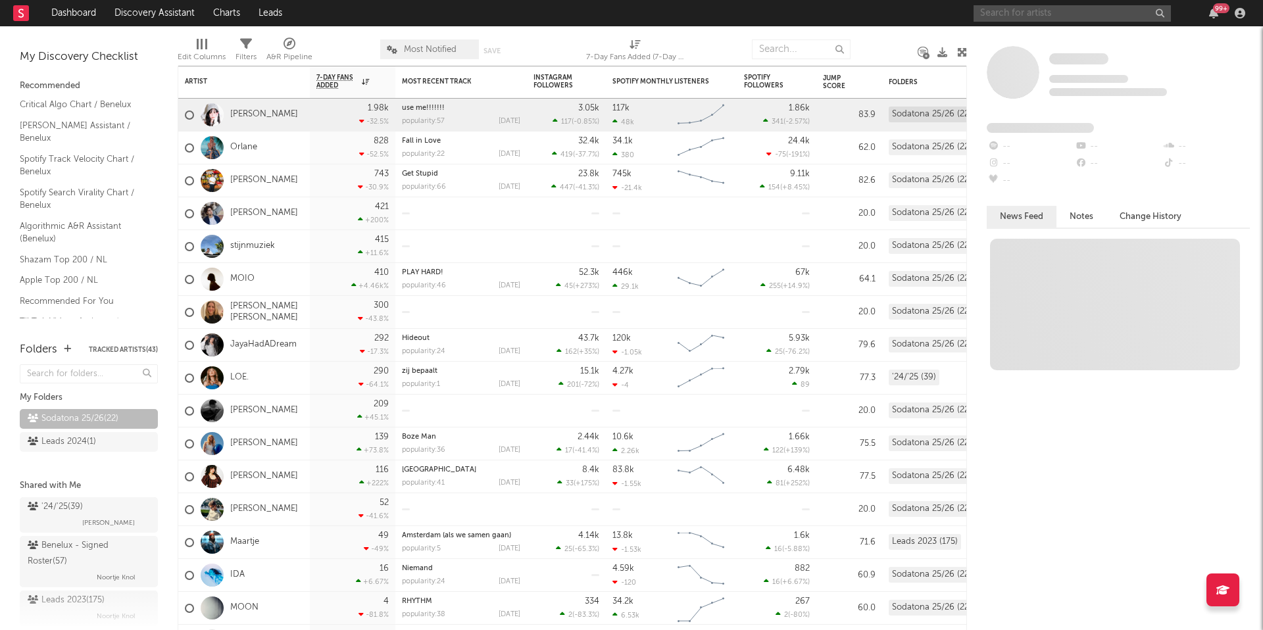
click at [994, 20] on input "text" at bounding box center [1072, 13] width 197 height 16
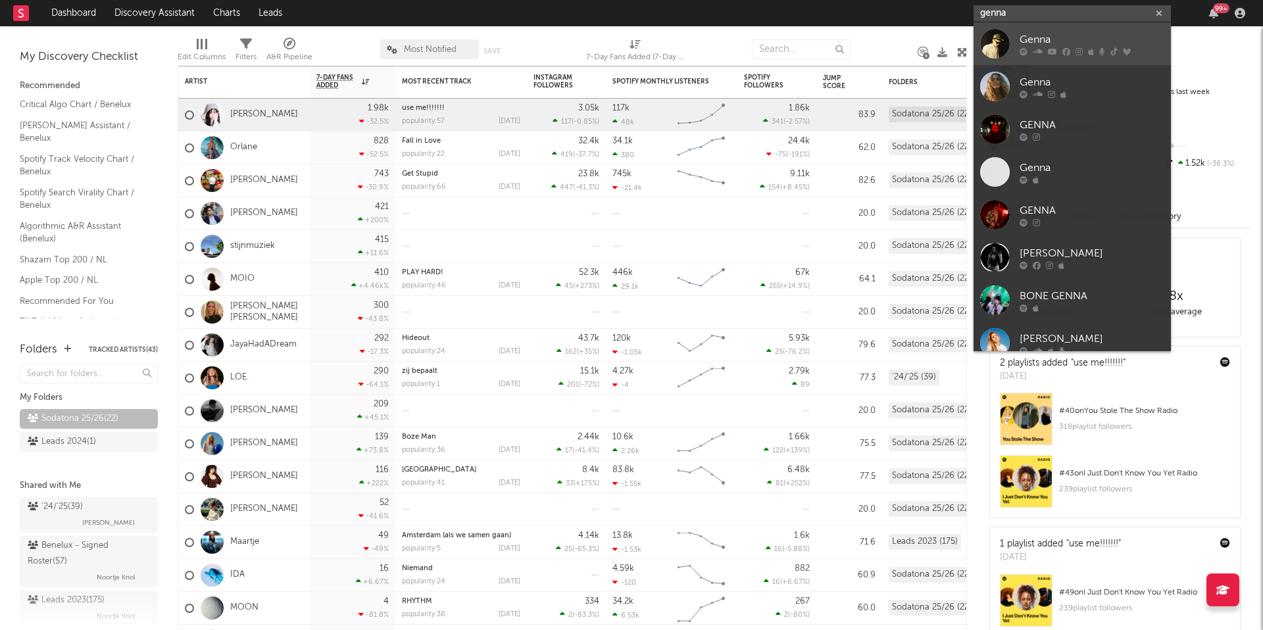
type input "genna"
click at [994, 36] on div "Genna" at bounding box center [1092, 40] width 145 height 16
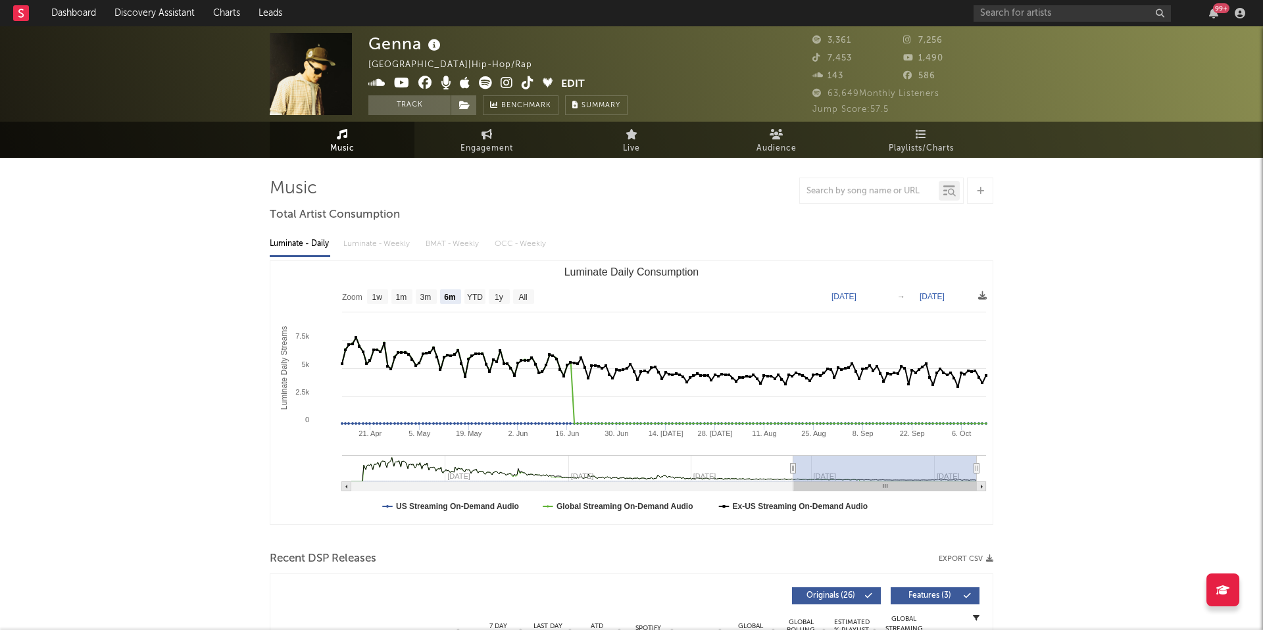
select select "6m"
click at [465, 103] on icon at bounding box center [464, 105] width 11 height 9
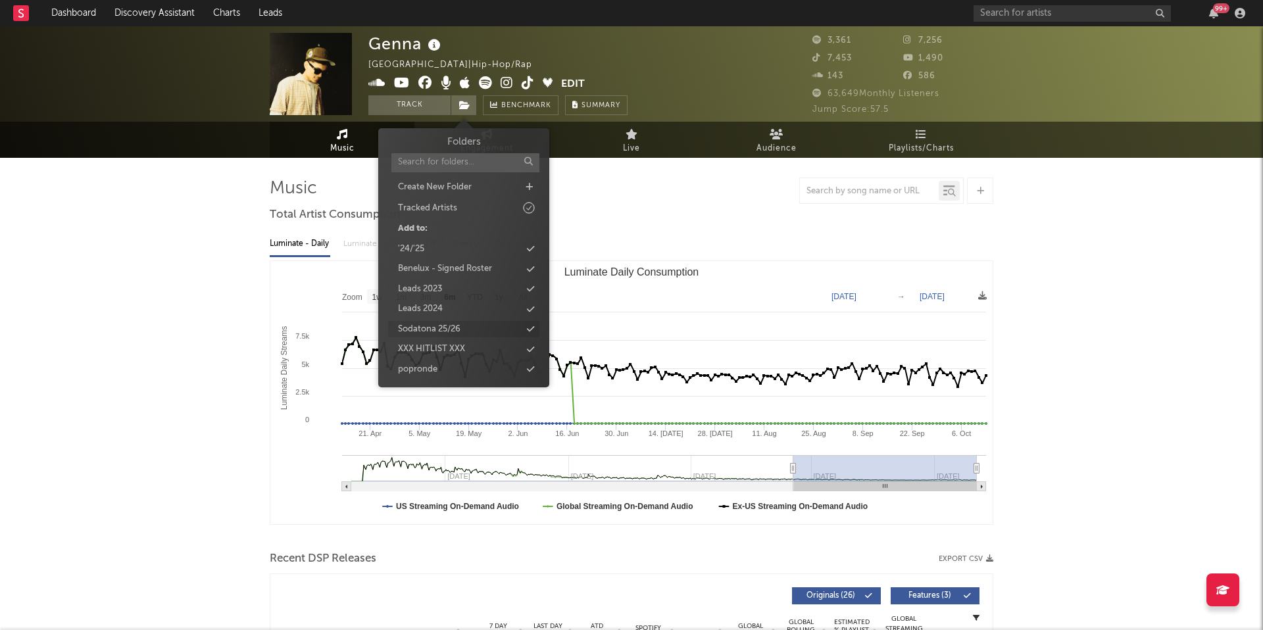
click at [434, 322] on div "Sodatona 25/26" at bounding box center [463, 329] width 151 height 17
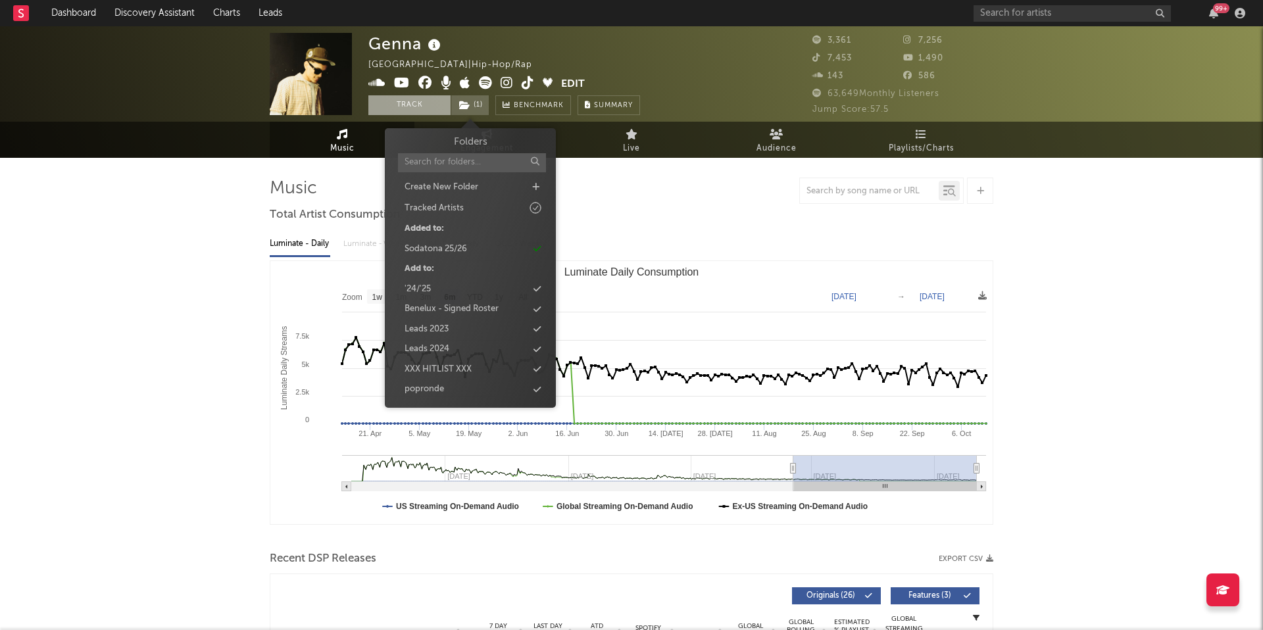
click at [415, 109] on button "Track" at bounding box center [409, 105] width 82 height 20
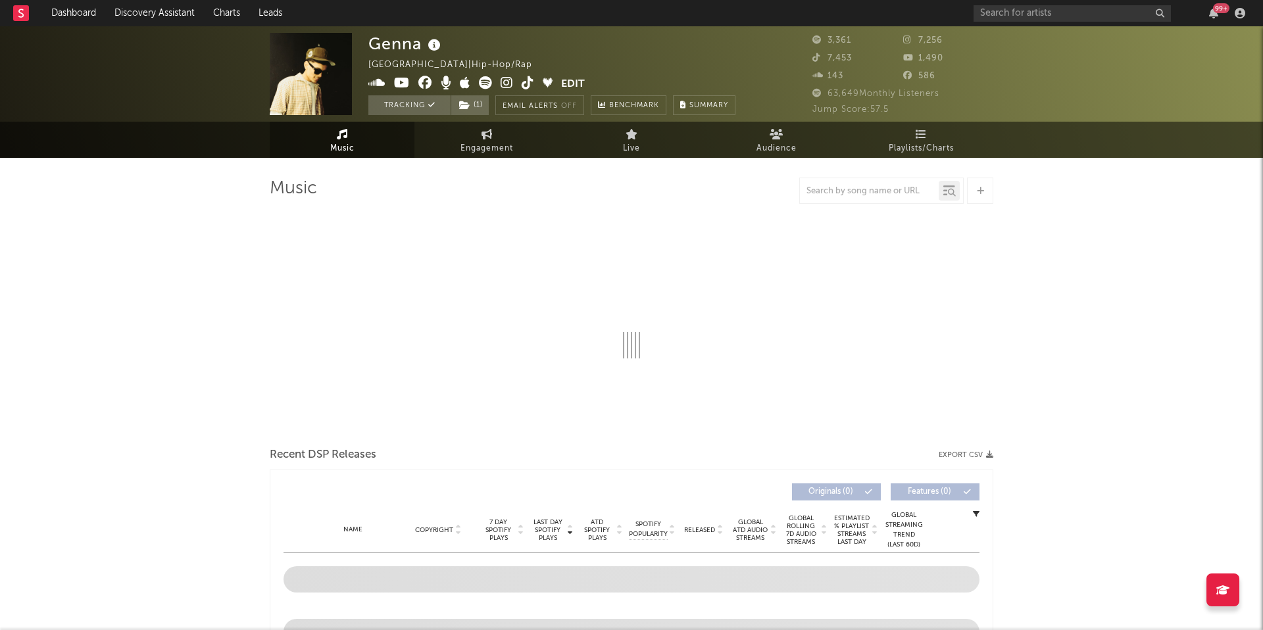
select select "6m"
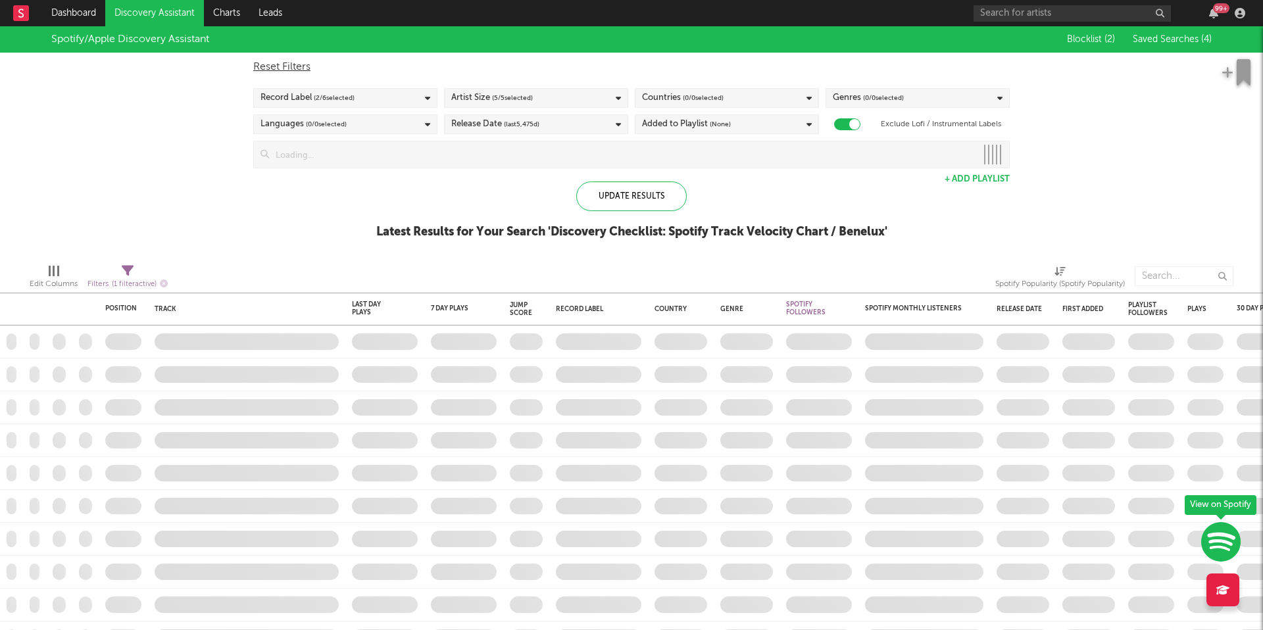
checkbox input "true"
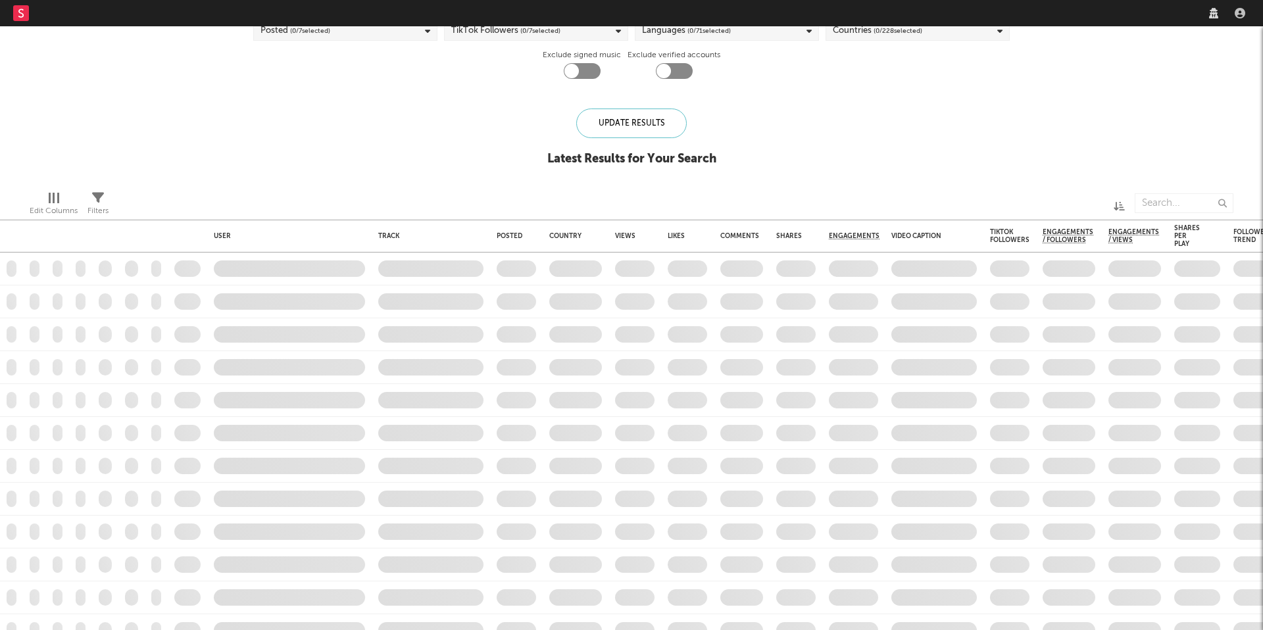
checkbox input "true"
